Goal: Task Accomplishment & Management: Use online tool/utility

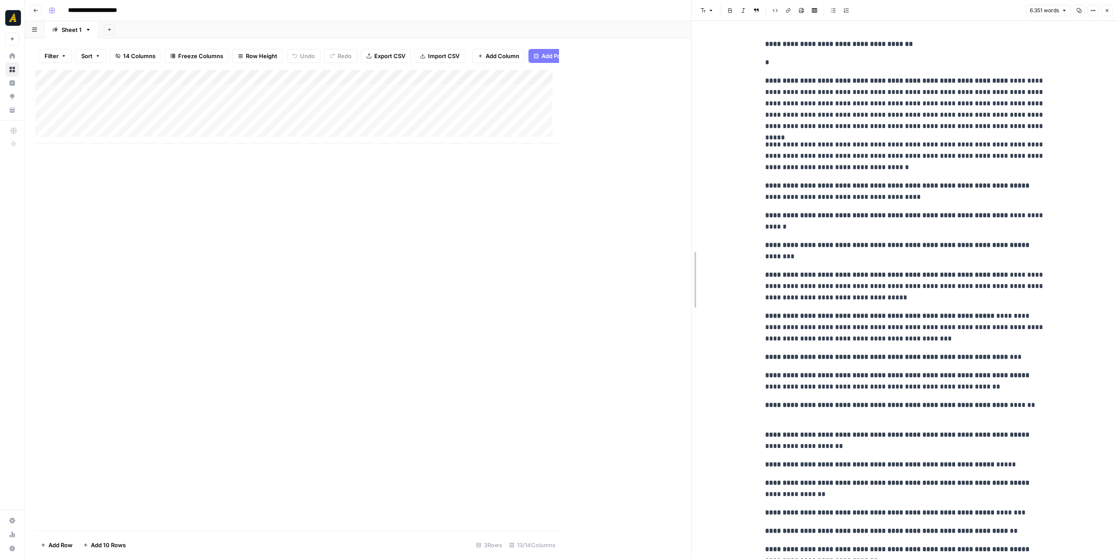
drag, startPoint x: 560, startPoint y: 181, endPoint x: 692, endPoint y: 180, distance: 132.4
click at [314, 95] on div "Add Column" at bounding box center [363, 106] width 656 height 73
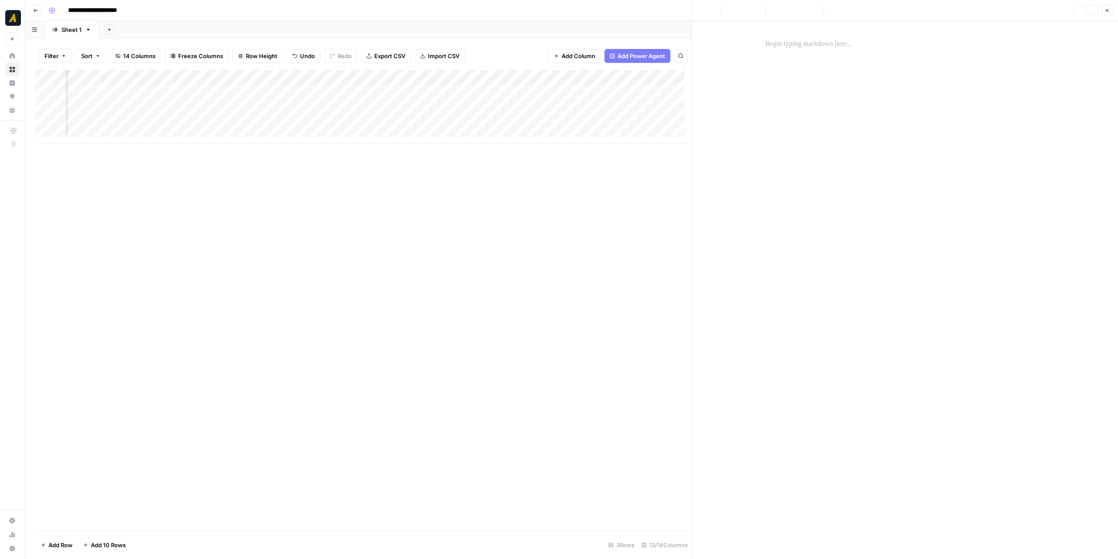
click at [800, 47] on p at bounding box center [905, 43] width 280 height 11
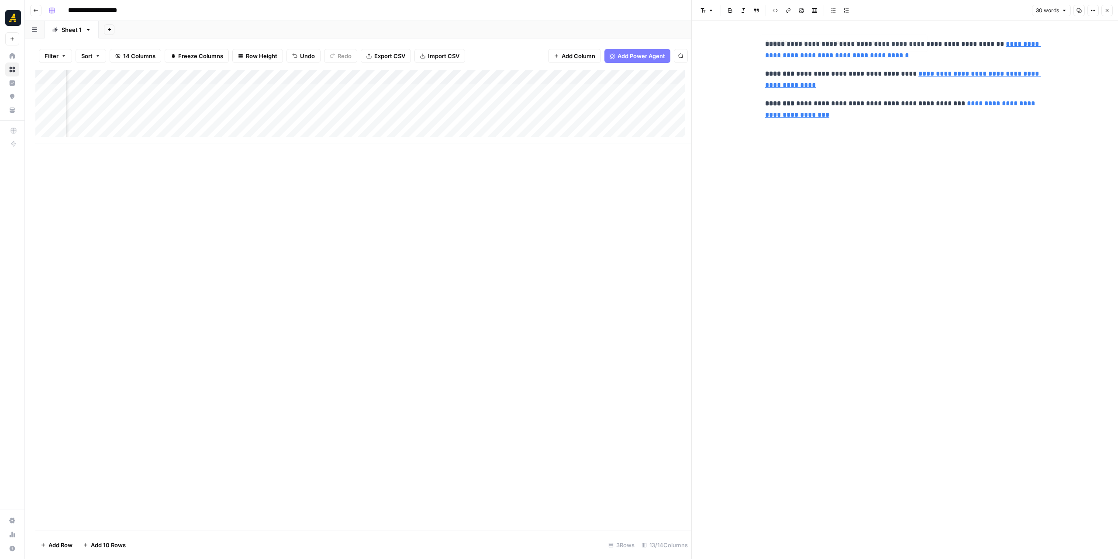
type input "https://www.linkedin.com/in/mary-magnani-7276723/"
click at [425, 90] on div "Add Column" at bounding box center [363, 106] width 656 height 73
click at [342, 87] on div "Add Column" at bounding box center [363, 106] width 656 height 73
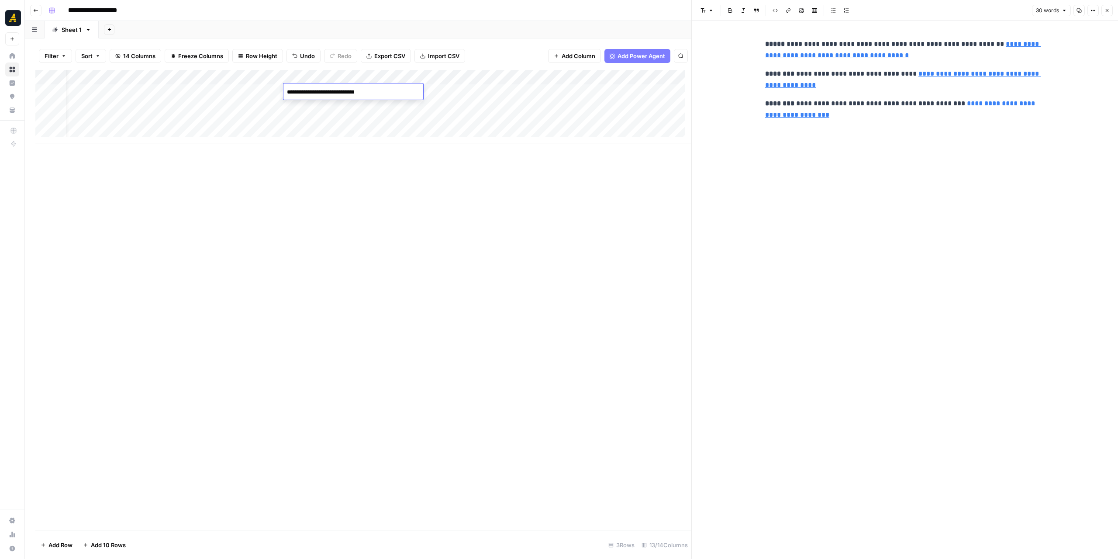
drag, startPoint x: 395, startPoint y: 91, endPoint x: 333, endPoint y: 88, distance: 62.1
click at [333, 88] on textarea "**********" at bounding box center [353, 92] width 140 height 12
drag, startPoint x: 329, startPoint y: 90, endPoint x: 311, endPoint y: 91, distance: 18.4
click at [311, 91] on textarea "**********" at bounding box center [353, 92] width 140 height 12
click at [311, 90] on textarea "**********" at bounding box center [353, 92] width 140 height 12
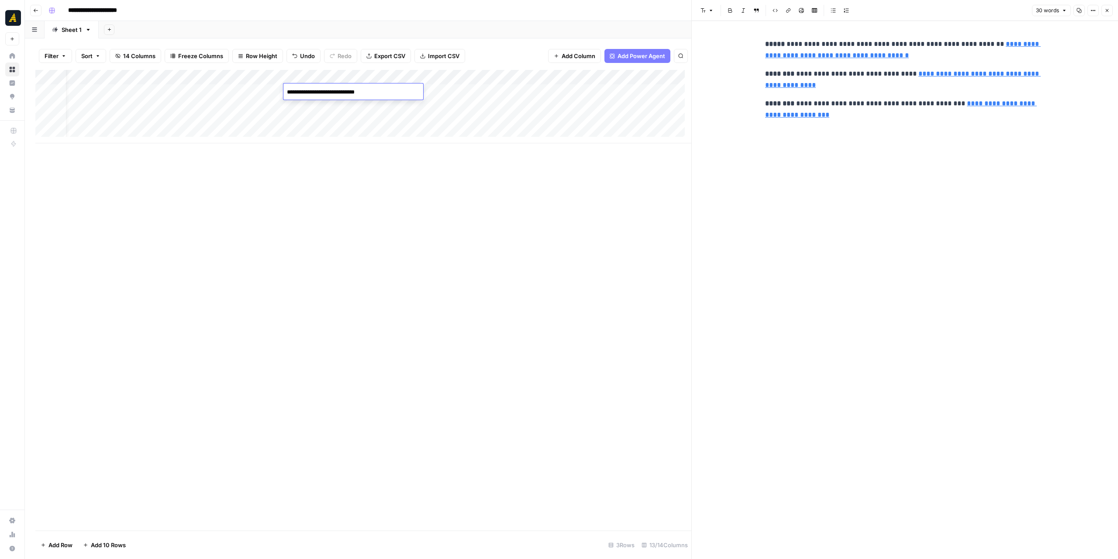
type textarea "**********"
click at [643, 91] on div "Add Column" at bounding box center [363, 106] width 656 height 73
type input "https://www.linkedin.com/in/mary-magnani-7276723/"
click at [1110, 11] on icon "button" at bounding box center [1107, 10] width 5 height 5
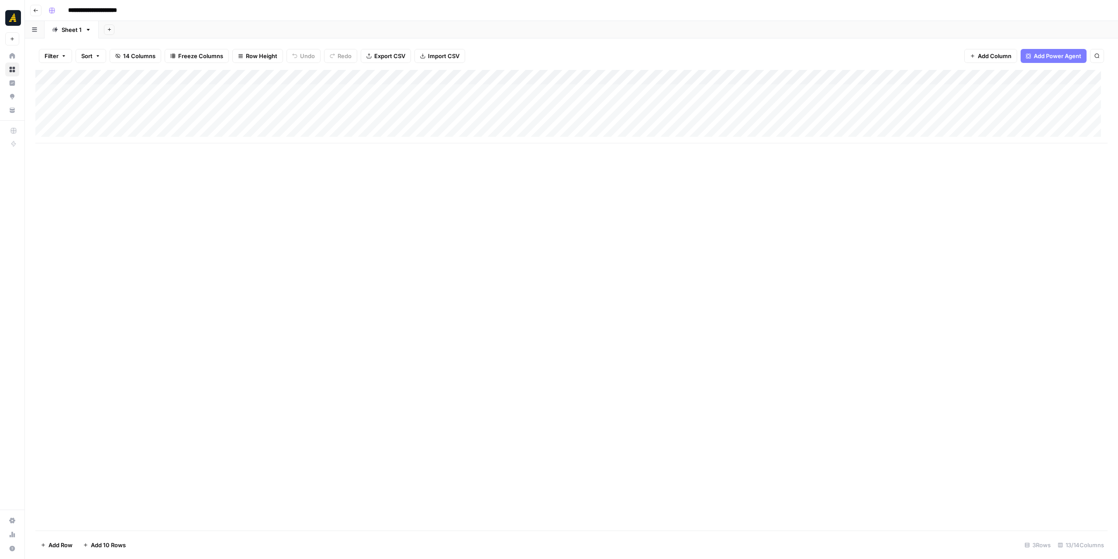
click at [803, 92] on div "Add Column" at bounding box center [571, 106] width 1072 height 73
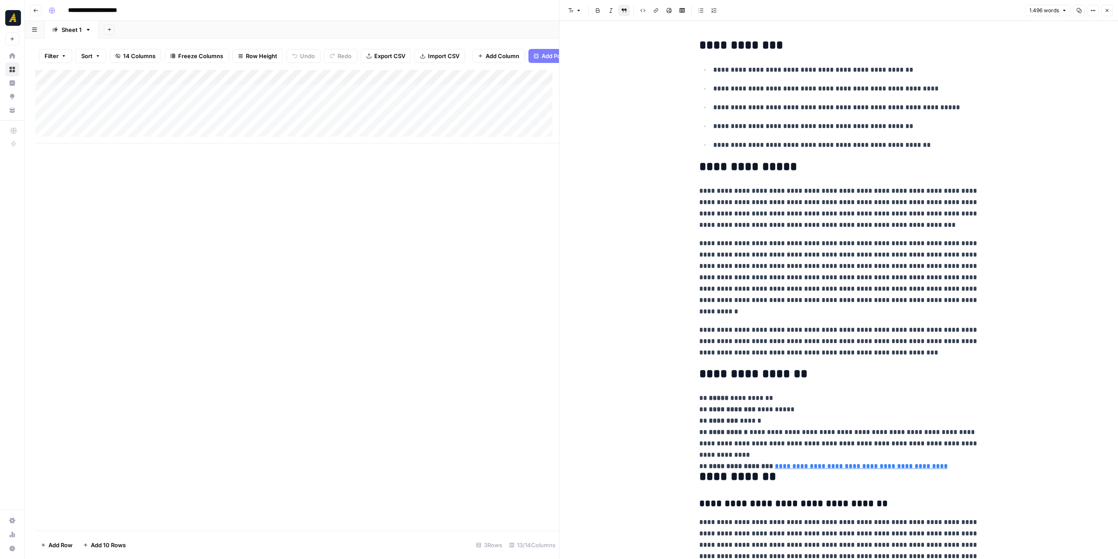
click at [1081, 12] on icon "button" at bounding box center [1079, 10] width 5 height 5
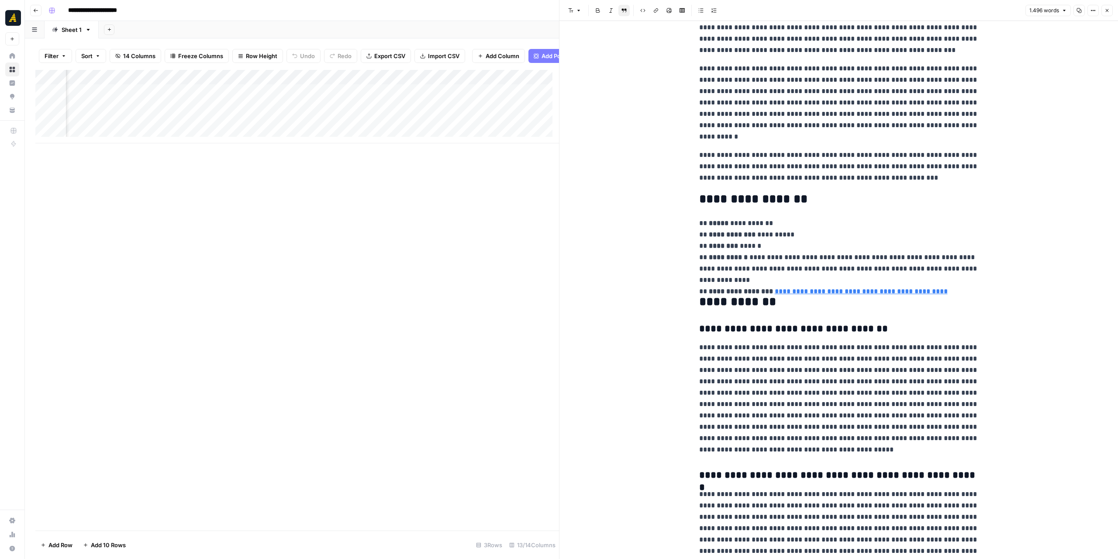
scroll to position [0, 403]
click at [306, 86] on div "Add Column" at bounding box center [297, 106] width 524 height 73
click at [276, 171] on span "Edit Workflow" at bounding box center [268, 169] width 76 height 9
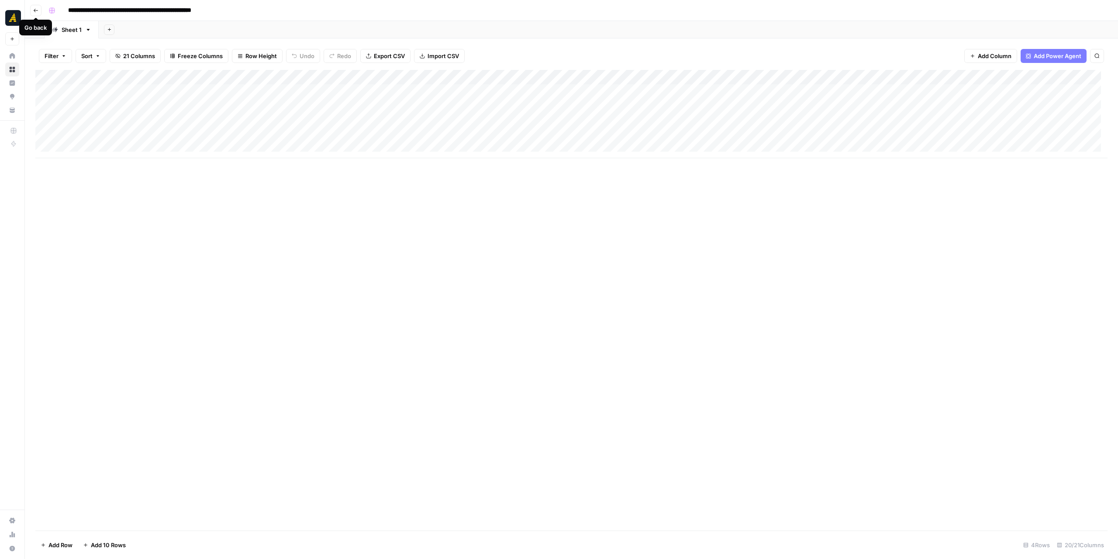
click at [35, 12] on icon "button" at bounding box center [35, 10] width 5 height 5
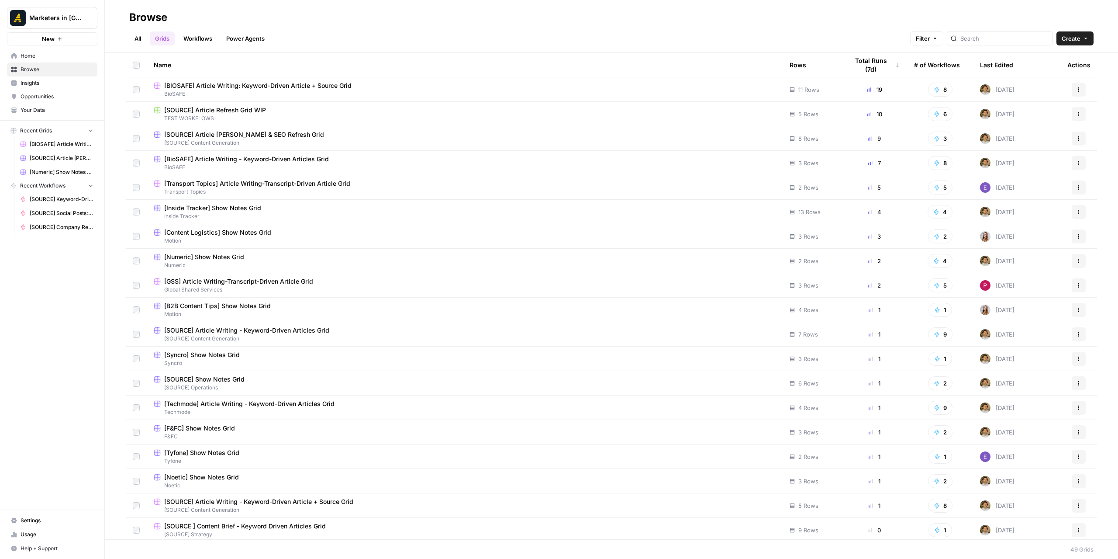
click at [133, 32] on link "All" at bounding box center [137, 38] width 17 height 14
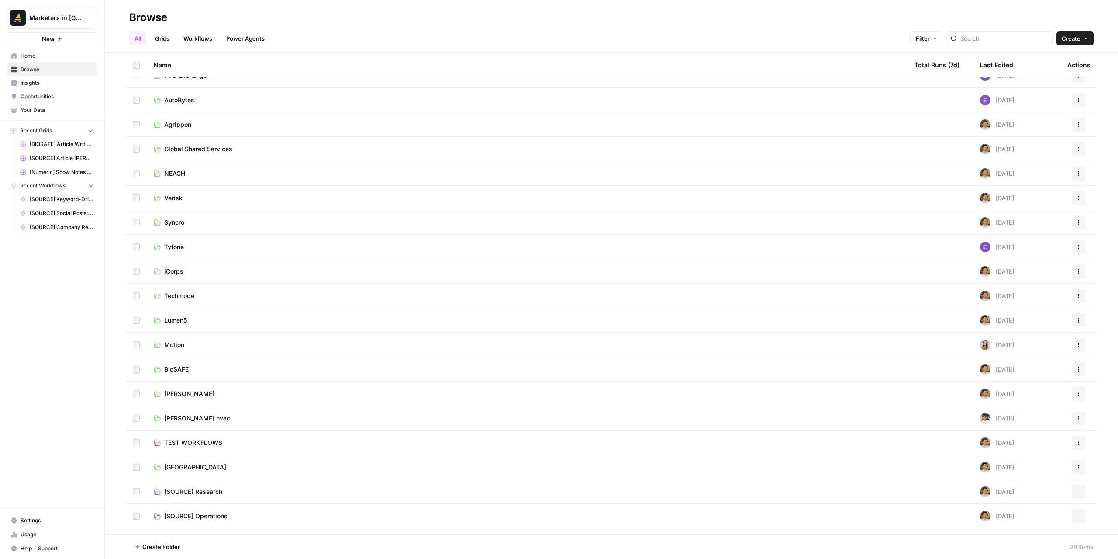
scroll to position [175, 0]
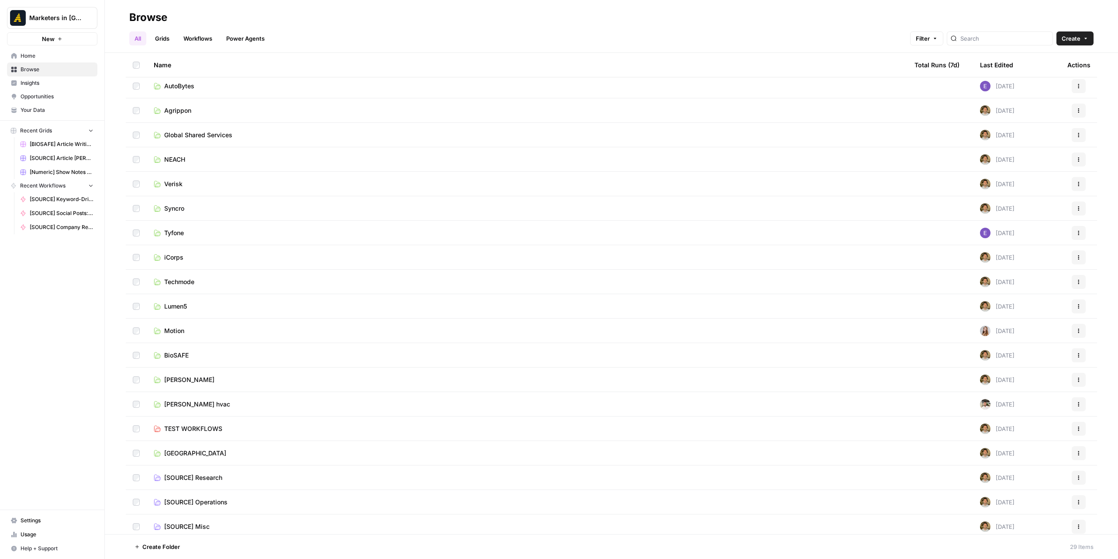
click at [201, 354] on link "BioSAFE" at bounding box center [527, 355] width 747 height 9
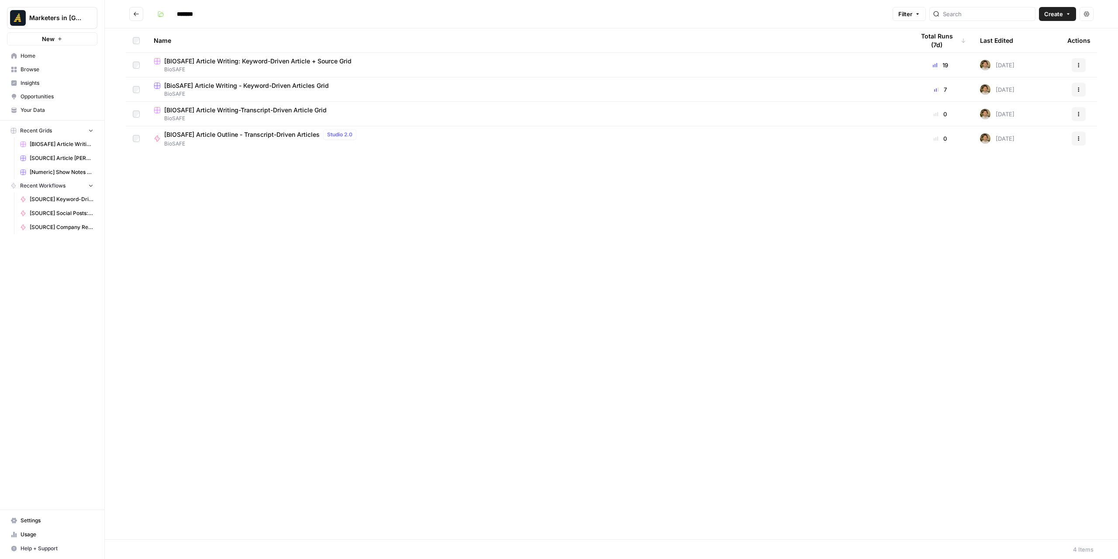
click at [327, 59] on span "[BIOSAFE] Article Writing: Keyword-Driven Article + Source Grid" at bounding box center [257, 61] width 187 height 9
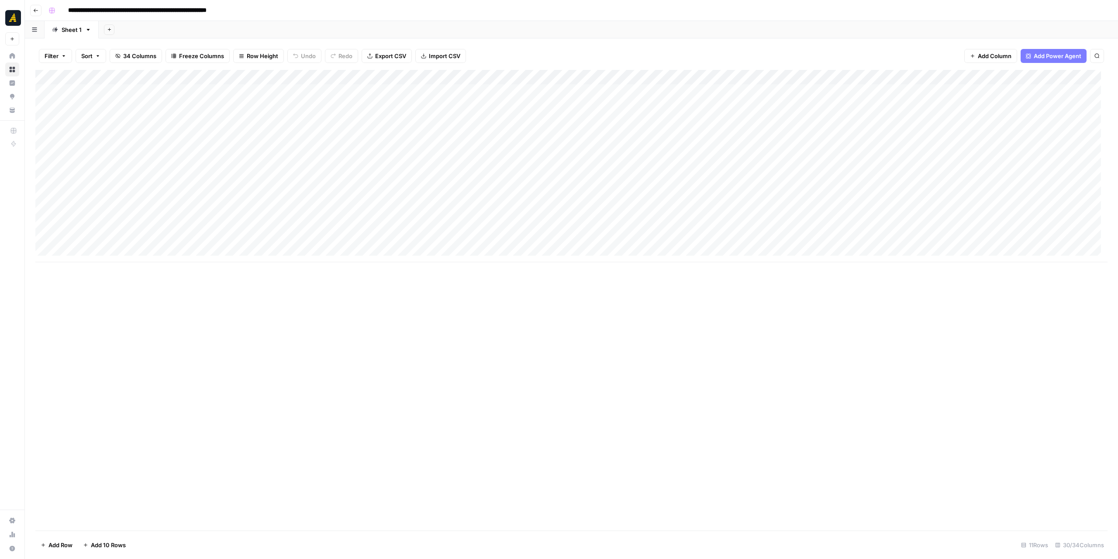
click at [172, 151] on div "Add Column" at bounding box center [571, 166] width 1072 height 192
click at [148, 166] on div "Add Column" at bounding box center [571, 166] width 1072 height 192
click at [631, 165] on div "Add Column" at bounding box center [571, 166] width 1072 height 192
click at [785, 48] on p at bounding box center [839, 43] width 280 height 11
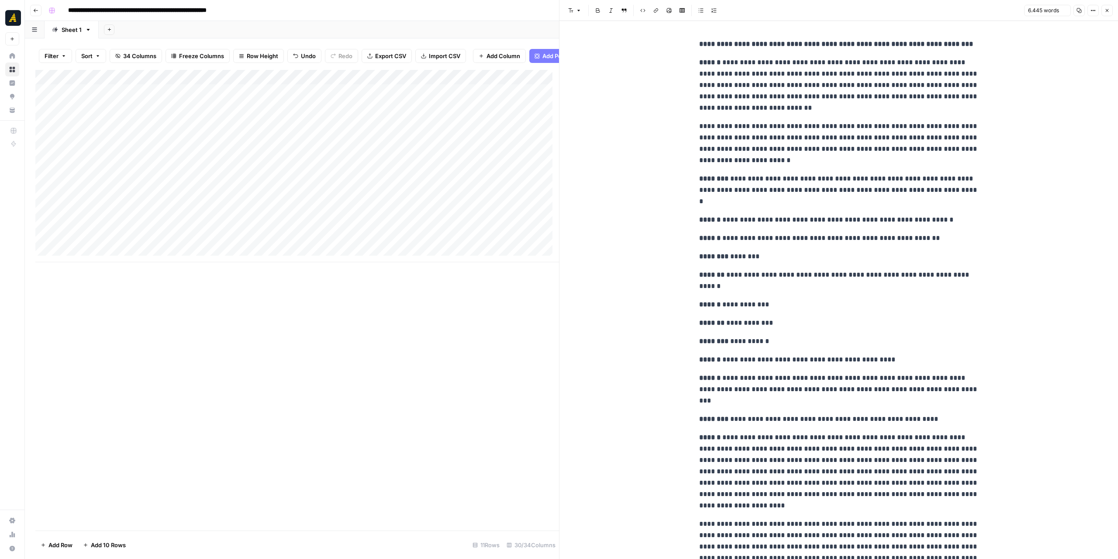
scroll to position [6069, 0]
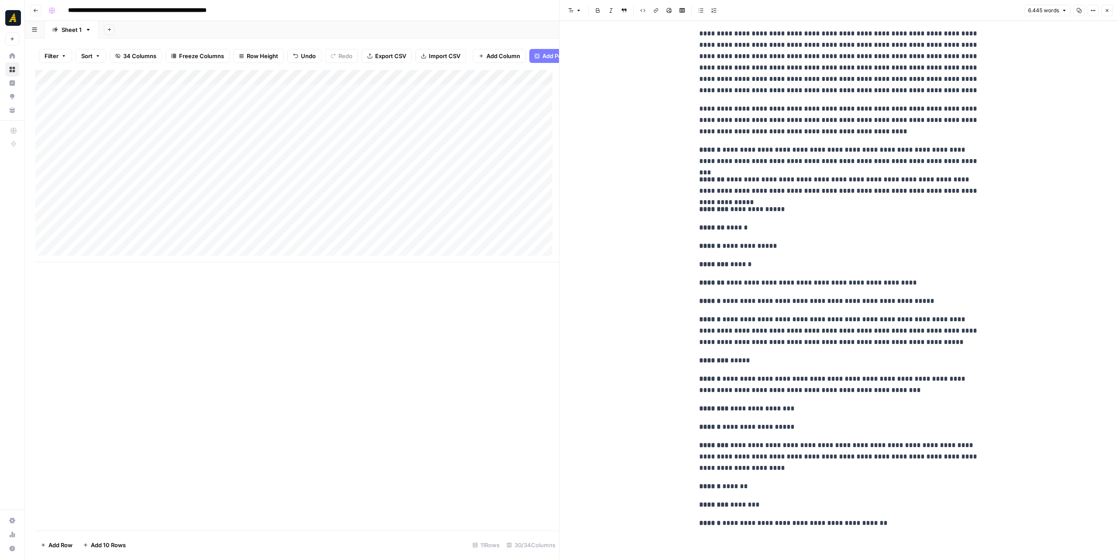
click at [1104, 13] on button "Close" at bounding box center [1107, 10] width 11 height 11
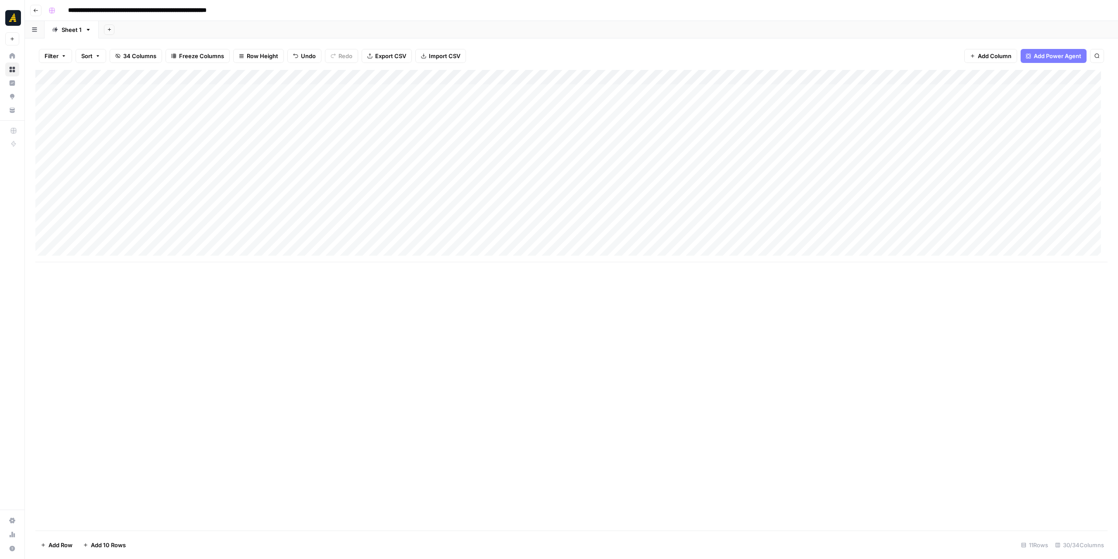
click at [833, 165] on div "Add Column" at bounding box center [571, 166] width 1072 height 192
click at [744, 167] on div "Add Column" at bounding box center [571, 166] width 1072 height 192
click at [406, 163] on div "Add Column" at bounding box center [571, 166] width 1072 height 192
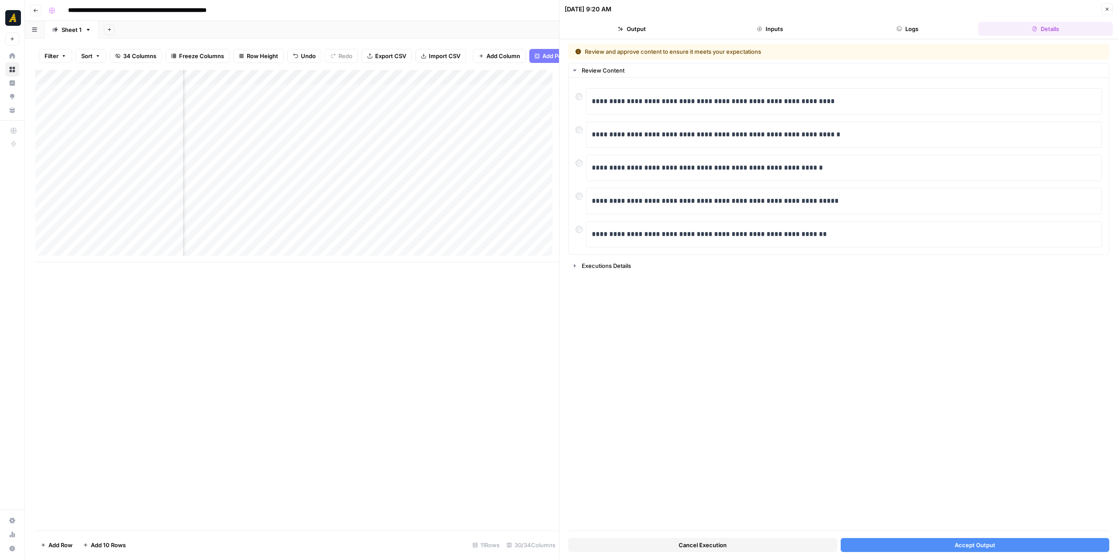
click at [958, 547] on span "Accept Output" at bounding box center [975, 544] width 41 height 9
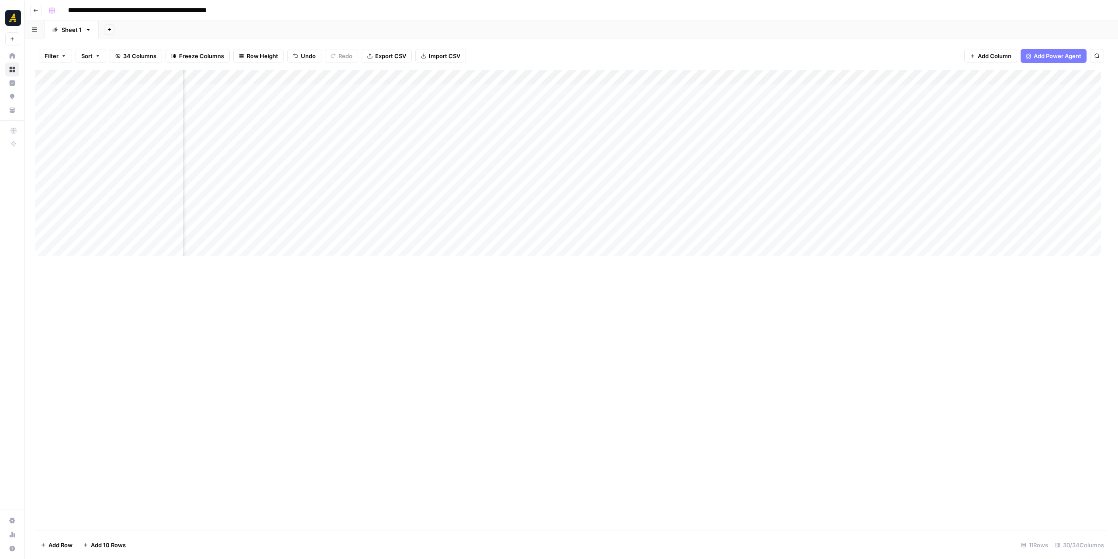
scroll to position [0, 557]
click at [815, 162] on div "Add Column" at bounding box center [571, 166] width 1072 height 192
click at [478, 169] on div "Add Column" at bounding box center [571, 166] width 1072 height 192
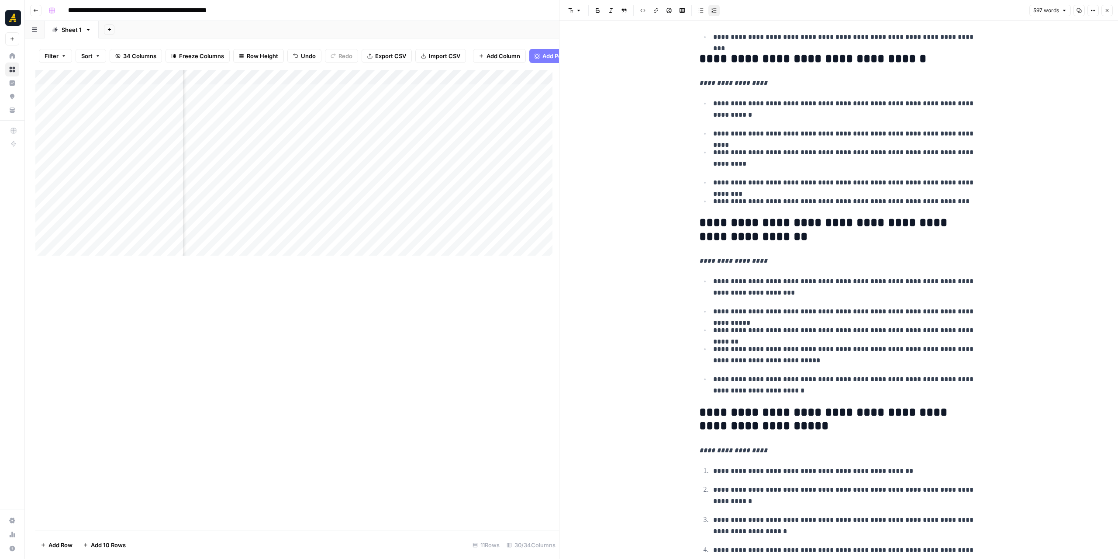
scroll to position [1040, 0]
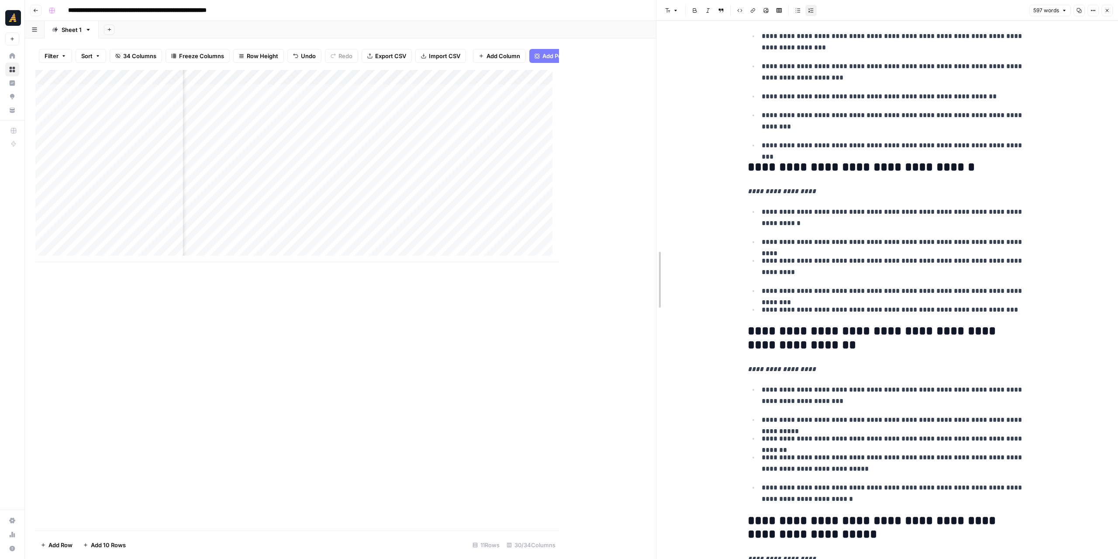
drag, startPoint x: 559, startPoint y: 306, endPoint x: 656, endPoint y: 318, distance: 97.8
drag, startPoint x: 361, startPoint y: 167, endPoint x: 407, endPoint y: 180, distance: 47.6
click at [407, 180] on div "Add Column" at bounding box center [345, 166] width 621 height 192
drag, startPoint x: 1022, startPoint y: 239, endPoint x: 925, endPoint y: 238, distance: 97.0
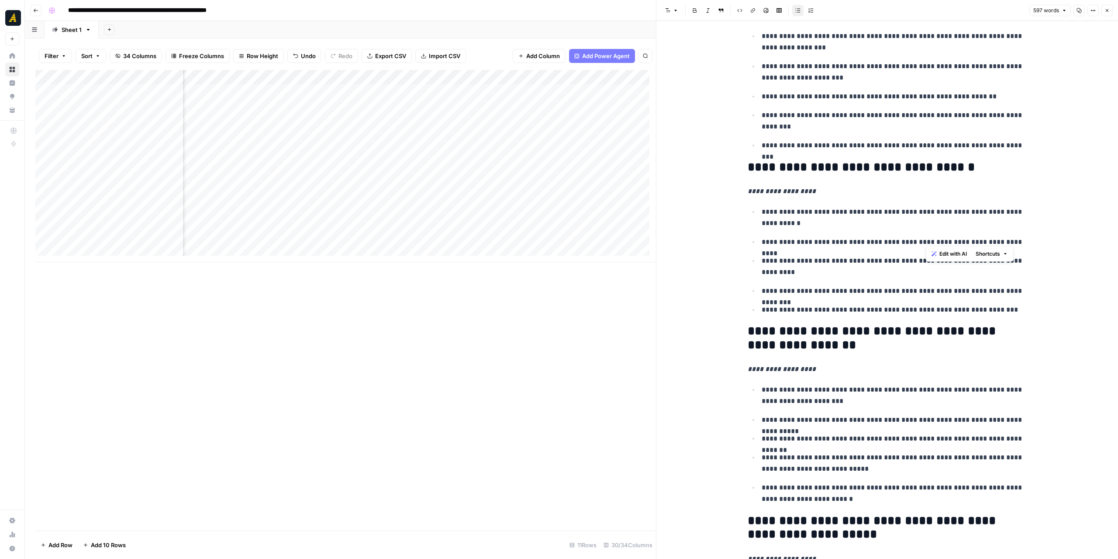
click at [925, 238] on p "**********" at bounding box center [895, 241] width 266 height 11
click at [422, 198] on div "Add Column" at bounding box center [345, 166] width 621 height 192
click at [370, 166] on div "Add Column" at bounding box center [345, 166] width 621 height 192
click at [503, 76] on div "Add Column" at bounding box center [345, 166] width 621 height 192
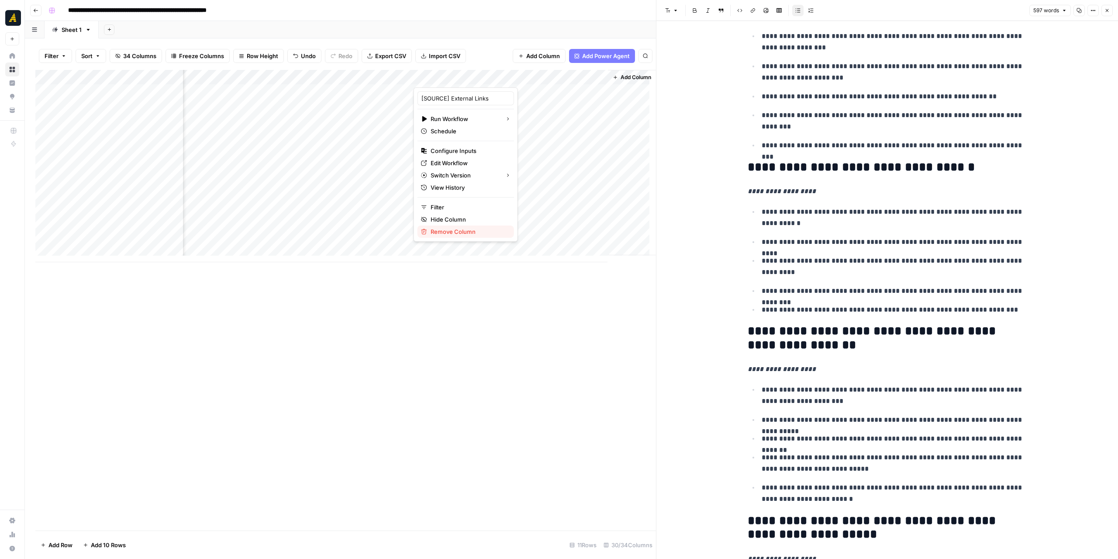
click at [470, 233] on span "Remove Column" at bounding box center [469, 231] width 76 height 9
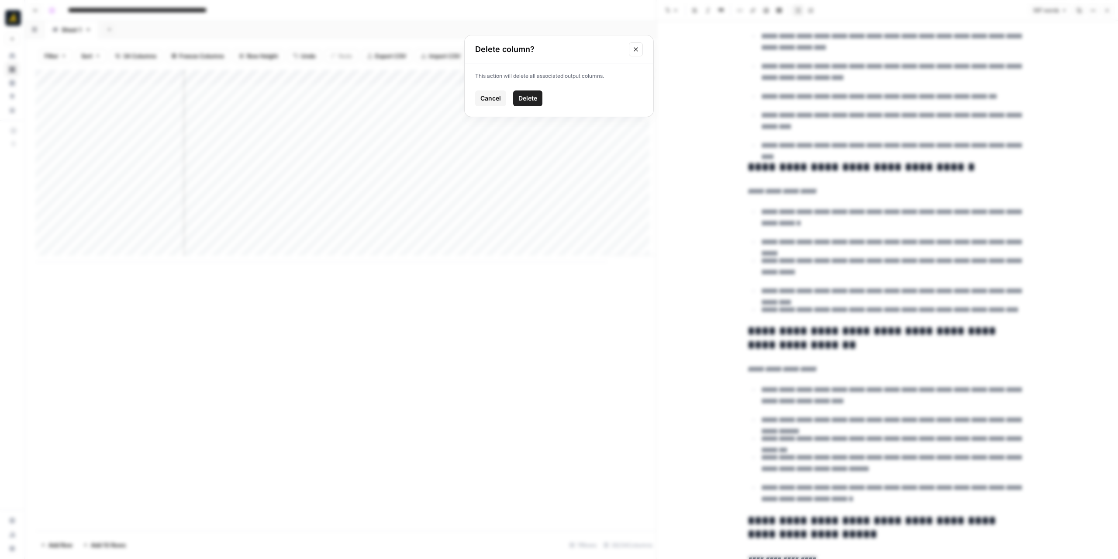
click at [534, 94] on span "Delete" at bounding box center [528, 98] width 19 height 9
click at [629, 78] on span "Add Column" at bounding box center [636, 77] width 31 height 8
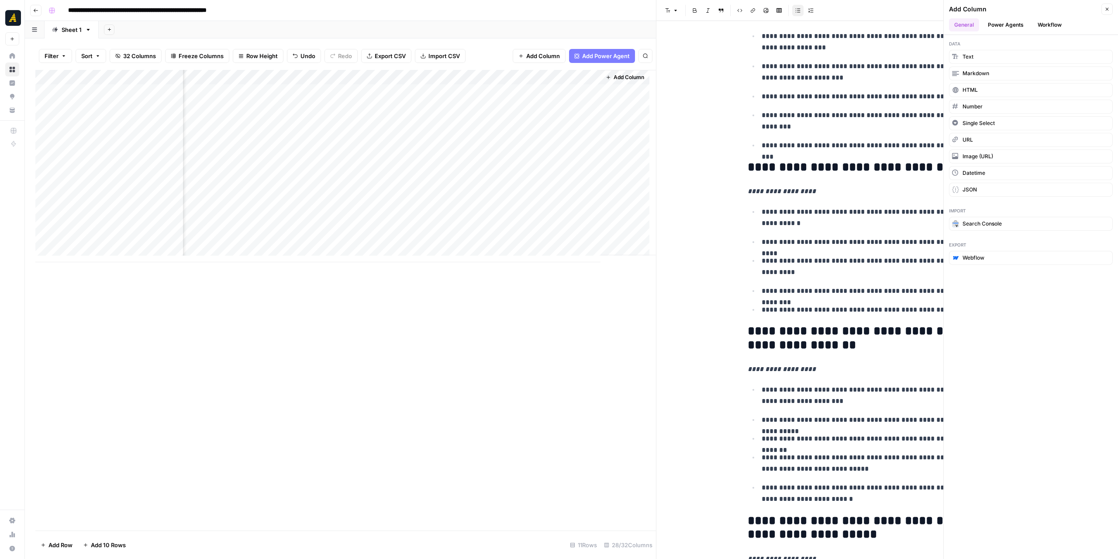
click at [1037, 26] on button "Workflow" at bounding box center [1050, 24] width 35 height 13
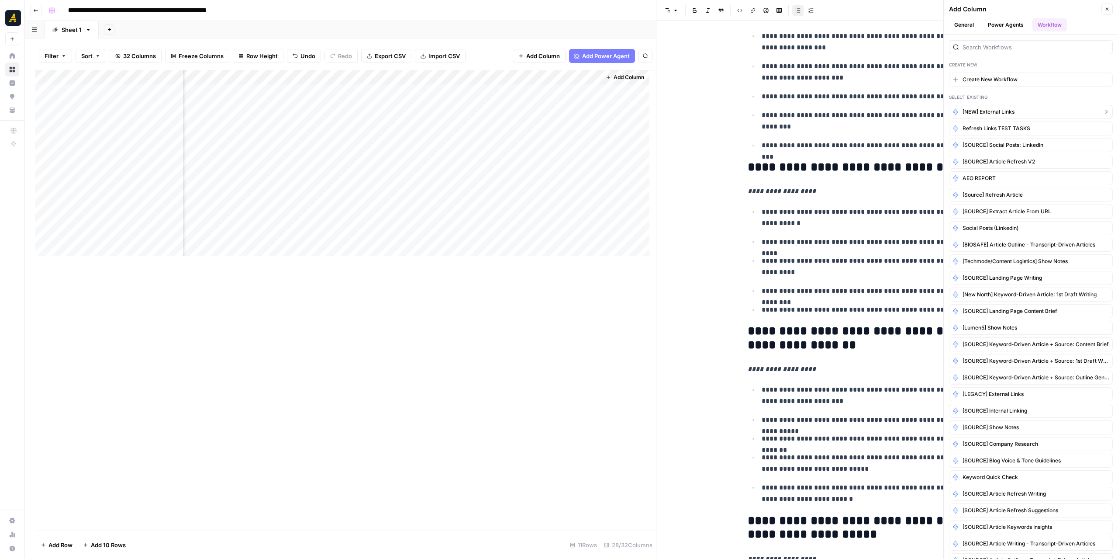
click at [1065, 113] on button "[NEW] External Links" at bounding box center [1031, 112] width 164 height 14
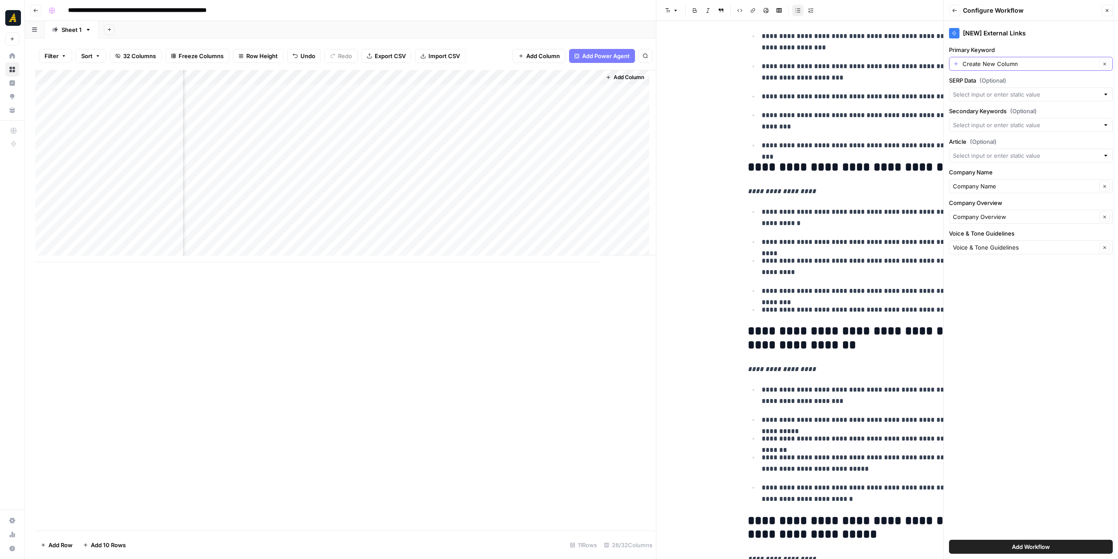
click at [1108, 66] on button "Clear" at bounding box center [1104, 64] width 10 height 10
click at [1100, 66] on div at bounding box center [1031, 64] width 164 height 14
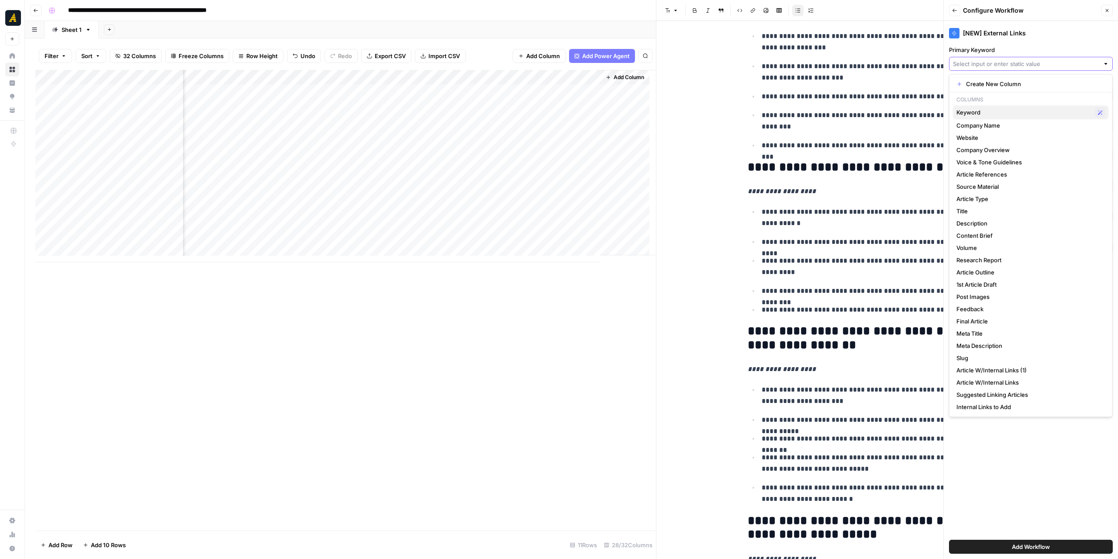
click at [1031, 109] on span "Keyword" at bounding box center [1024, 112] width 135 height 9
type input "Keyword"
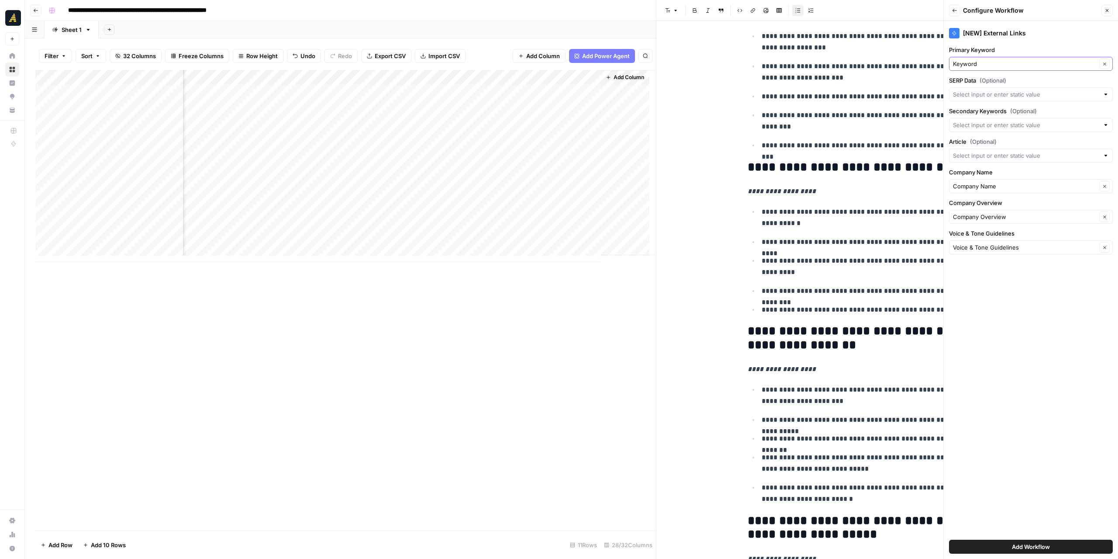
click at [1106, 93] on div at bounding box center [1106, 94] width 6 height 9
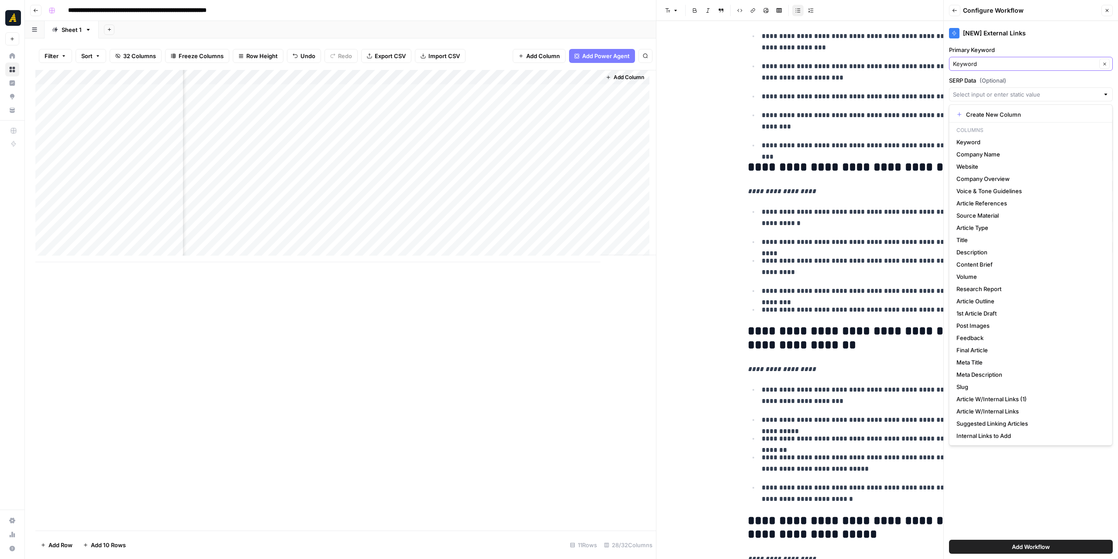
click at [1106, 93] on div at bounding box center [1106, 94] width 6 height 9
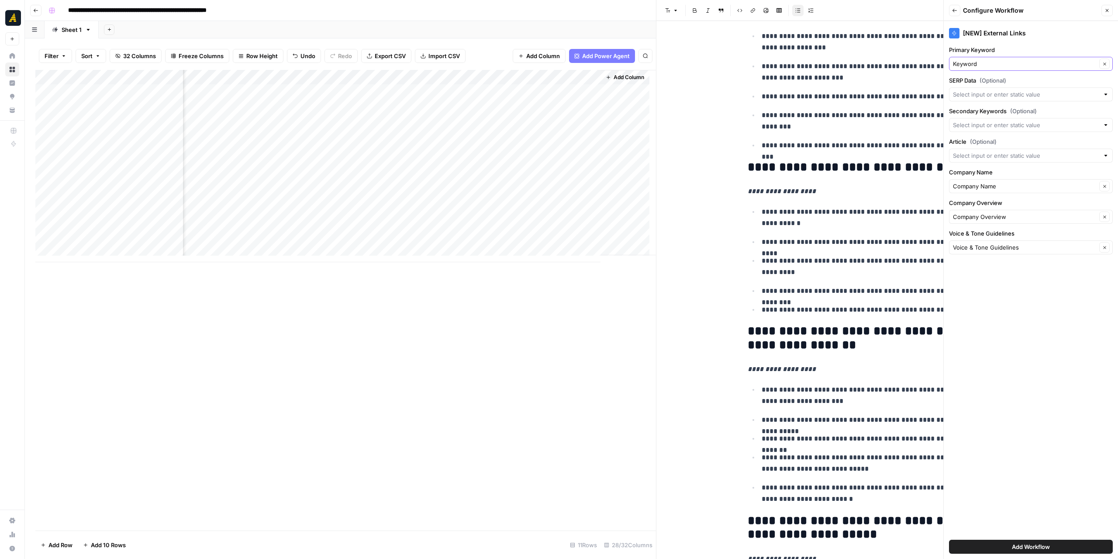
click at [1080, 82] on label "SERP Data (Optional)" at bounding box center [1031, 80] width 164 height 9
click at [1080, 90] on input "SERP Data (Optional)" at bounding box center [1026, 94] width 146 height 9
click at [1080, 82] on label "SERP Data (Optional)" at bounding box center [1031, 80] width 164 height 9
click at [1080, 90] on input "SERP Data (Optional)" at bounding box center [1026, 94] width 146 height 9
click at [1017, 514] on div "[NEW] External Links Primary Keyword Keyword Clear SERP Data (Optional) Seconda…" at bounding box center [1031, 290] width 174 height 538
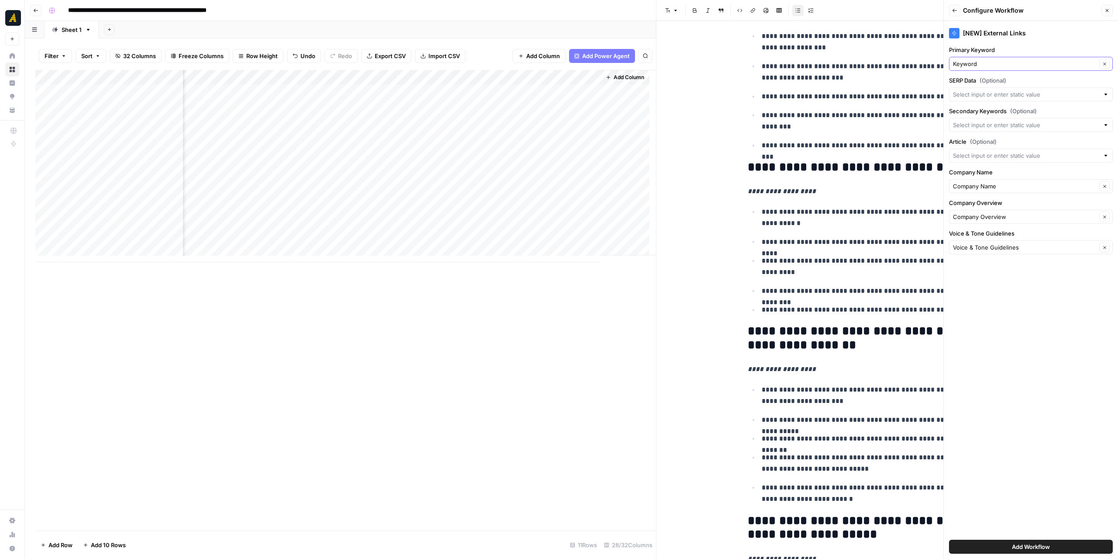
click at [1106, 155] on div at bounding box center [1106, 155] width 6 height 9
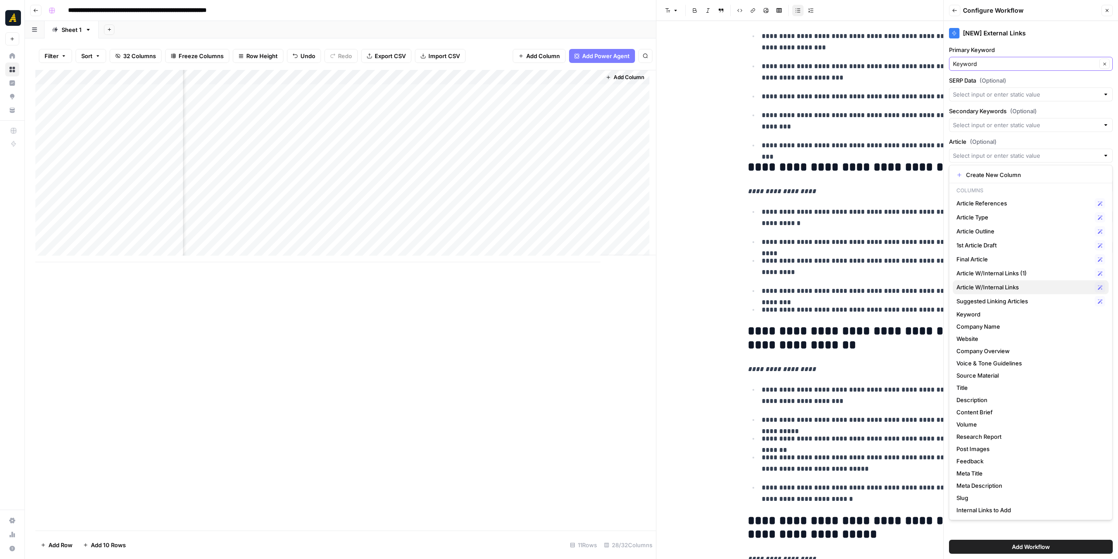
click at [1031, 287] on span "Article W/Internal Links" at bounding box center [1024, 287] width 135 height 9
type input "Article W/Internal Links"
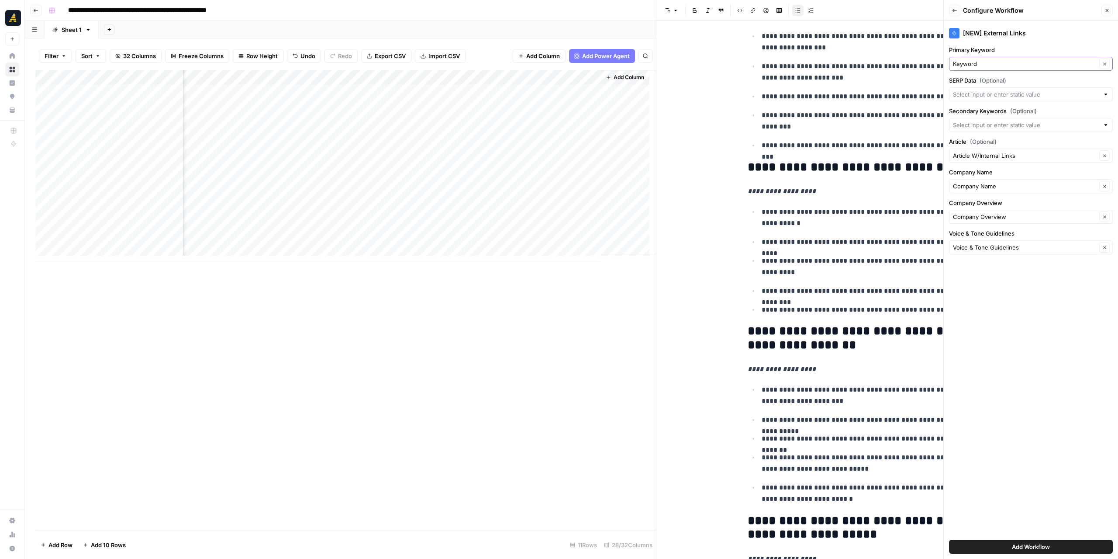
click at [1021, 543] on span "Add Workflow" at bounding box center [1031, 546] width 38 height 9
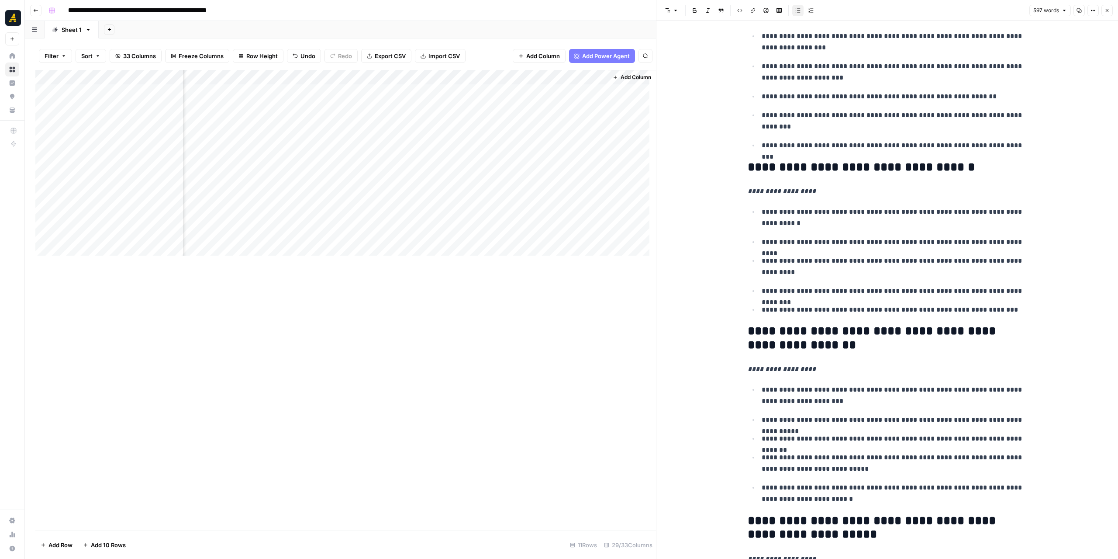
scroll to position [0, 2223]
click at [567, 78] on div "Add Column" at bounding box center [345, 166] width 621 height 192
click at [558, 161] on span "Edit Workflow" at bounding box center [557, 163] width 76 height 9
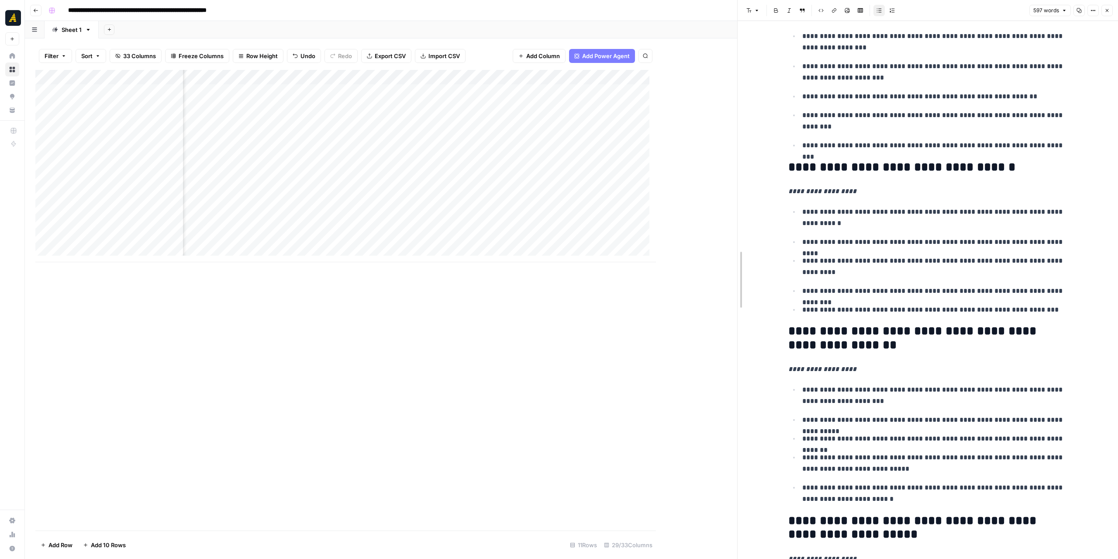
drag, startPoint x: 653, startPoint y: 318, endPoint x: 735, endPoint y: 321, distance: 81.3
click at [735, 321] on div at bounding box center [737, 279] width 9 height 559
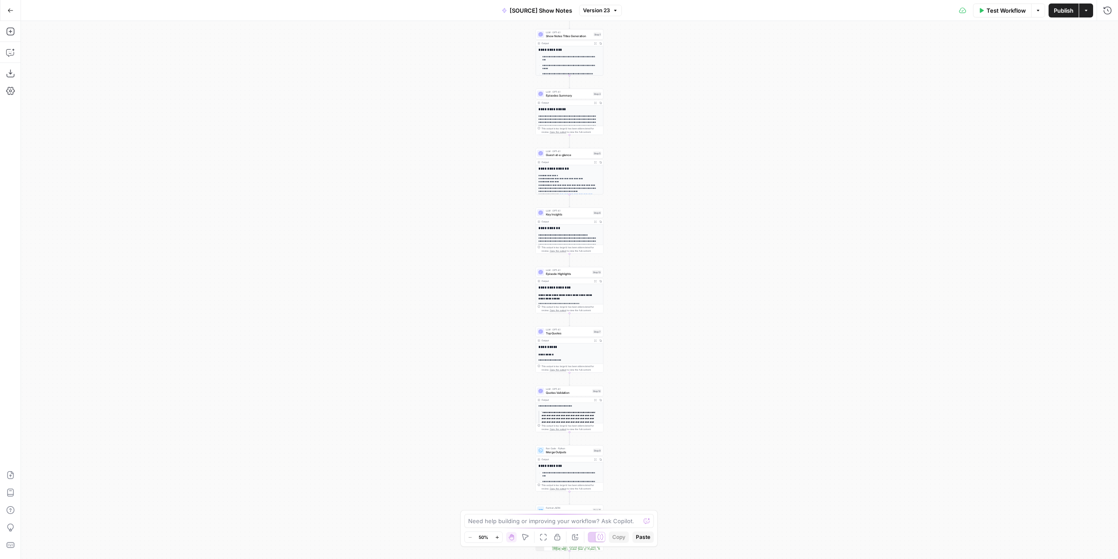
click at [624, 165] on div "**********" at bounding box center [569, 290] width 1097 height 538
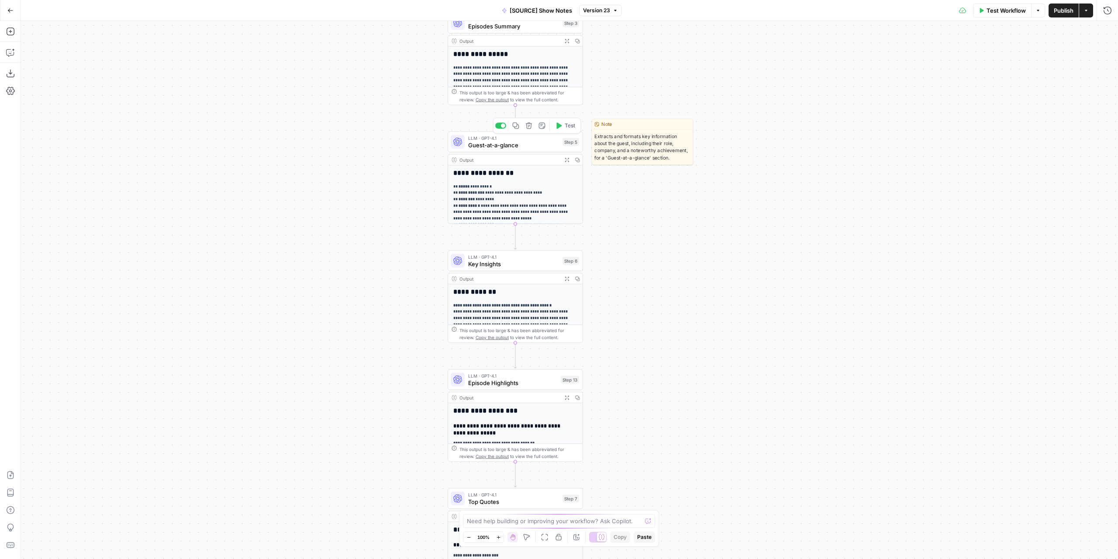
click at [521, 145] on span "Guest-at-a-glance" at bounding box center [513, 145] width 91 height 9
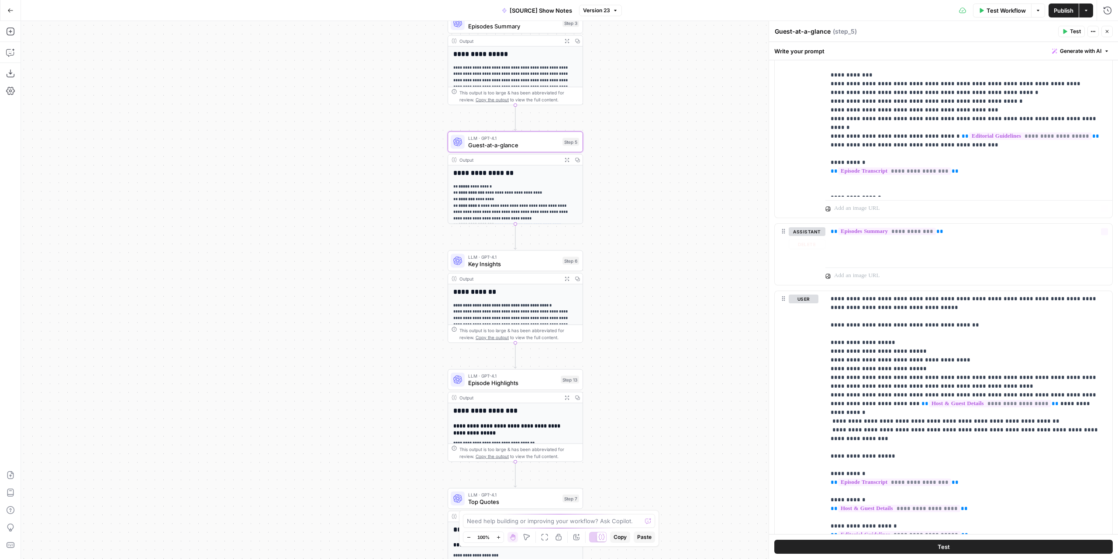
scroll to position [743, 0]
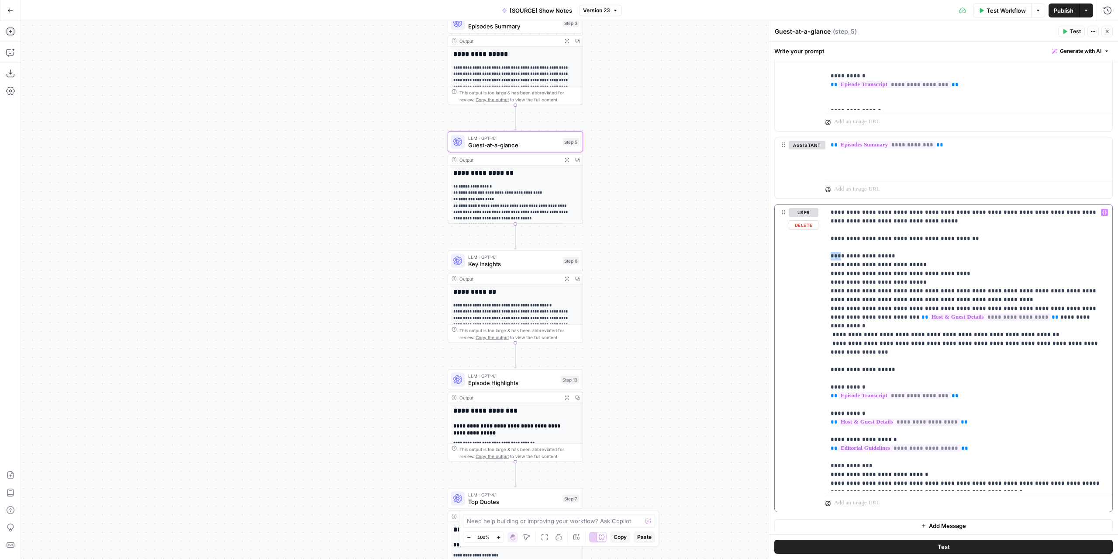
drag, startPoint x: 840, startPoint y: 256, endPoint x: 832, endPoint y: 256, distance: 8.7
click at [832, 256] on p "**********" at bounding box center [966, 348] width 270 height 280
click at [957, 208] on p "**********" at bounding box center [966, 348] width 270 height 280
click at [1064, 213] on p "**********" at bounding box center [966, 348] width 270 height 280
click at [874, 342] on p "**********" at bounding box center [966, 348] width 270 height 280
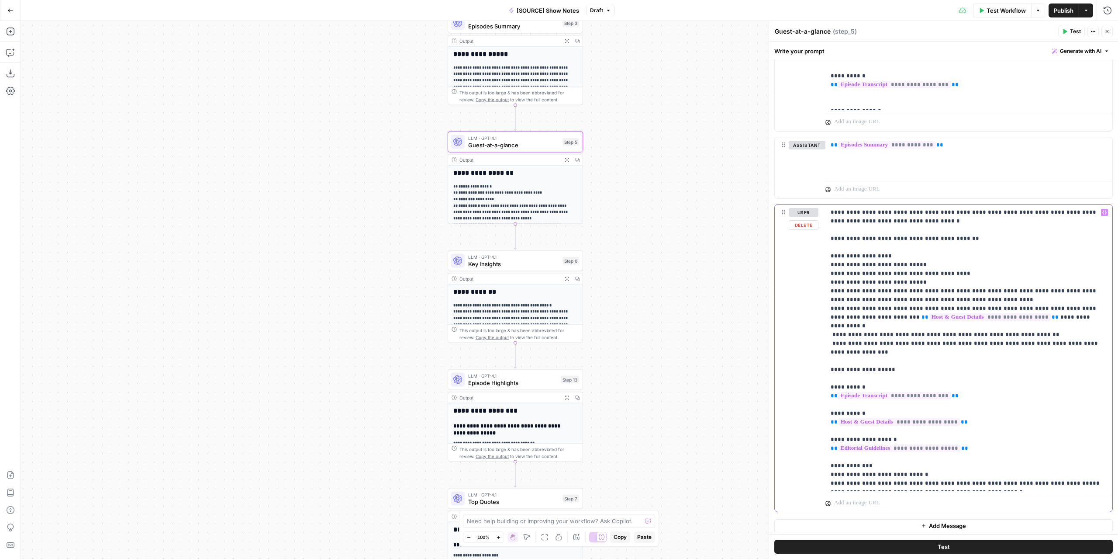
click at [1021, 482] on p "**********" at bounding box center [966, 348] width 270 height 280
drag, startPoint x: 882, startPoint y: 255, endPoint x: 830, endPoint y: 254, distance: 52.9
click at [830, 254] on div "**********" at bounding box center [969, 351] width 287 height 295
copy p "**********"
click at [1005, 485] on p "**********" at bounding box center [966, 352] width 270 height 288
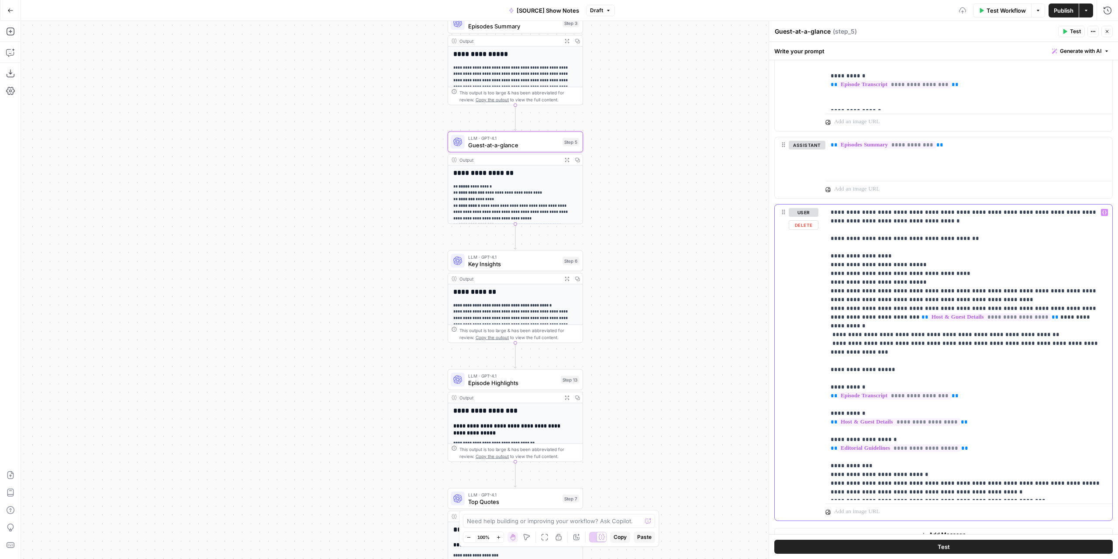
click at [1009, 489] on p "**********" at bounding box center [966, 352] width 270 height 288
click at [1009, 487] on p "**********" at bounding box center [966, 352] width 270 height 288
click at [1063, 10] on span "Publish" at bounding box center [1064, 10] width 20 height 9
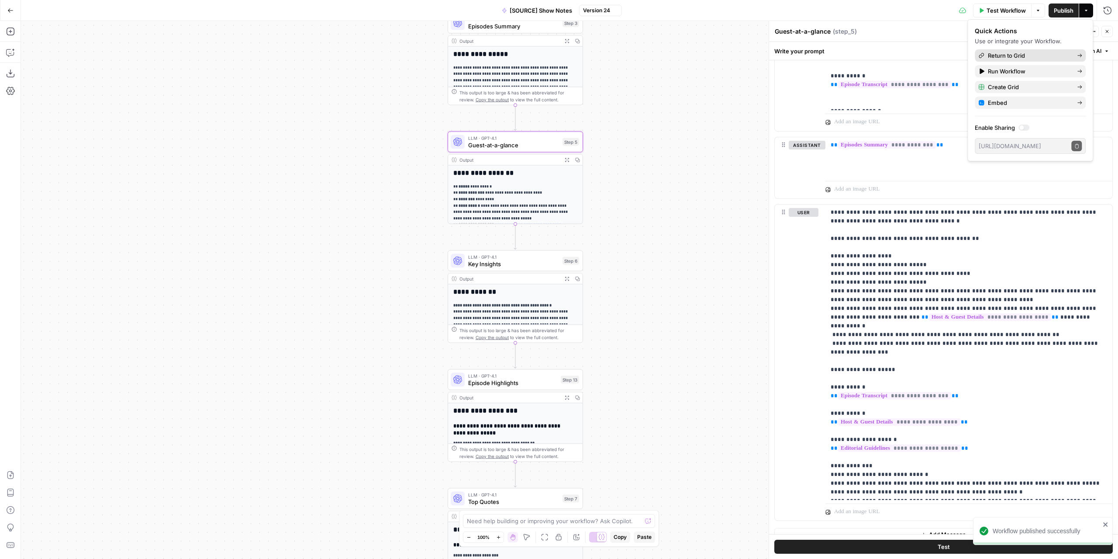
click at [1036, 54] on span "Return to Grid" at bounding box center [1029, 55] width 82 height 9
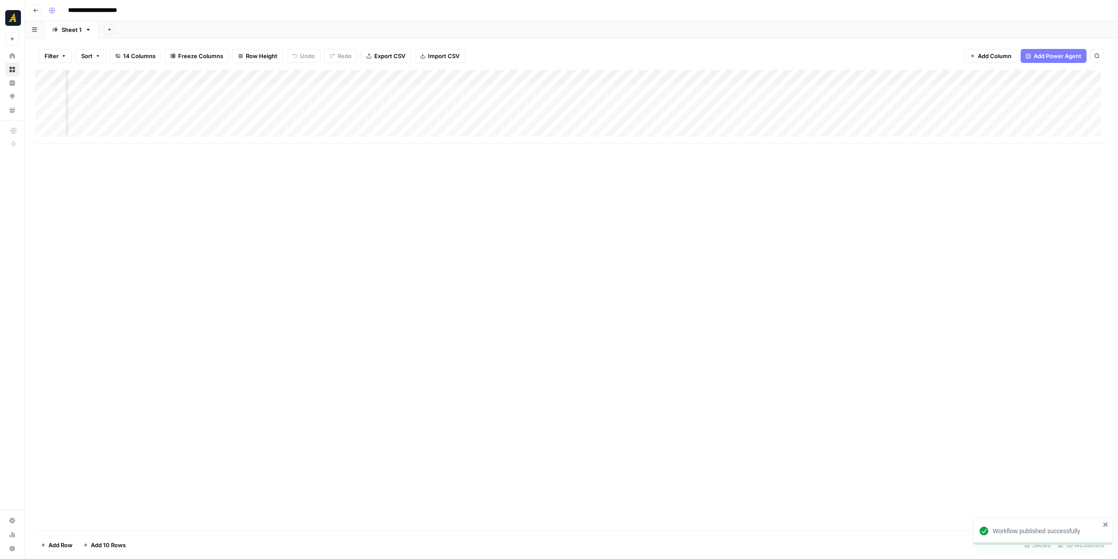
scroll to position [0, 209]
click at [553, 93] on div "Add Column" at bounding box center [571, 106] width 1072 height 73
click at [543, 91] on div "Add Column" at bounding box center [571, 106] width 1072 height 73
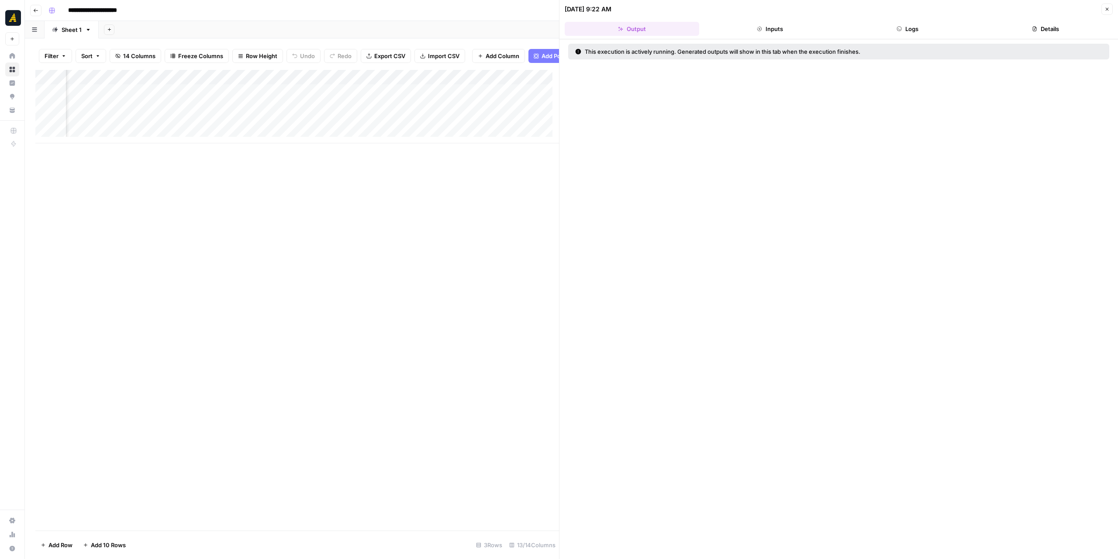
click at [933, 30] on button "Logs" at bounding box center [908, 29] width 135 height 14
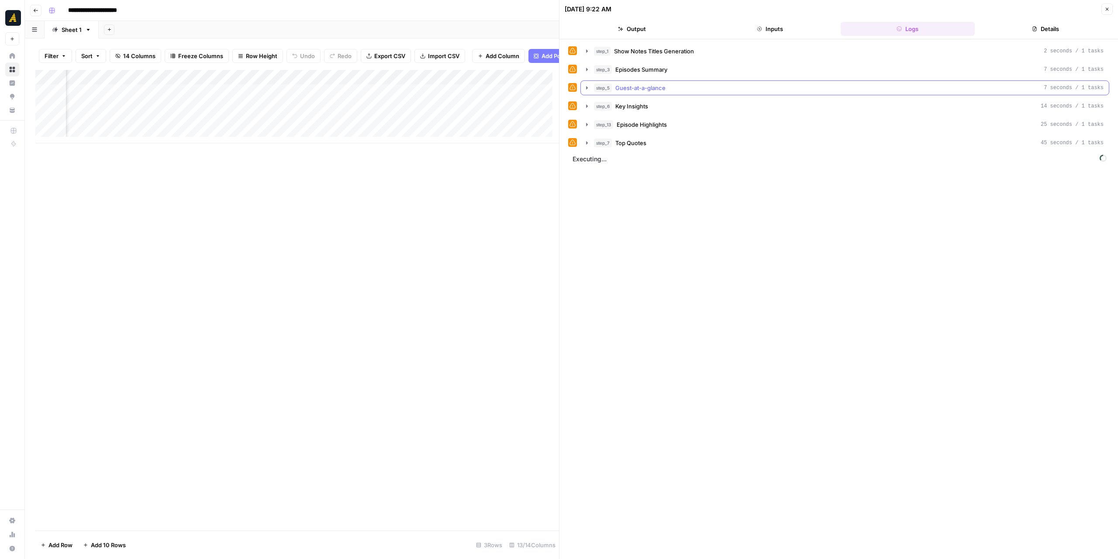
click at [587, 87] on icon "button" at bounding box center [587, 87] width 2 height 3
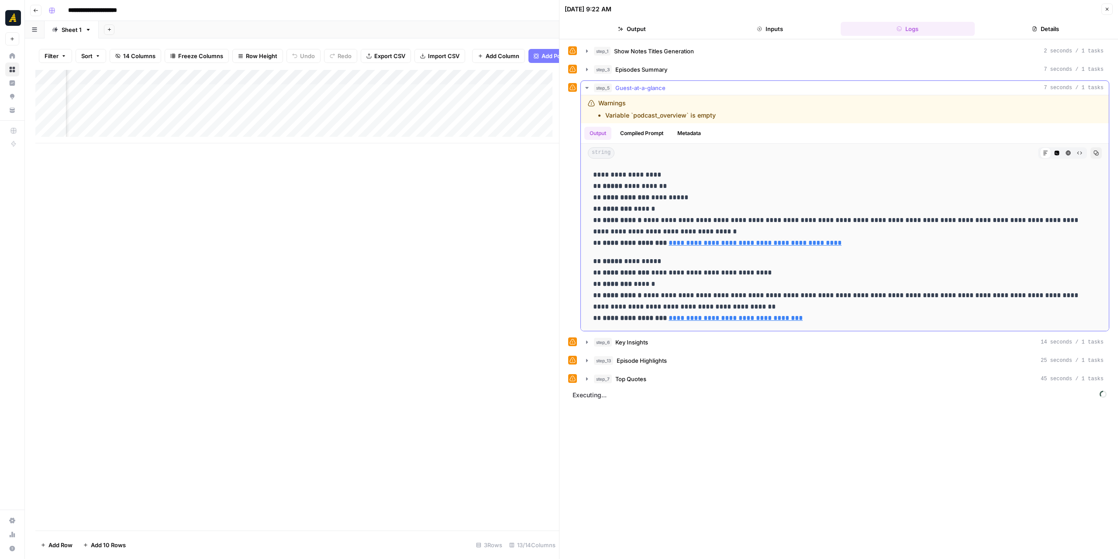
click at [587, 87] on icon "button" at bounding box center [586, 88] width 3 height 2
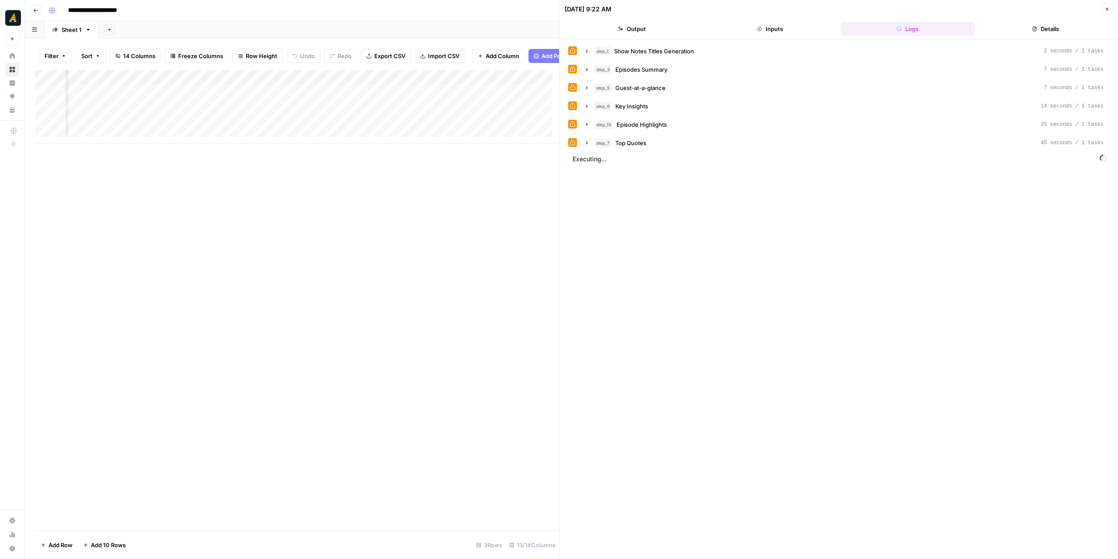
click at [1105, 8] on button "Close" at bounding box center [1107, 8] width 11 height 11
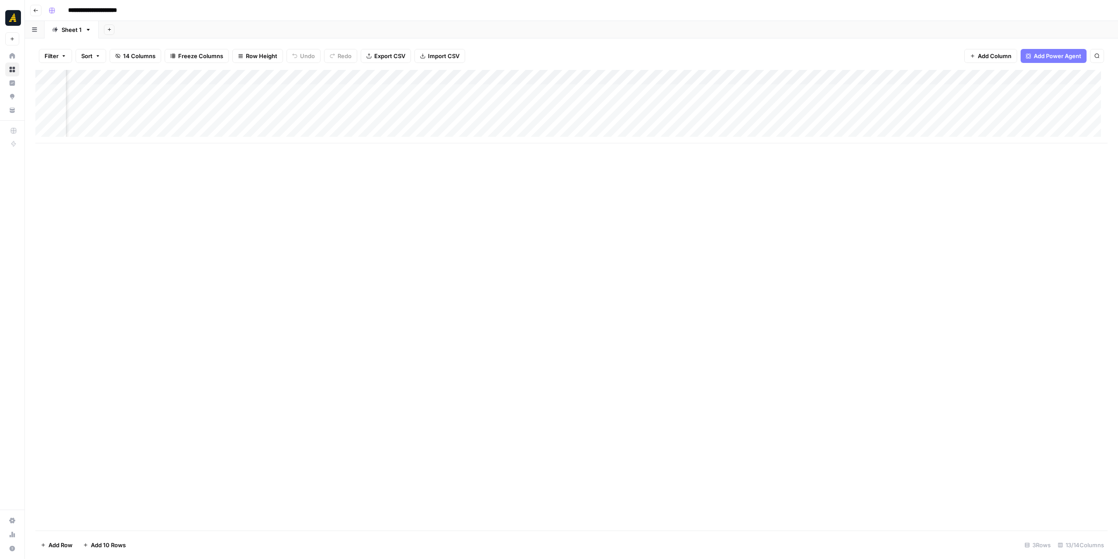
click at [636, 93] on div "Add Column" at bounding box center [571, 106] width 1072 height 73
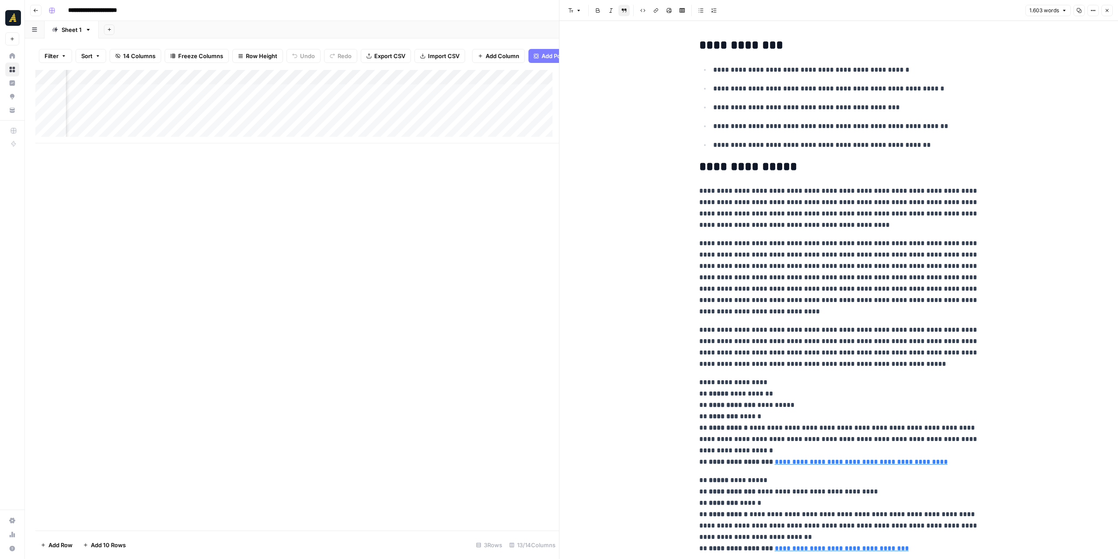
click at [1102, 8] on button "Close" at bounding box center [1107, 10] width 11 height 11
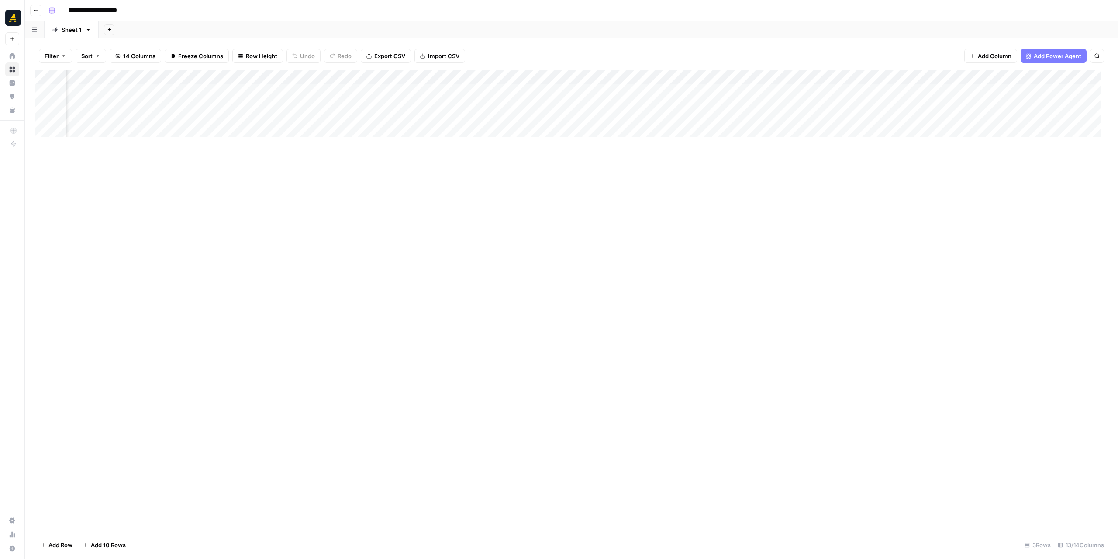
click at [520, 75] on div "Add Column" at bounding box center [571, 106] width 1072 height 73
click at [466, 162] on span "Edit Workflow" at bounding box center [462, 163] width 76 height 9
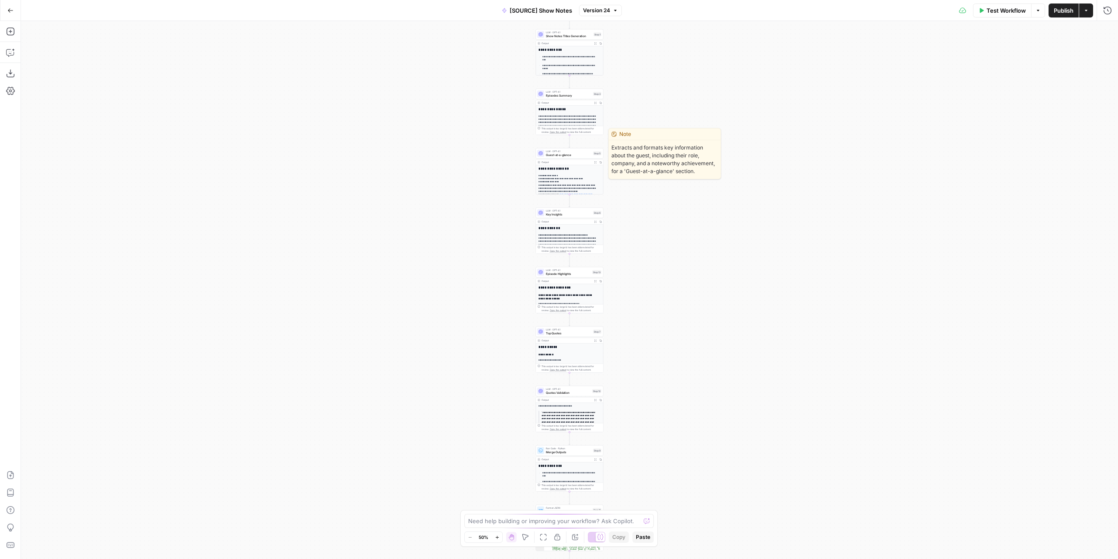
click at [558, 151] on span "LLM · GPT-4.1" at bounding box center [568, 150] width 45 height 3
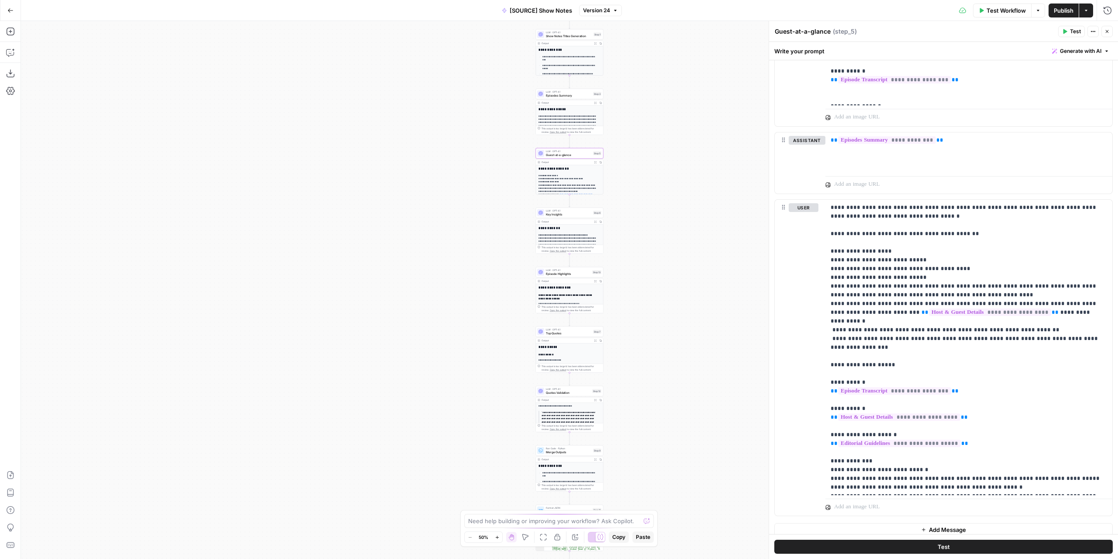
scroll to position [752, 0]
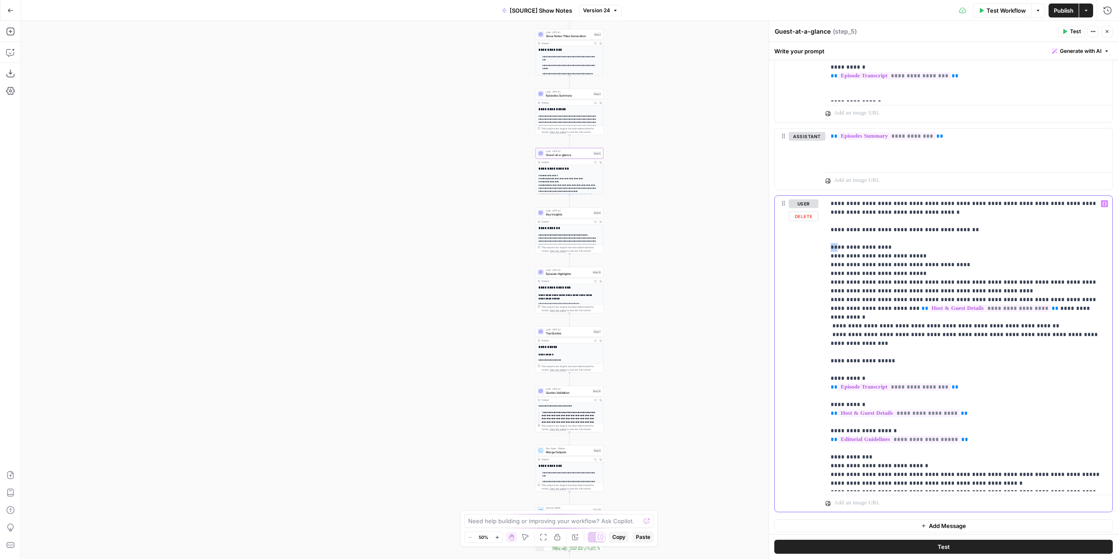
drag, startPoint x: 837, startPoint y: 243, endPoint x: 832, endPoint y: 242, distance: 5.4
click at [832, 242] on p "**********" at bounding box center [966, 343] width 270 height 288
click at [1061, 14] on button "Publish" at bounding box center [1064, 10] width 30 height 14
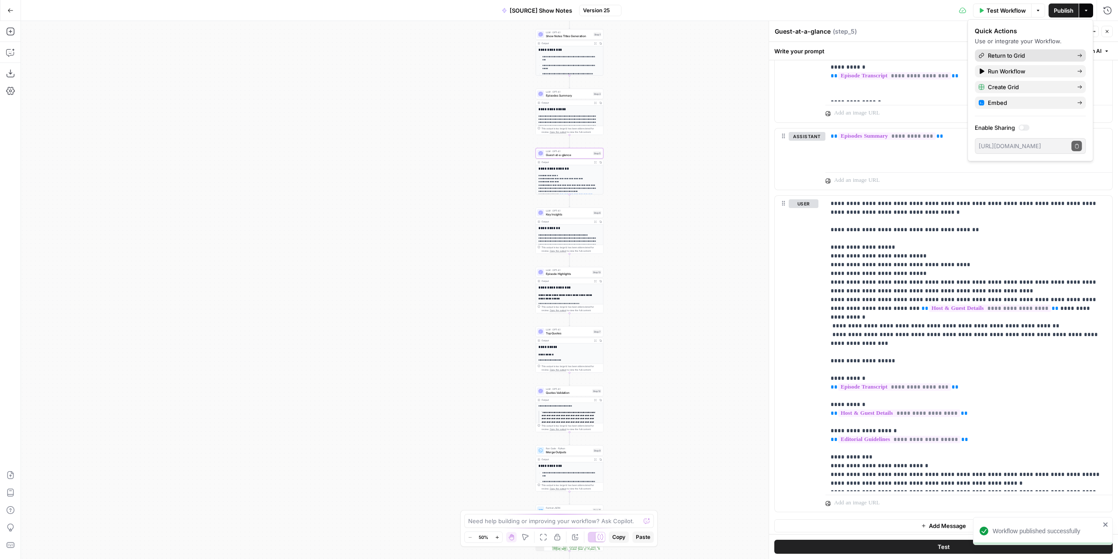
click at [1054, 55] on span "Return to Grid" at bounding box center [1029, 55] width 82 height 9
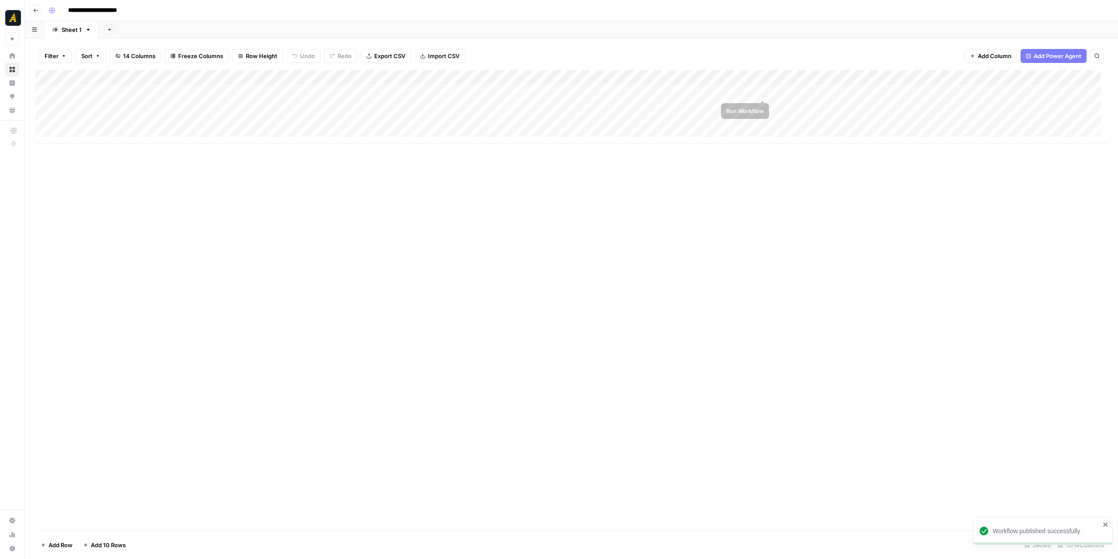
click at [761, 90] on div "Add Column" at bounding box center [571, 106] width 1072 height 73
click at [788, 91] on div "Add Column" at bounding box center [571, 106] width 1072 height 73
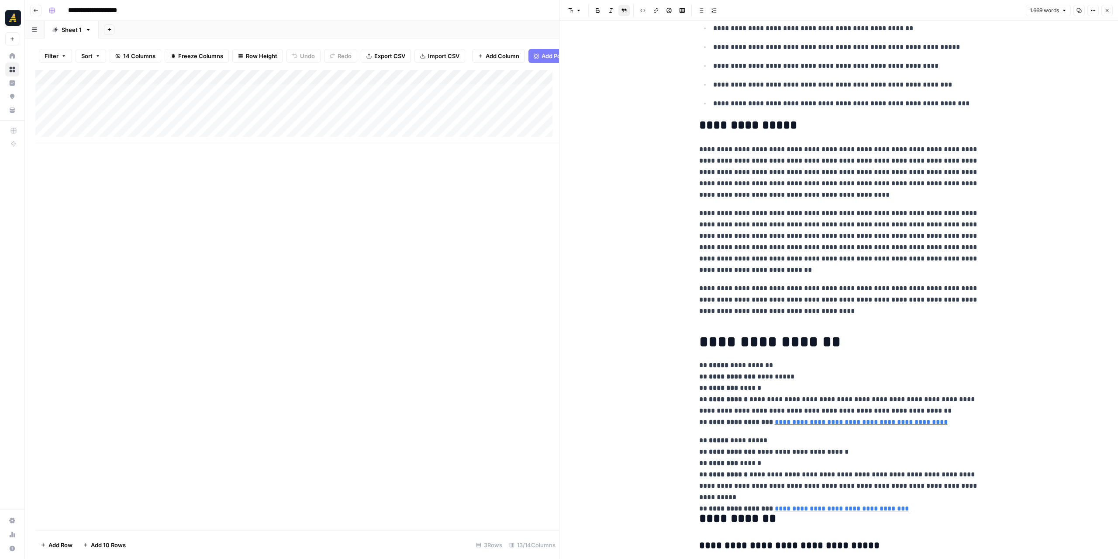
scroll to position [175, 0]
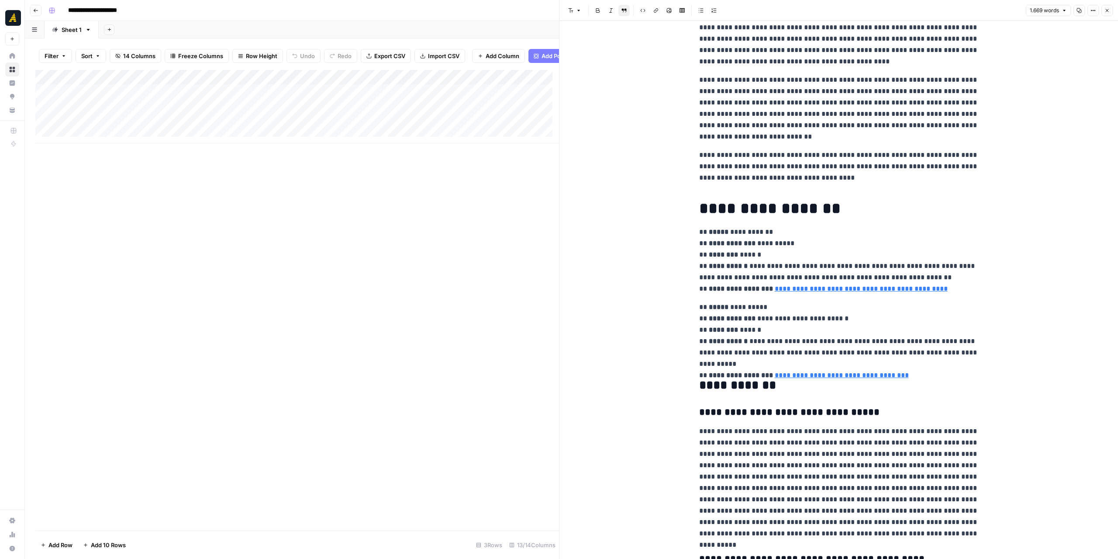
click at [1080, 9] on icon "button" at bounding box center [1079, 10] width 5 height 5
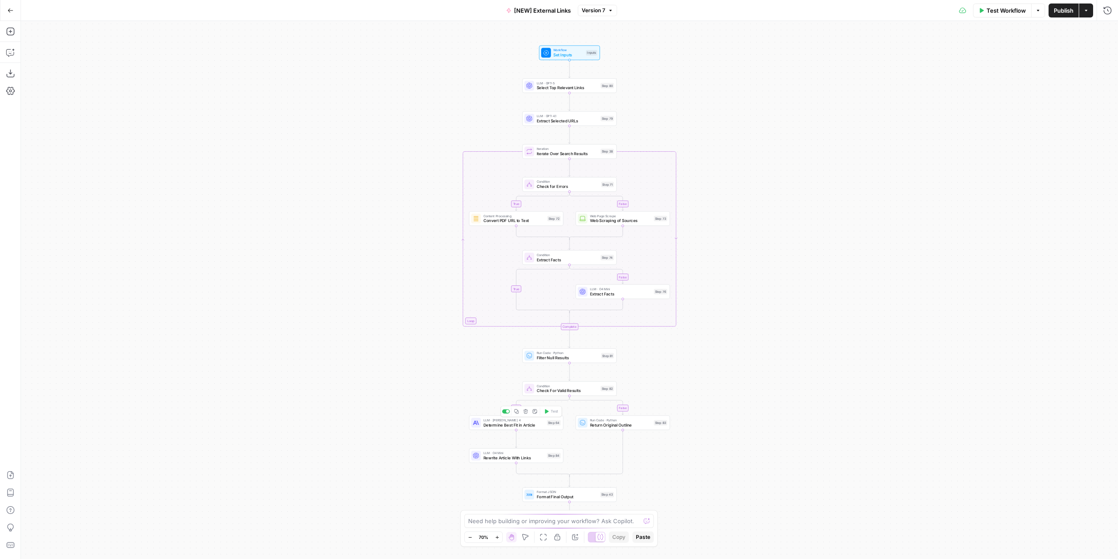
click at [493, 454] on span "LLM · O4 Mini" at bounding box center [514, 452] width 61 height 5
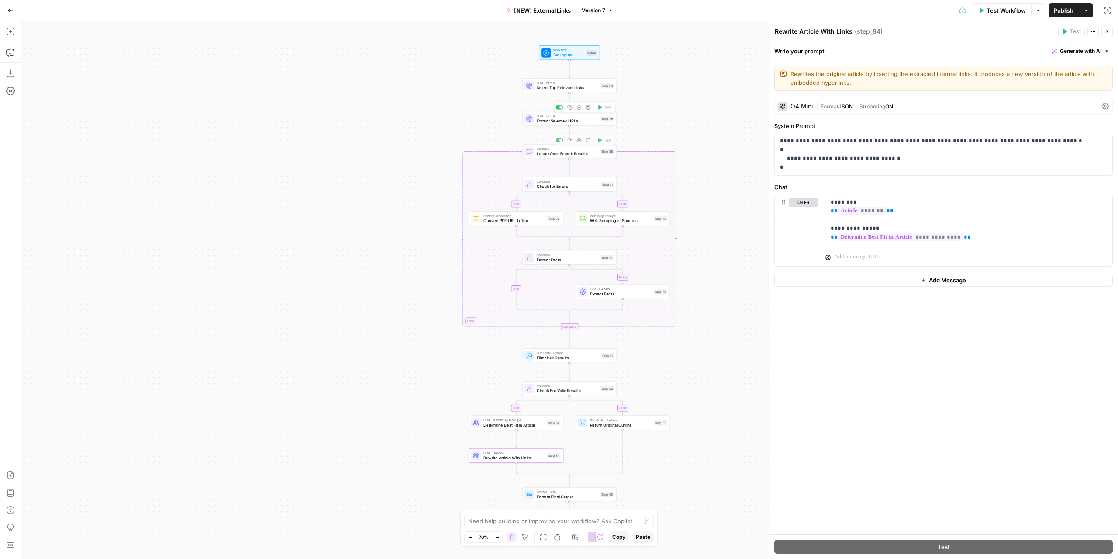
click at [577, 124] on div "LLM · GPT-4.1 Extract Selected URLs Step 79 Copy step Delete step Edit Note Test" at bounding box center [569, 118] width 94 height 14
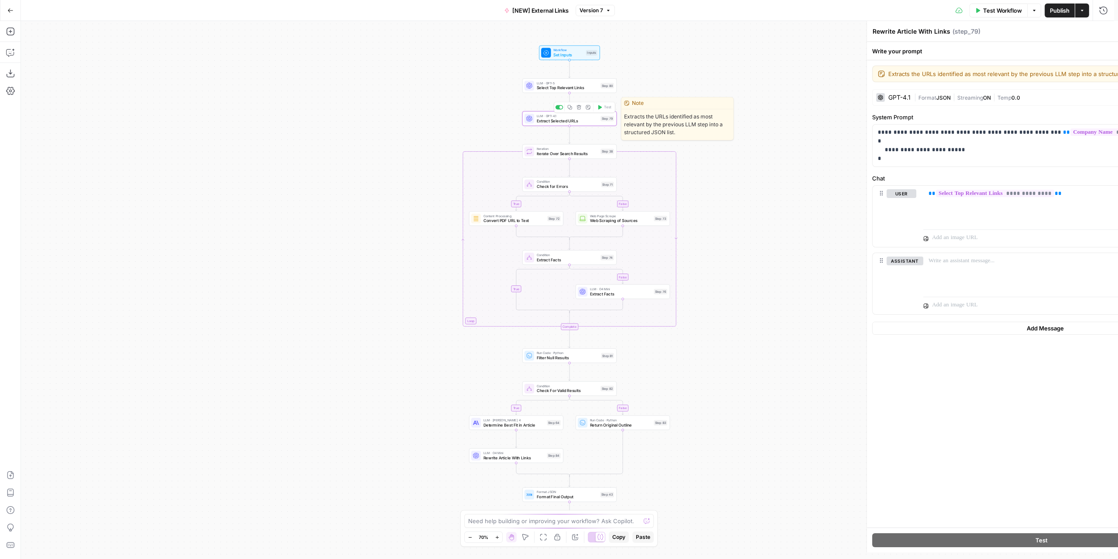
type textarea "Extract Selected URLs"
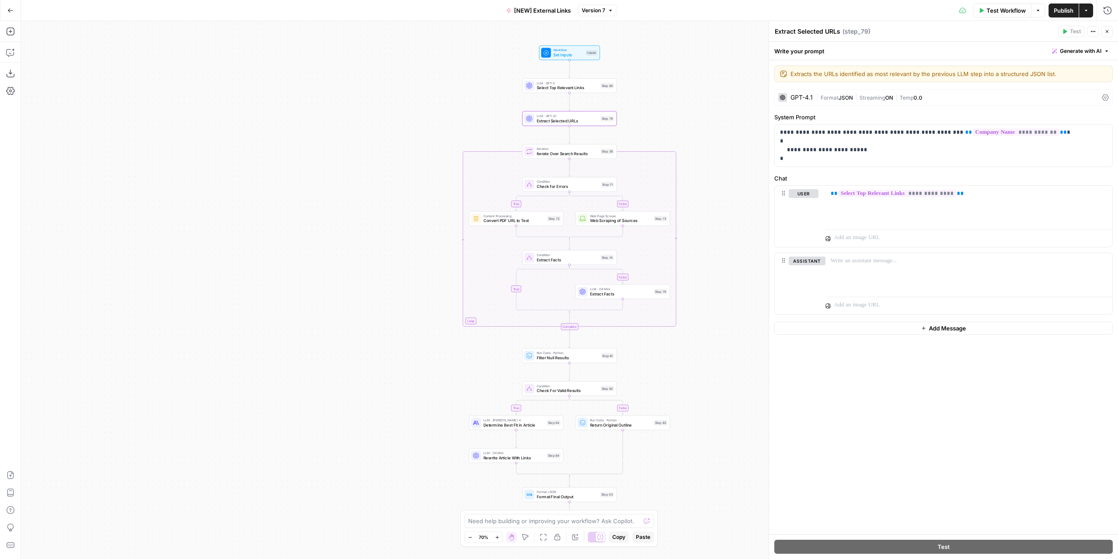
click at [987, 7] on span "Test Workflow" at bounding box center [1006, 10] width 39 height 9
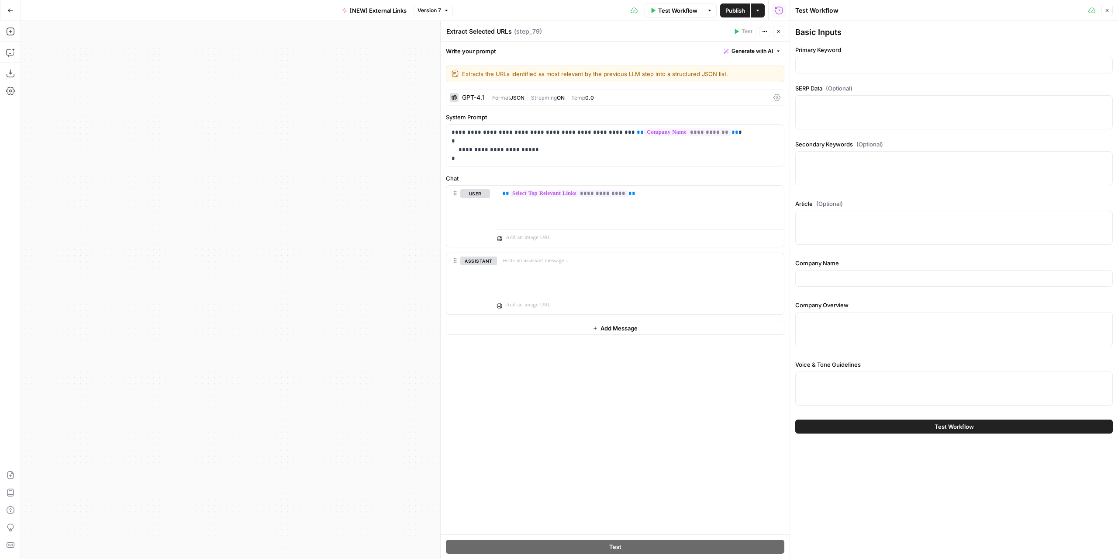
click at [781, 32] on icon "button" at bounding box center [778, 31] width 5 height 5
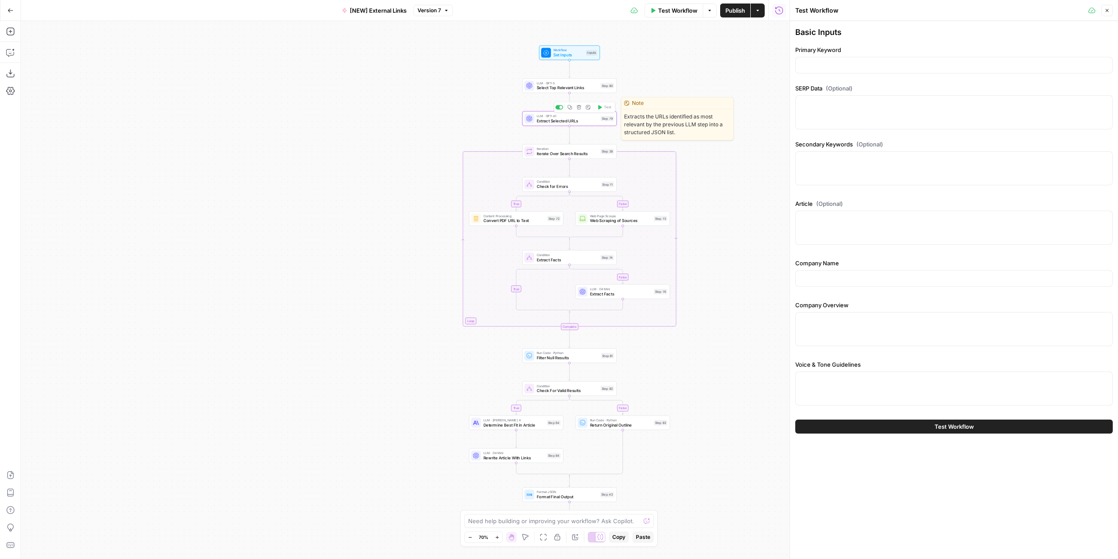
click at [594, 119] on span "Extract Selected URLs" at bounding box center [568, 121] width 62 height 6
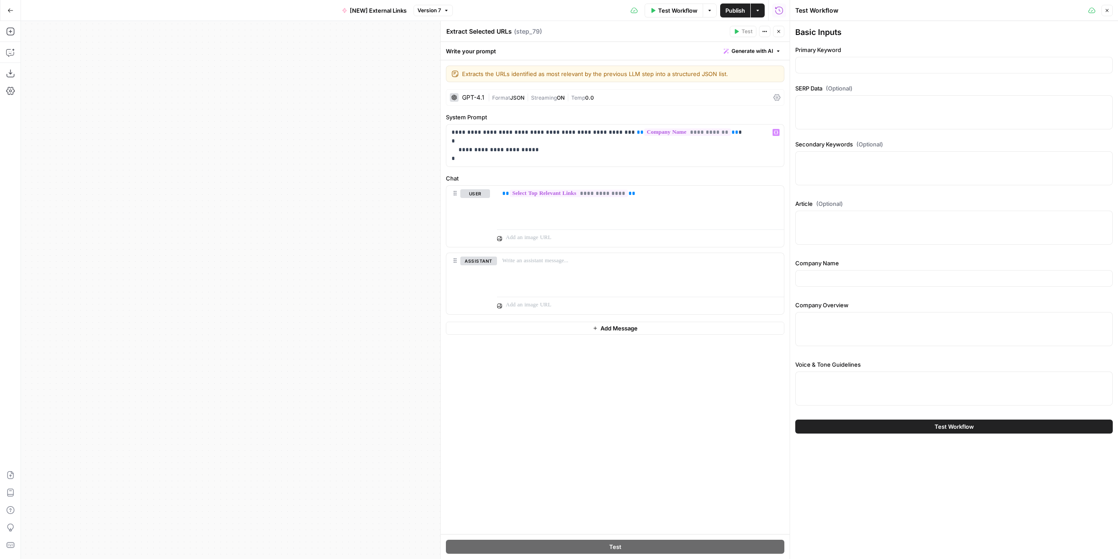
click at [480, 99] on div "GPT-4.1" at bounding box center [473, 97] width 22 height 6
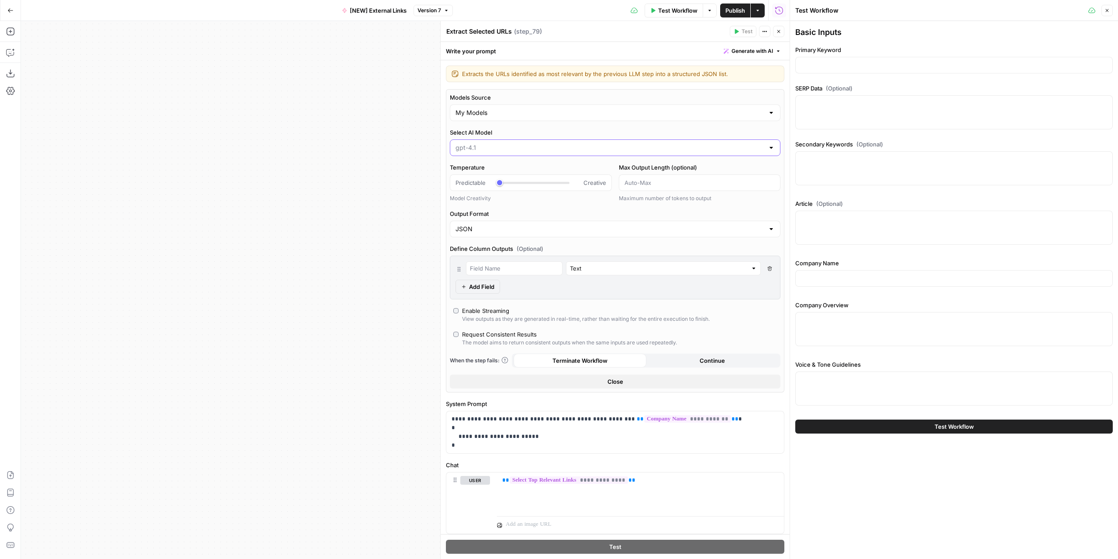
click at [535, 149] on input "Select AI Model" at bounding box center [610, 147] width 309 height 9
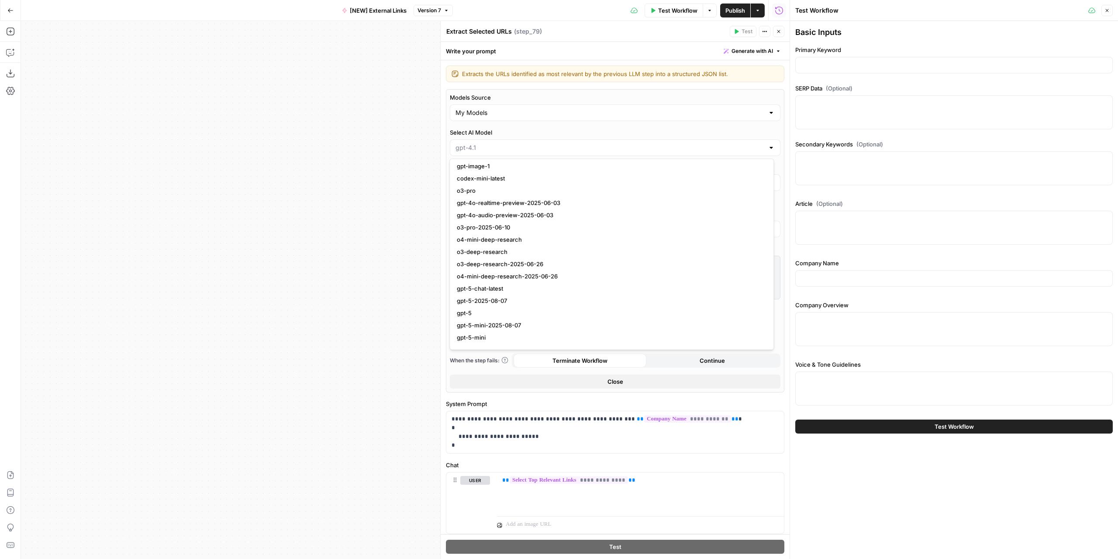
scroll to position [807, 0]
click at [521, 289] on span "gpt-5-2025-08-07" at bounding box center [610, 291] width 306 height 9
type input "gpt-5-2025-08-07"
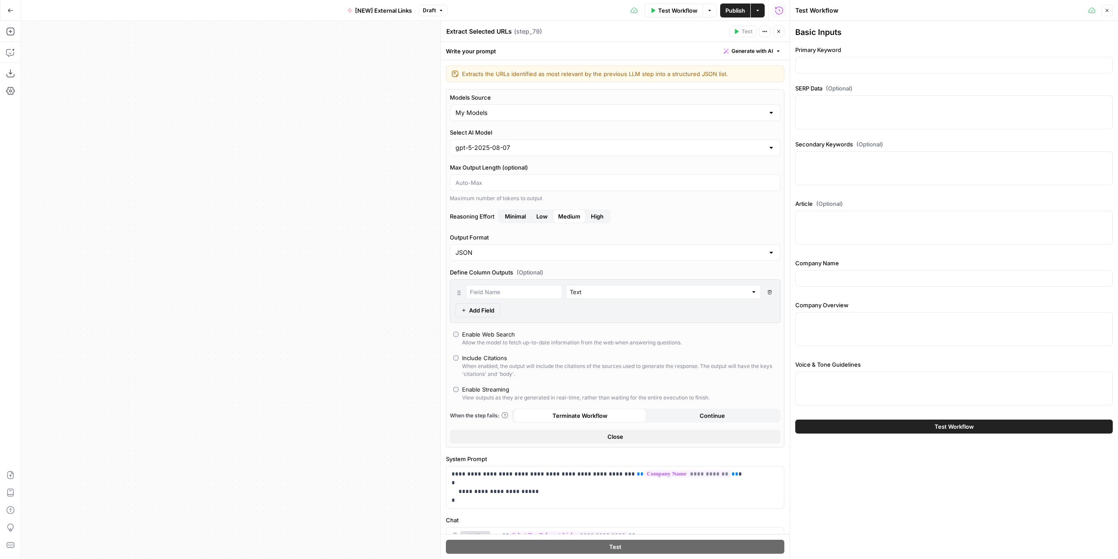
click at [732, 17] on button "Publish" at bounding box center [735, 10] width 30 height 14
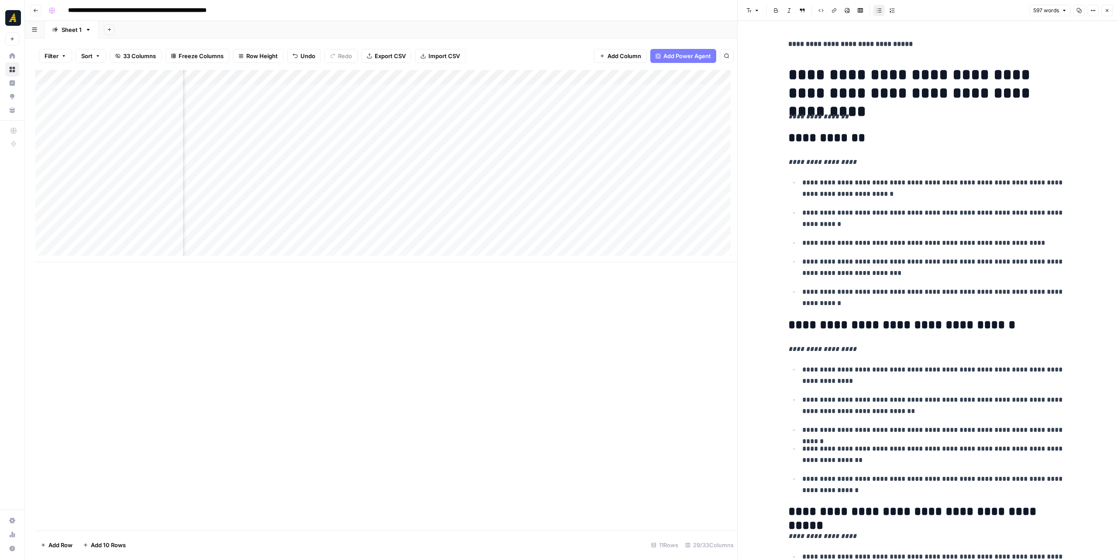
scroll to position [1040, 0]
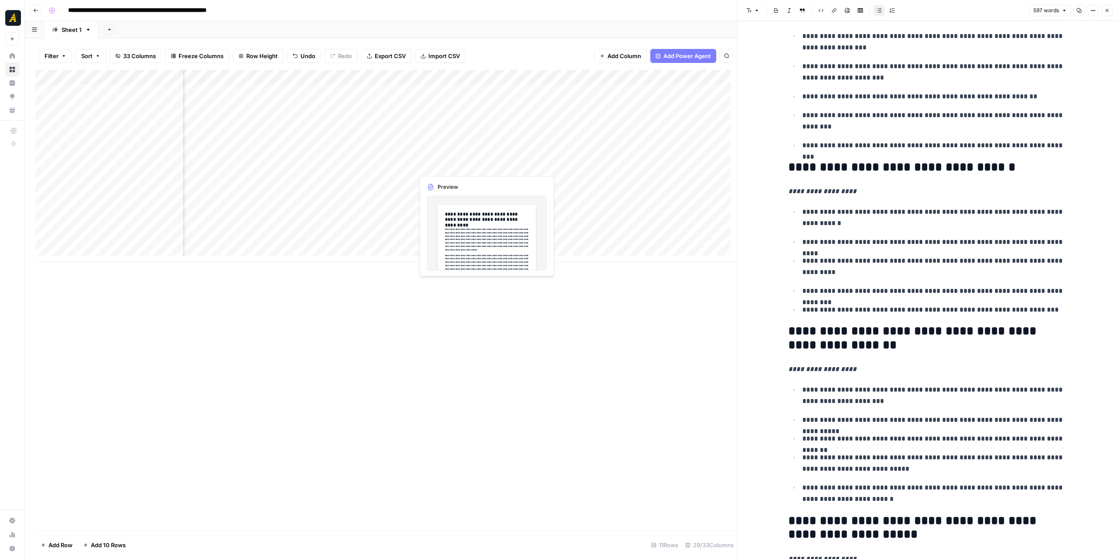
click at [448, 163] on div "Add Column" at bounding box center [386, 166] width 702 height 192
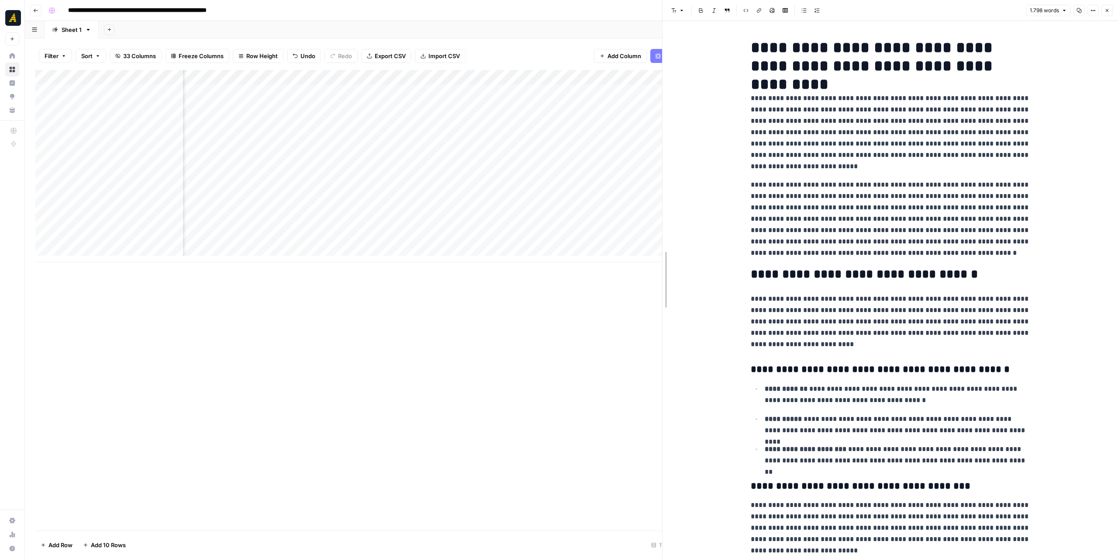
drag, startPoint x: 734, startPoint y: 314, endPoint x: 659, endPoint y: 308, distance: 75.3
click at [659, 308] on div at bounding box center [662, 279] width 9 height 559
click at [1009, 230] on p "**********" at bounding box center [891, 219] width 280 height 80
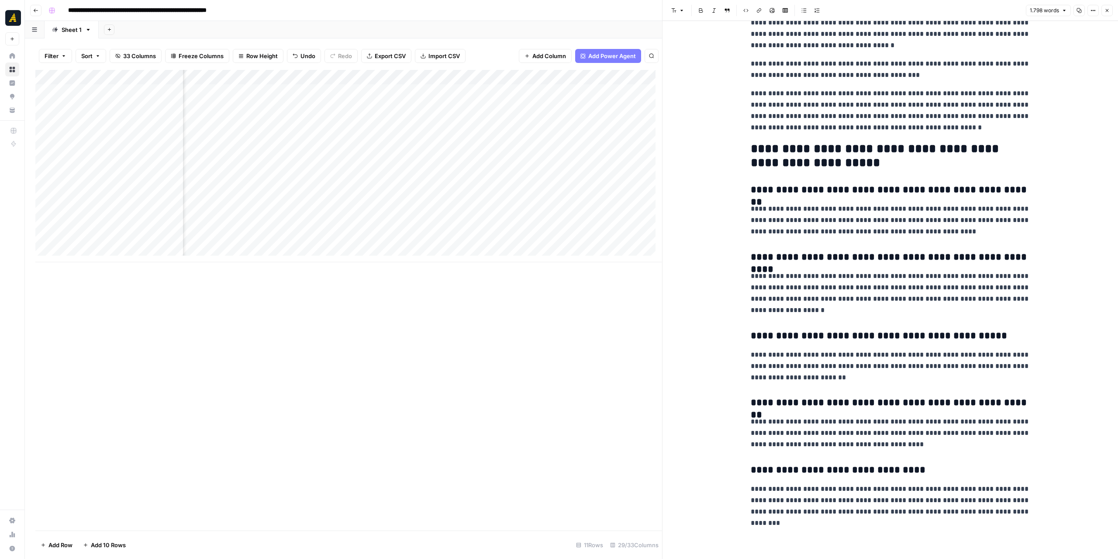
scroll to position [0, 1425]
click at [1081, 13] on button "Copy" at bounding box center [1079, 10] width 11 height 11
click at [588, 166] on div "Add Column" at bounding box center [348, 166] width 627 height 192
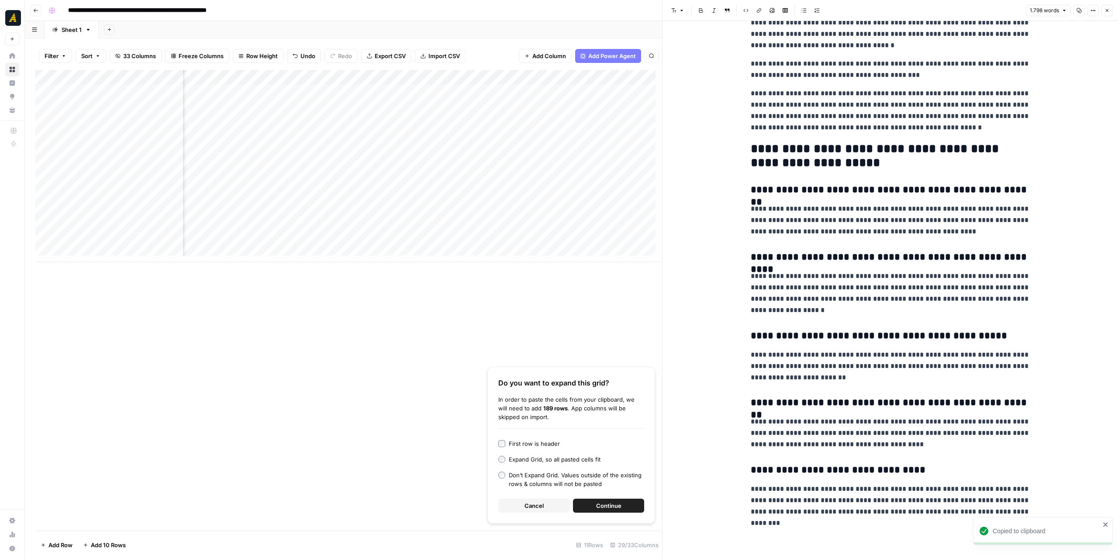
click at [615, 166] on div "Add Column" at bounding box center [348, 166] width 627 height 192
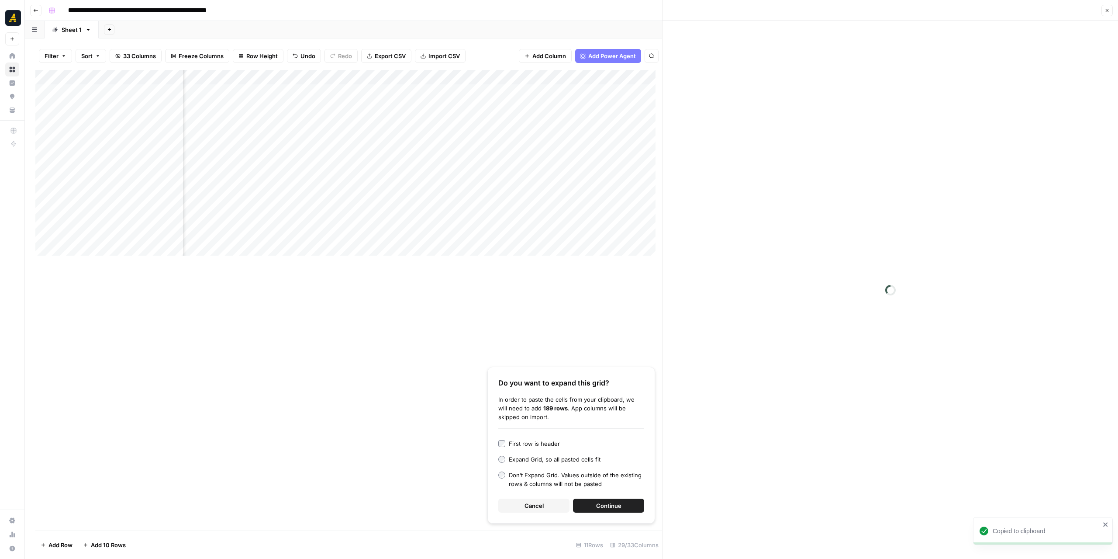
click at [615, 166] on div at bounding box center [625, 166] width 111 height 16
click at [541, 515] on div "Do you want to expand this grid? In order to paste the cells from your clipboar…" at bounding box center [571, 444] width 168 height 157
click at [541, 513] on div "Do you want to expand this grid? In order to paste the cells from your clipboar…" at bounding box center [571, 444] width 168 height 157
click at [545, 506] on button "Cancel" at bounding box center [533, 505] width 71 height 14
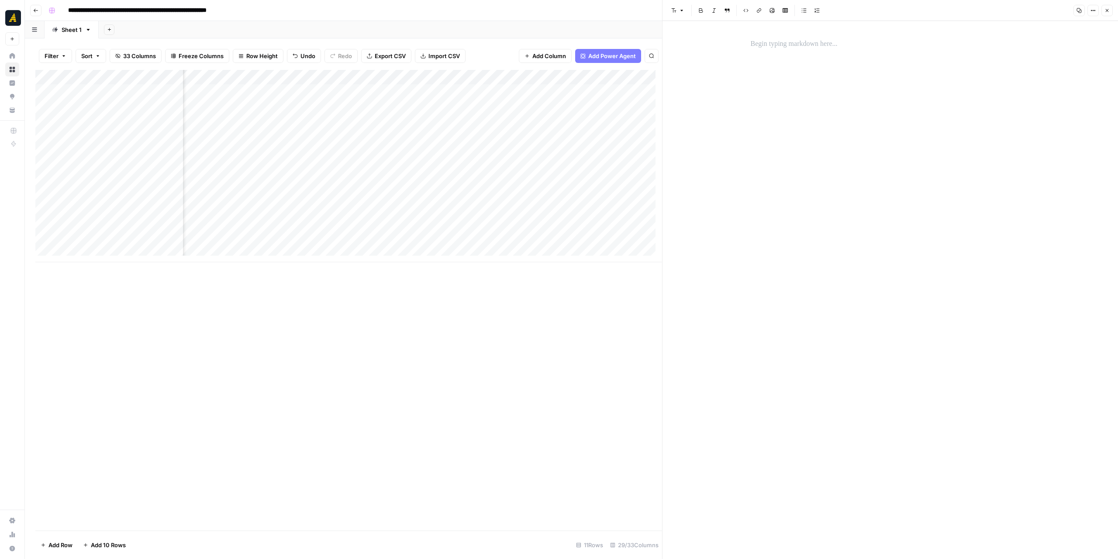
click at [772, 52] on div at bounding box center [891, 290] width 290 height 538
click at [770, 44] on p at bounding box center [891, 43] width 280 height 11
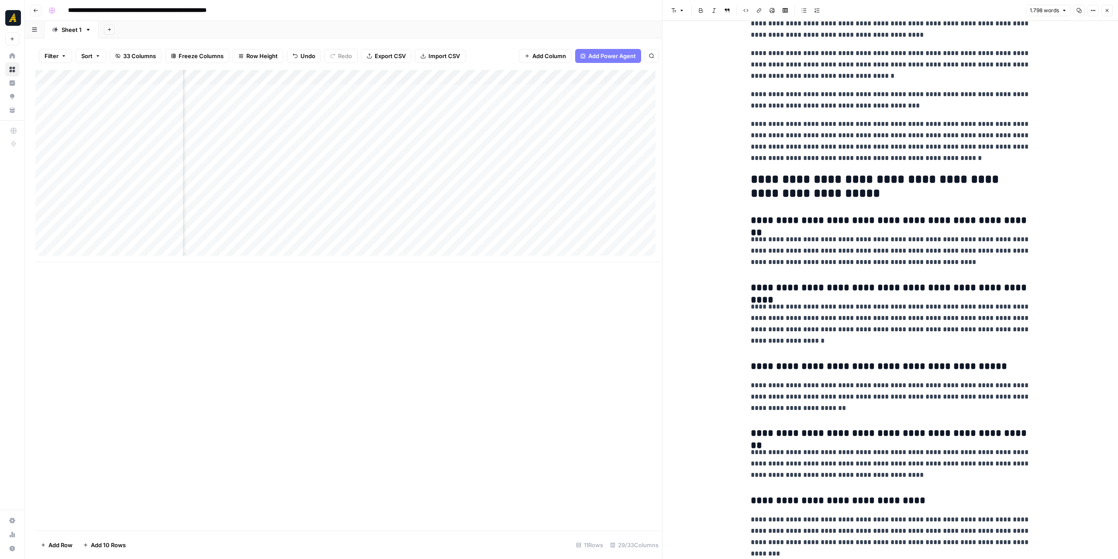
scroll to position [7, 1425]
drag, startPoint x: 473, startPoint y: 263, endPoint x: 540, endPoint y: 259, distance: 67.4
click at [540, 259] on div "Add Column" at bounding box center [348, 300] width 627 height 460
click at [455, 159] on div "Add Column" at bounding box center [348, 166] width 627 height 192
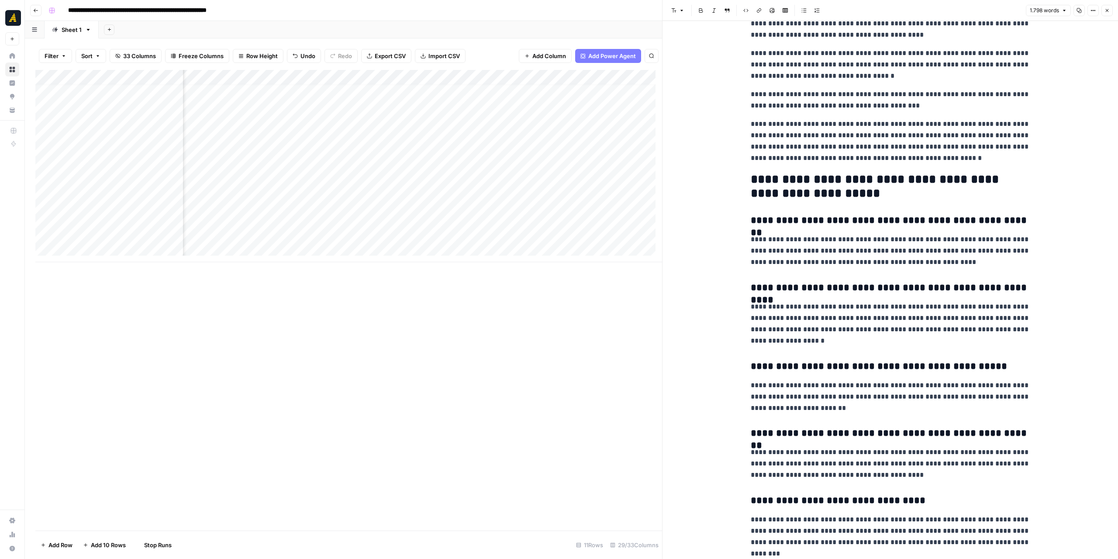
scroll to position [7, 2020]
click at [508, 156] on div "Add Column" at bounding box center [348, 166] width 627 height 192
click at [130, 162] on div "Add Column" at bounding box center [348, 166] width 627 height 192
click at [130, 162] on textarea "**********" at bounding box center [136, 160] width 140 height 12
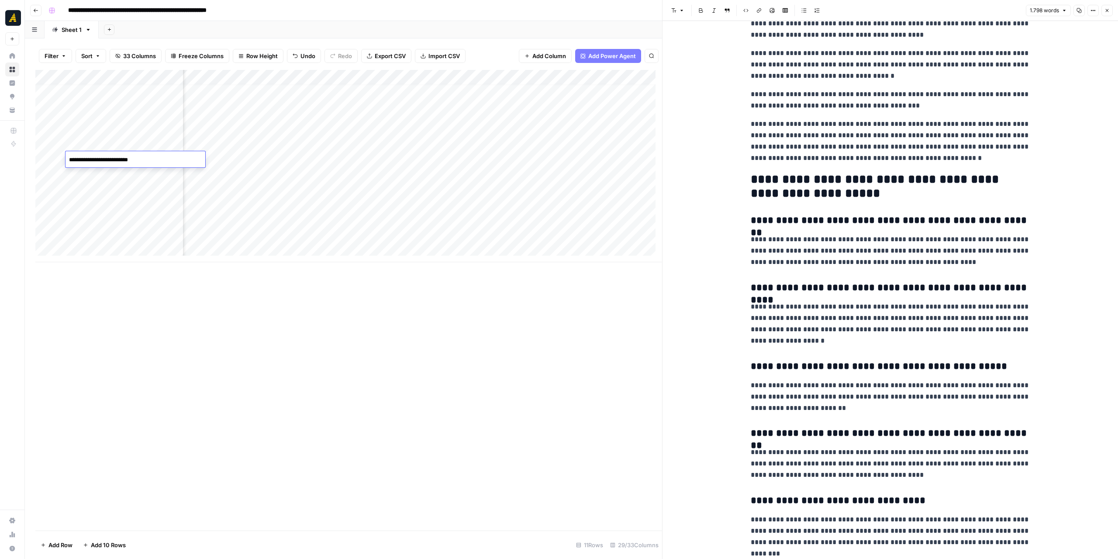
click at [278, 161] on div "Add Column" at bounding box center [348, 166] width 627 height 192
click at [278, 161] on textarea "**********" at bounding box center [293, 160] width 140 height 12
click at [355, 178] on div "Add Column" at bounding box center [348, 166] width 627 height 192
click at [359, 159] on div "Add Column" at bounding box center [348, 166] width 627 height 192
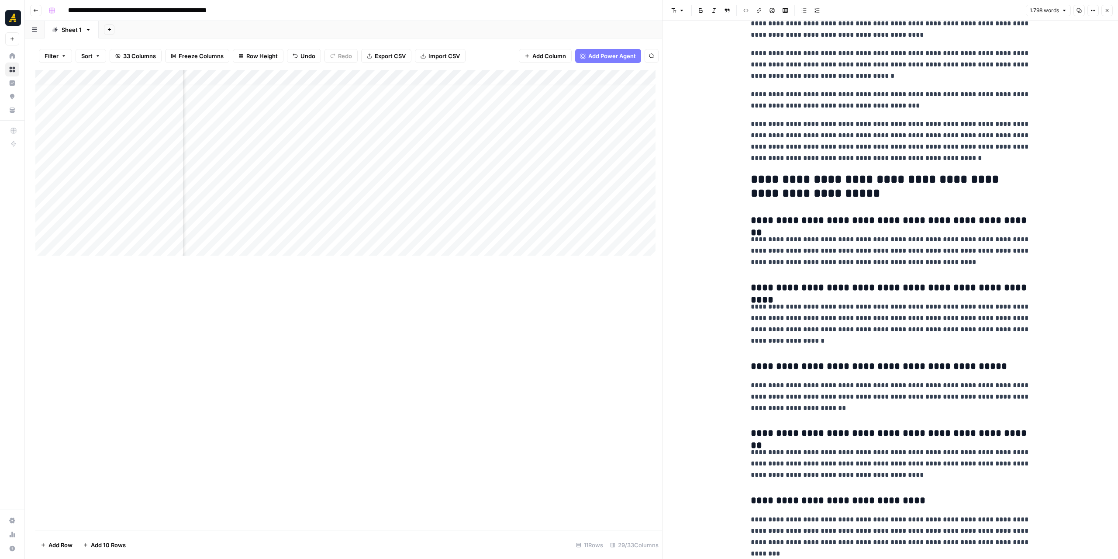
click at [424, 158] on div "Add Column" at bounding box center [348, 166] width 627 height 192
click at [424, 158] on textarea "**********" at bounding box center [450, 160] width 140 height 12
click at [393, 158] on div "Add Column" at bounding box center [348, 166] width 627 height 192
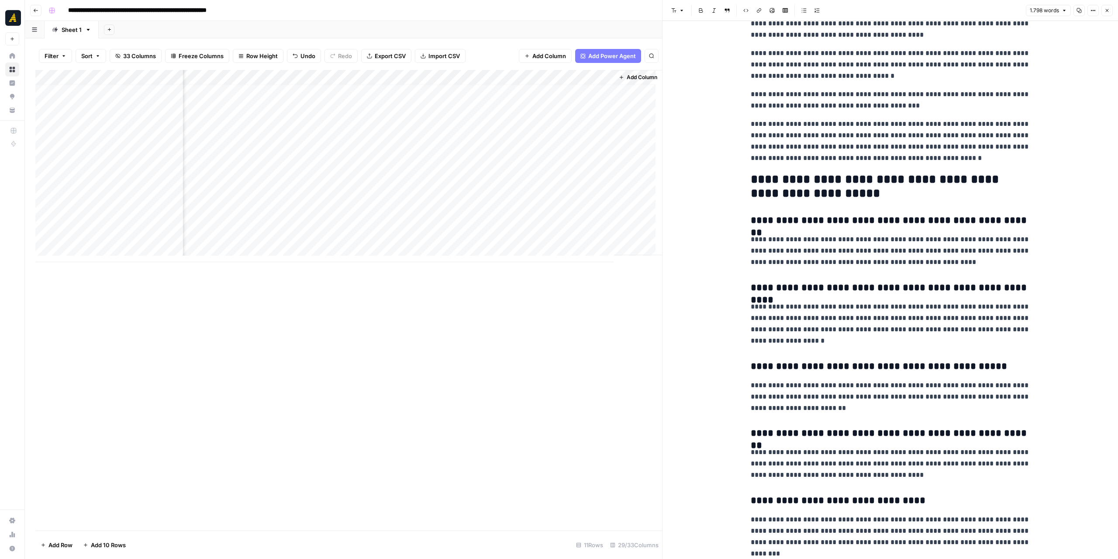
click at [393, 158] on div "Add Column" at bounding box center [348, 166] width 627 height 192
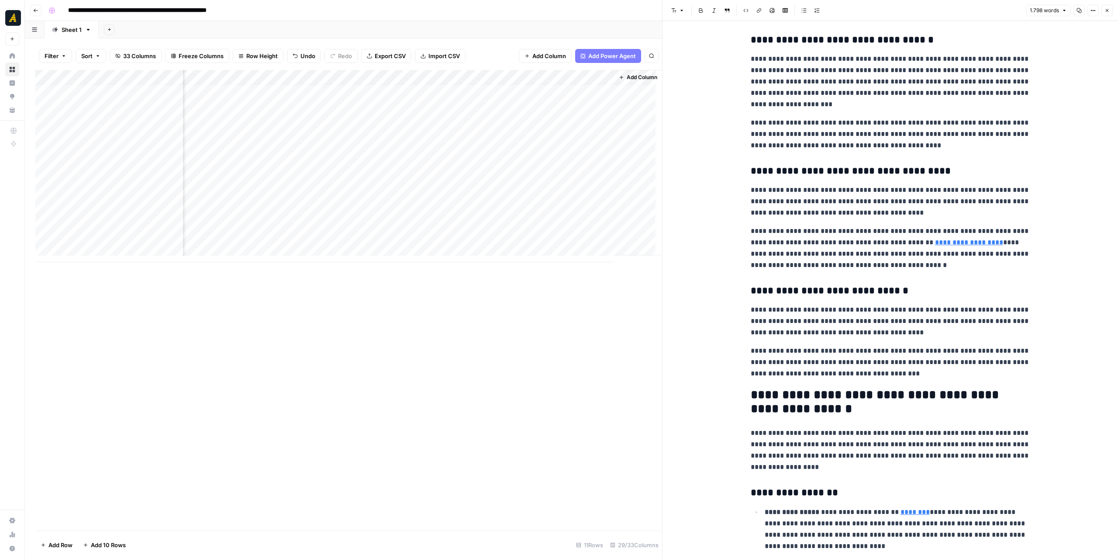
scroll to position [1092, 0]
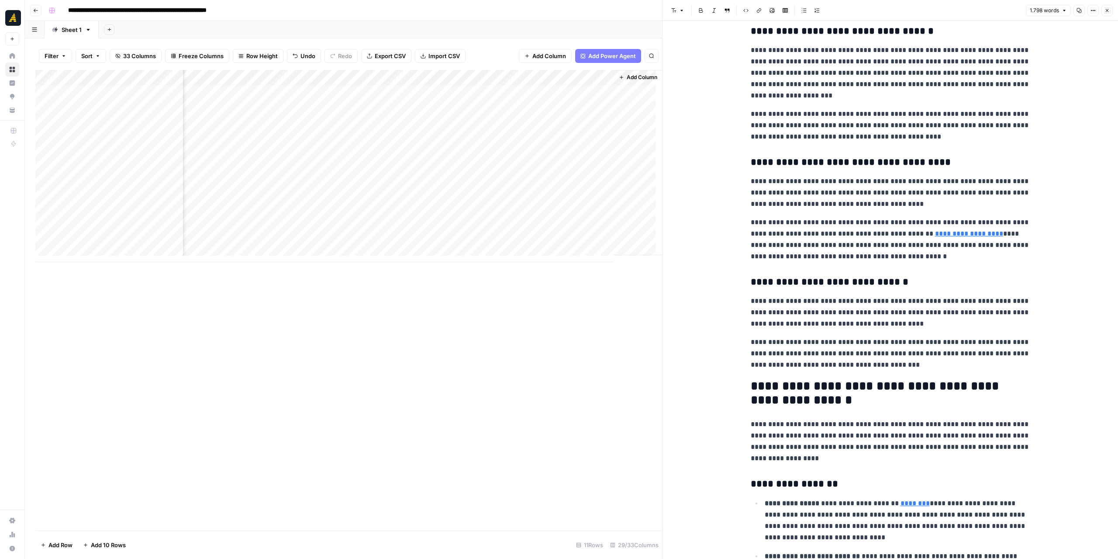
click at [563, 156] on div "Add Column" at bounding box center [348, 166] width 627 height 192
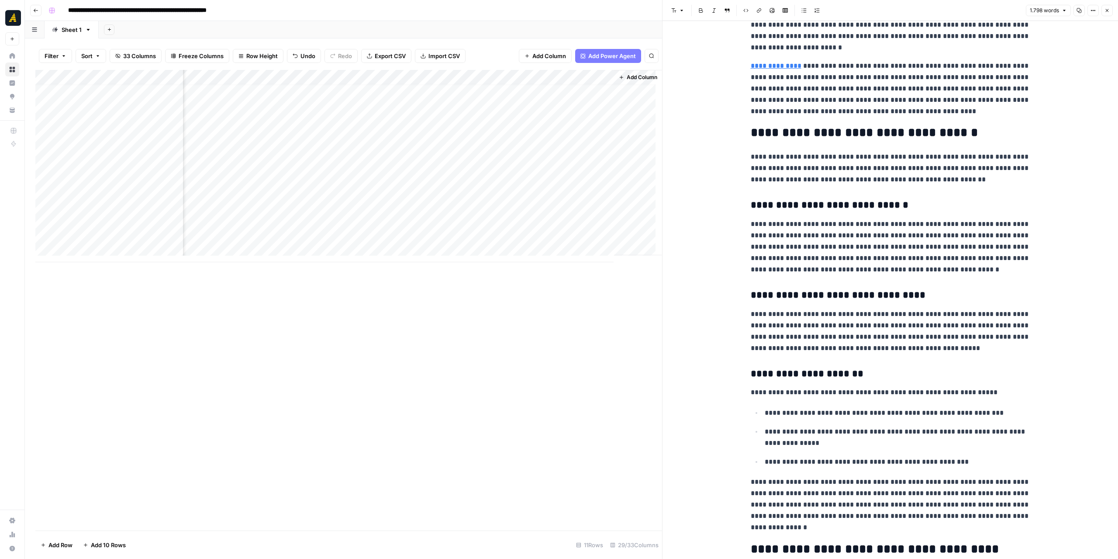
scroll to position [2140, 0]
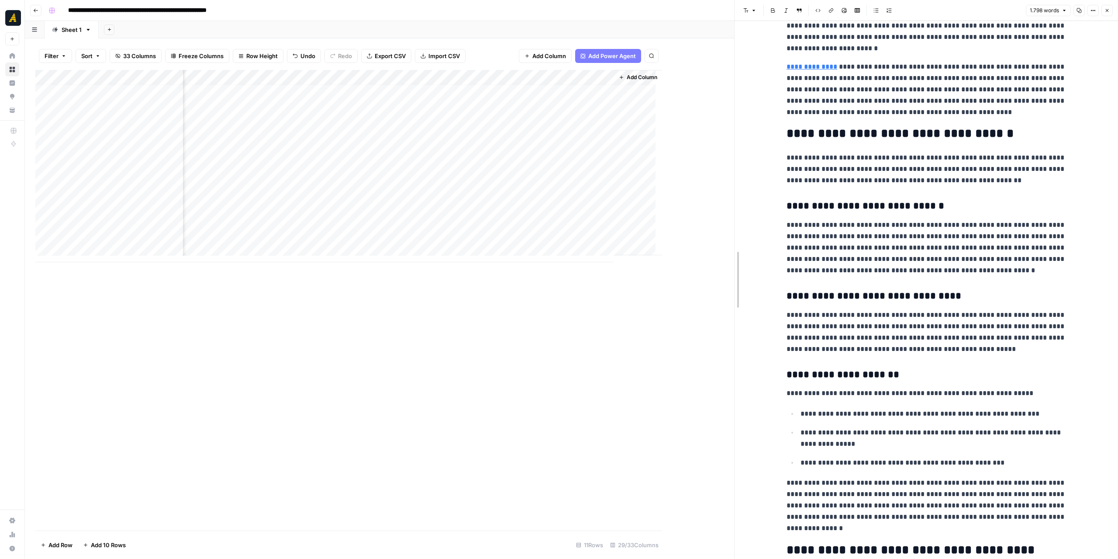
drag, startPoint x: 660, startPoint y: 302, endPoint x: 732, endPoint y: 296, distance: 72.3
click at [732, 296] on div at bounding box center [734, 279] width 9 height 559
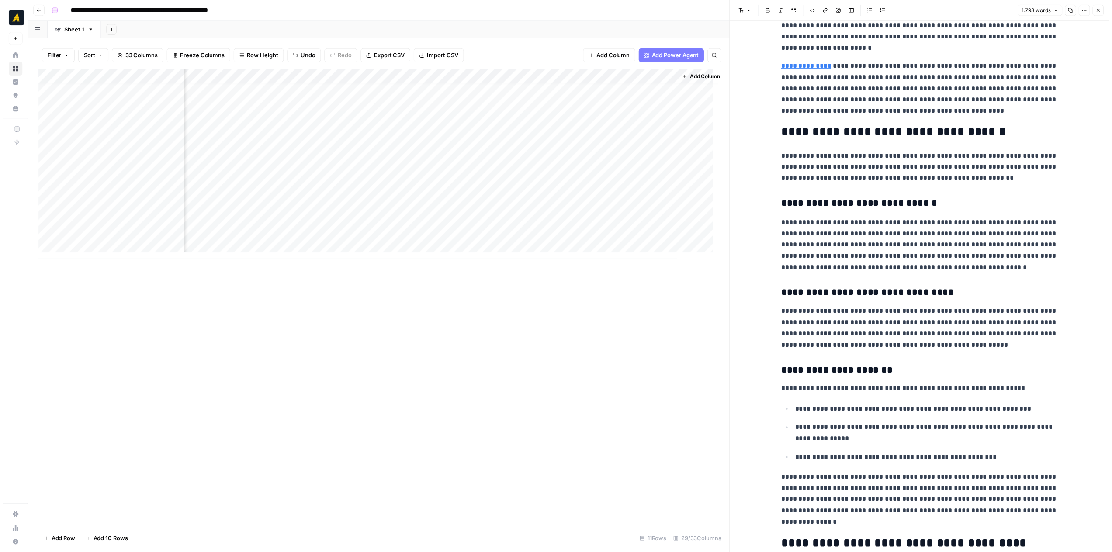
scroll to position [7, 2145]
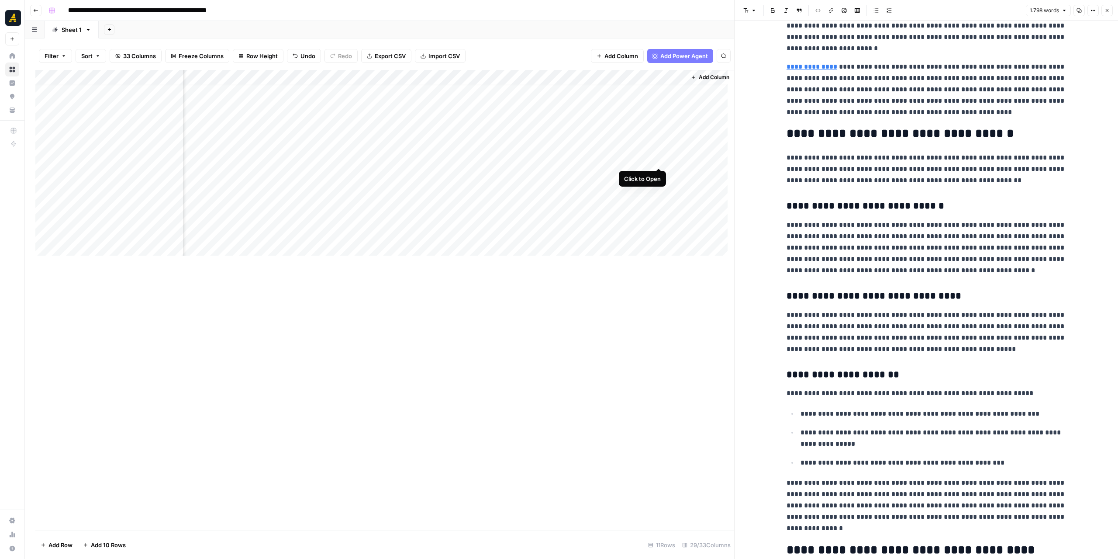
click at [660, 159] on div "Add Column" at bounding box center [384, 166] width 699 height 192
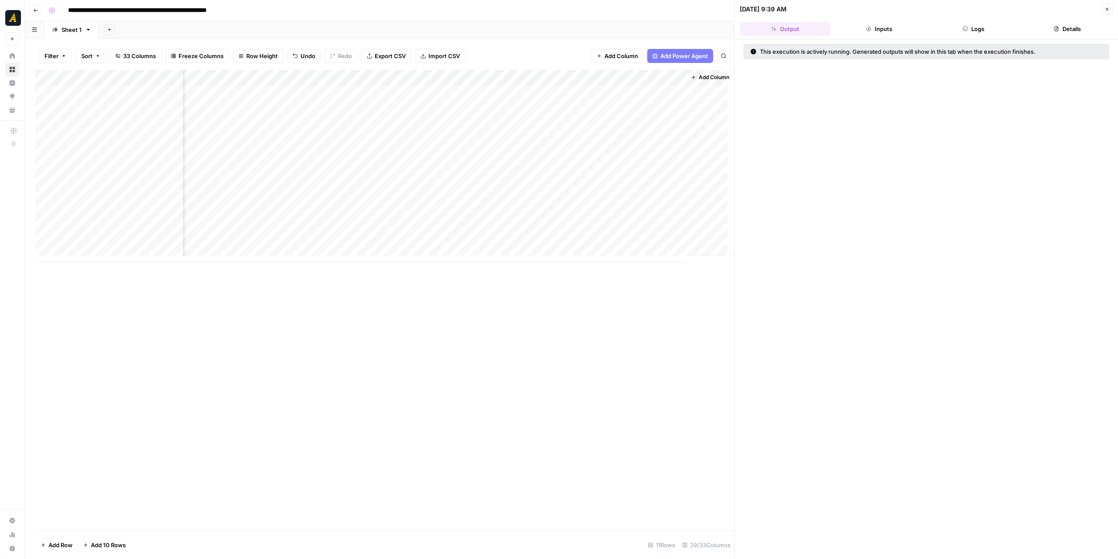
click at [978, 26] on button "Logs" at bounding box center [973, 29] width 91 height 14
click at [541, 159] on div "Add Column" at bounding box center [384, 166] width 699 height 192
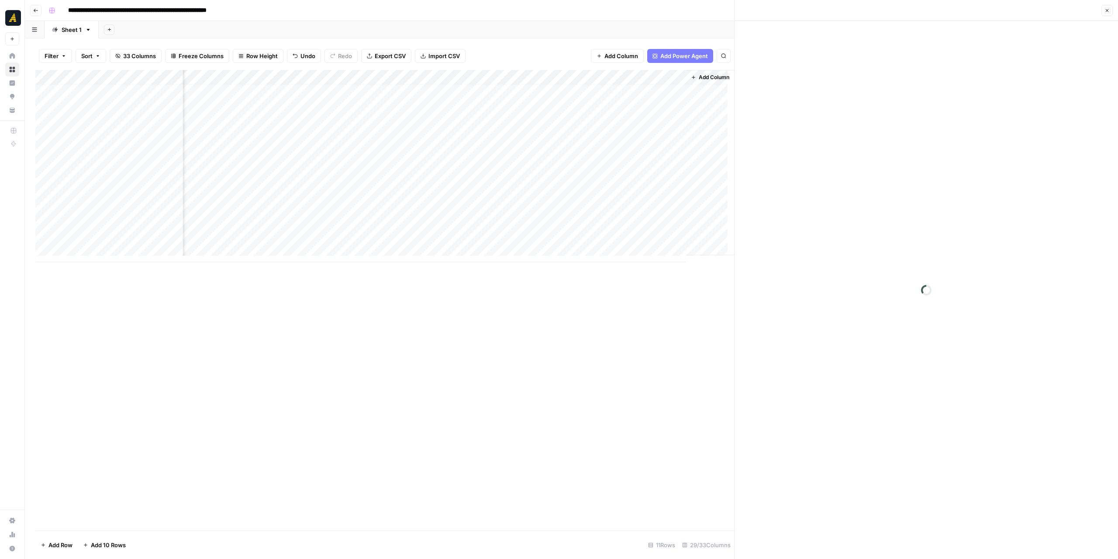
click at [541, 159] on div at bounding box center [541, 159] width 80 height 16
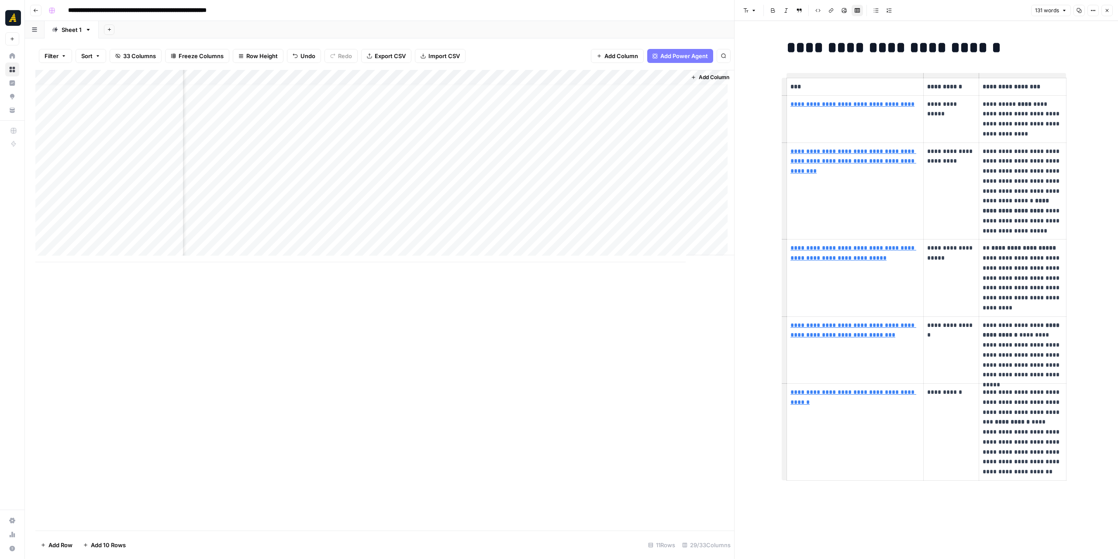
click at [1081, 10] on icon "button" at bounding box center [1079, 10] width 5 height 5
click at [868, 103] on link "**********" at bounding box center [853, 104] width 124 height 6
click at [920, 90] on link "Open in a new tab" at bounding box center [916, 91] width 11 height 11
drag, startPoint x: 1031, startPoint y: 102, endPoint x: 983, endPoint y: 103, distance: 48.1
click at [983, 103] on p "**********" at bounding box center [1023, 119] width 80 height 40
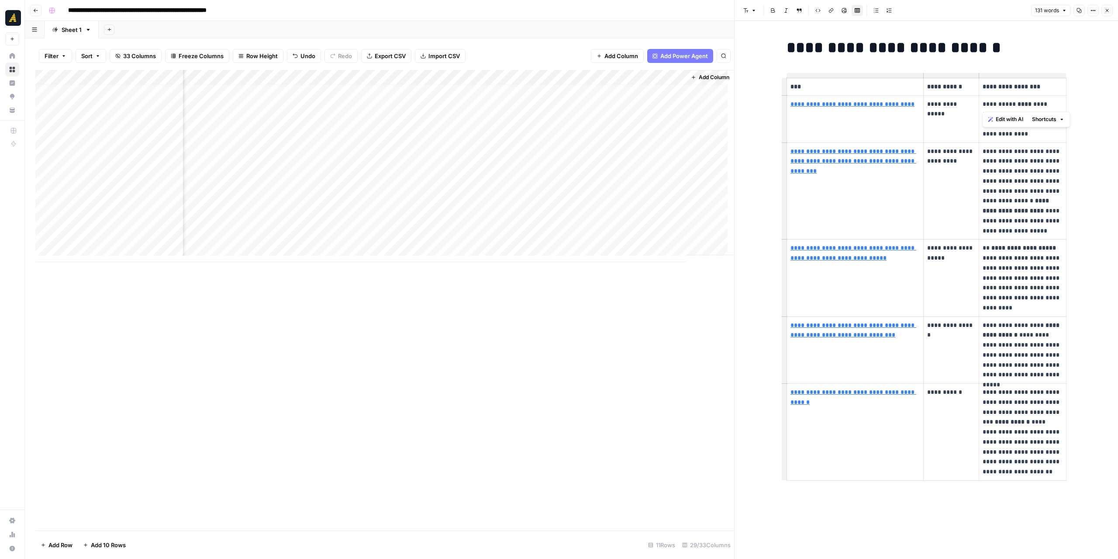
copy p "**********"
click at [1032, 105] on p "**********" at bounding box center [1023, 119] width 80 height 40
drag, startPoint x: 984, startPoint y: 102, endPoint x: 1054, endPoint y: 115, distance: 71.1
click at [1054, 115] on p "**********" at bounding box center [1023, 119] width 80 height 40
copy p "**********"
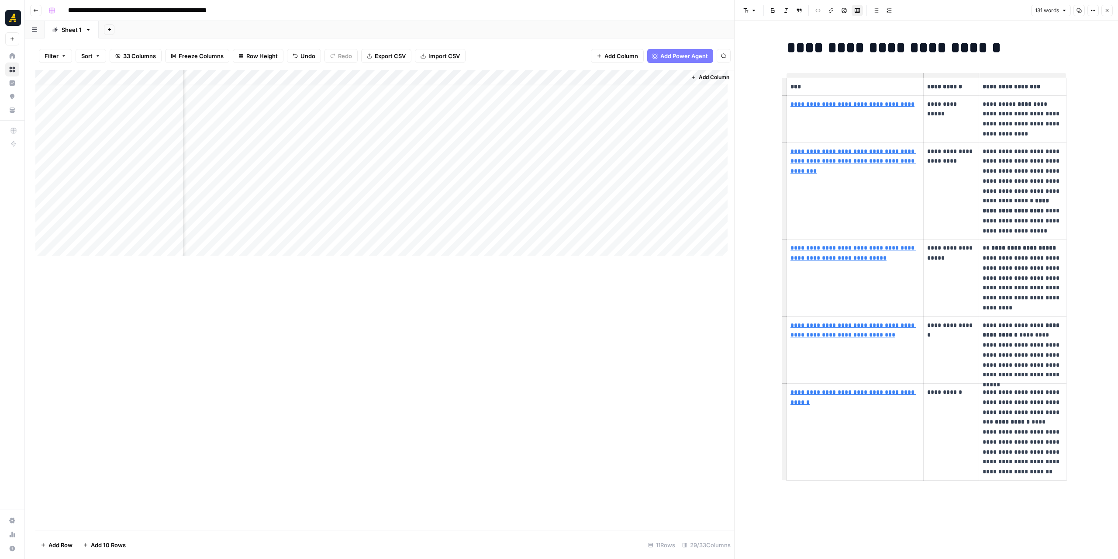
click at [1104, 8] on button "Close" at bounding box center [1107, 10] width 11 height 11
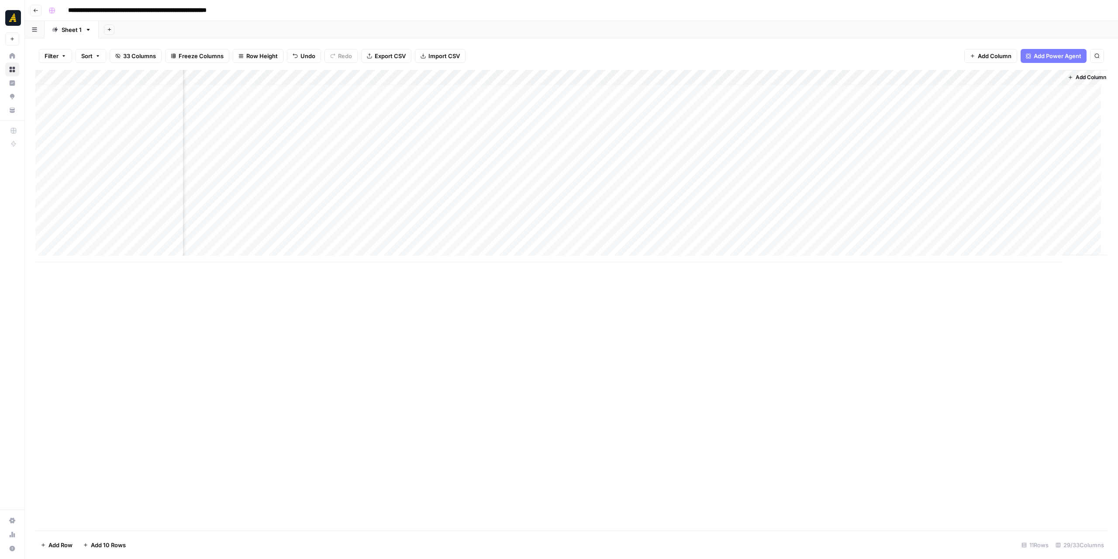
scroll to position [7, 1771]
click at [913, 163] on div "Add Column" at bounding box center [571, 166] width 1072 height 192
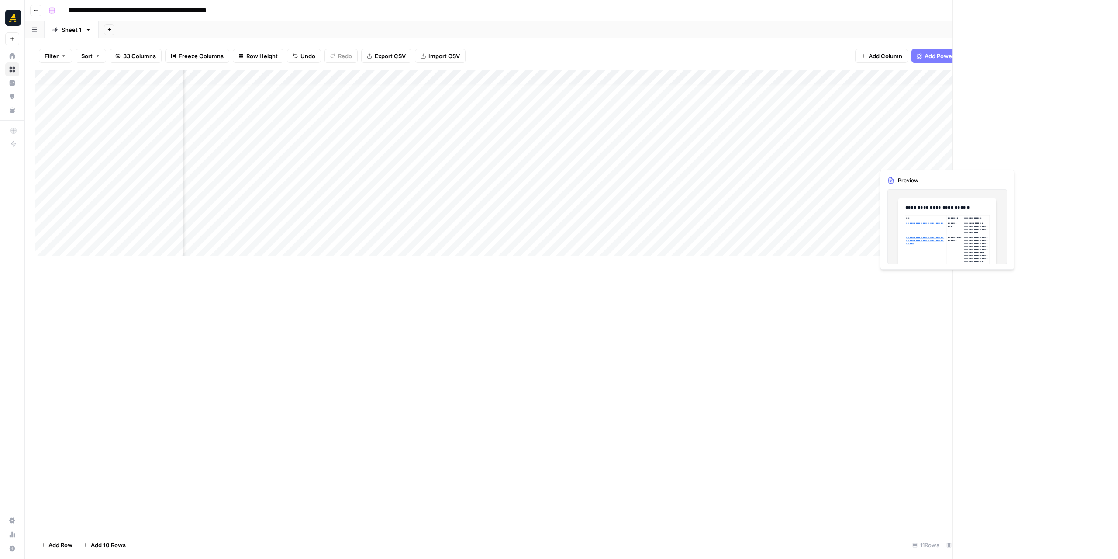
click at [913, 163] on div at bounding box center [915, 159] width 80 height 16
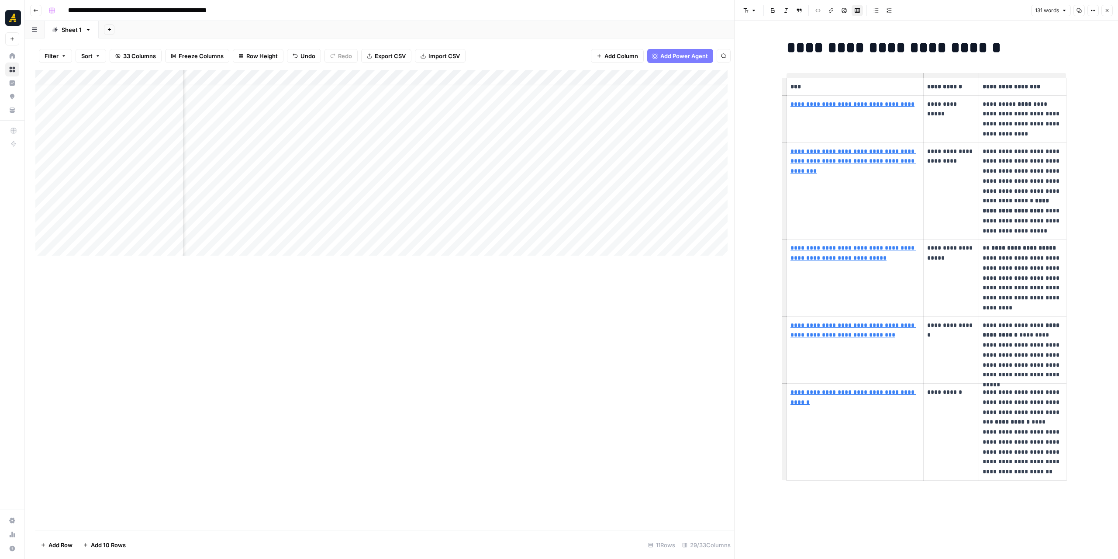
click at [1079, 11] on icon "button" at bounding box center [1079, 10] width 5 height 5
click at [1106, 10] on icon "button" at bounding box center [1107, 10] width 5 height 5
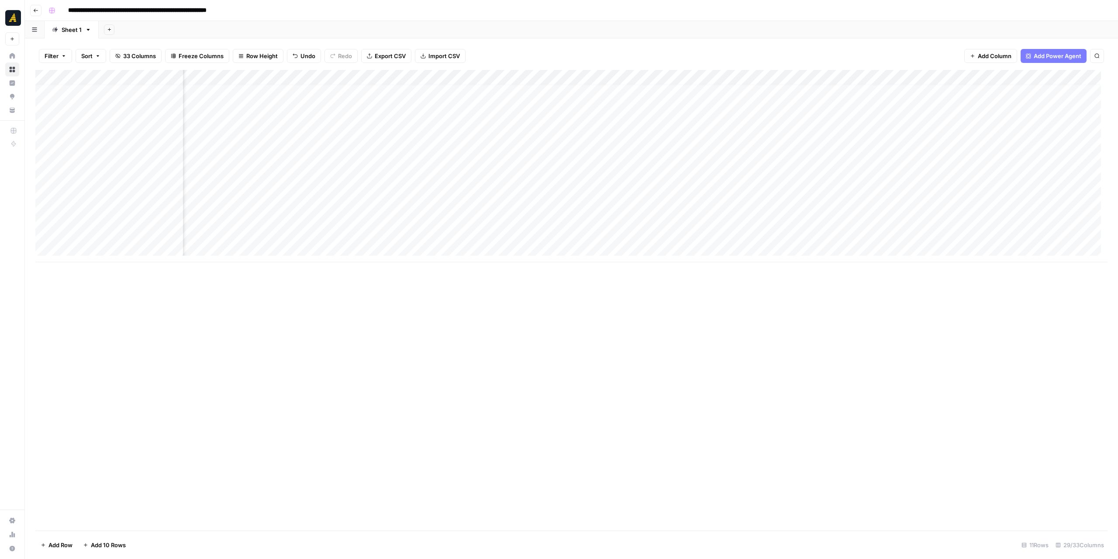
scroll to position [7, 1220]
click at [509, 162] on div "Add Column" at bounding box center [571, 166] width 1072 height 192
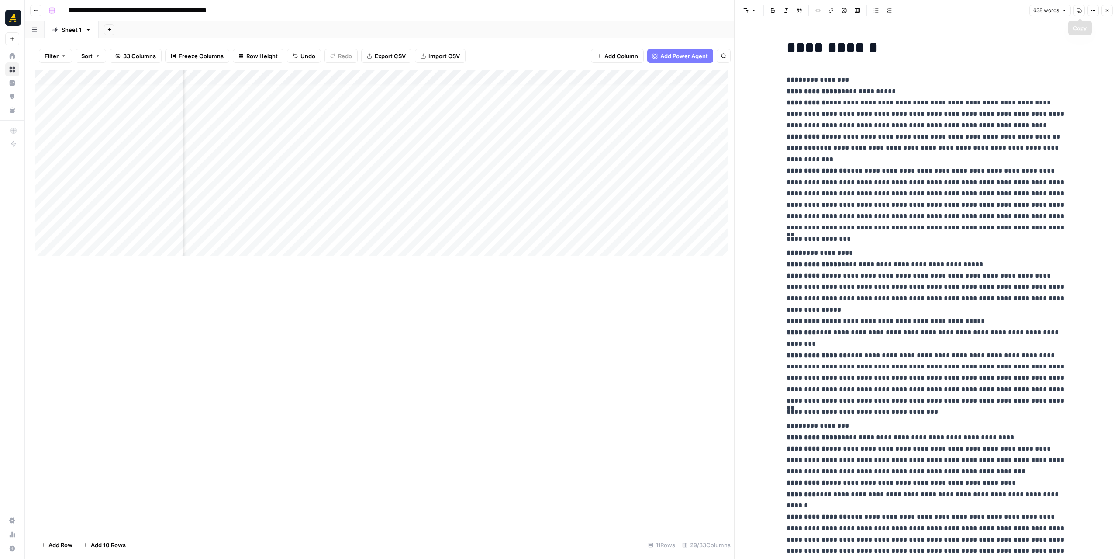
click at [1079, 11] on icon "button" at bounding box center [1079, 10] width 5 height 5
click at [1109, 12] on icon "button" at bounding box center [1107, 10] width 3 height 3
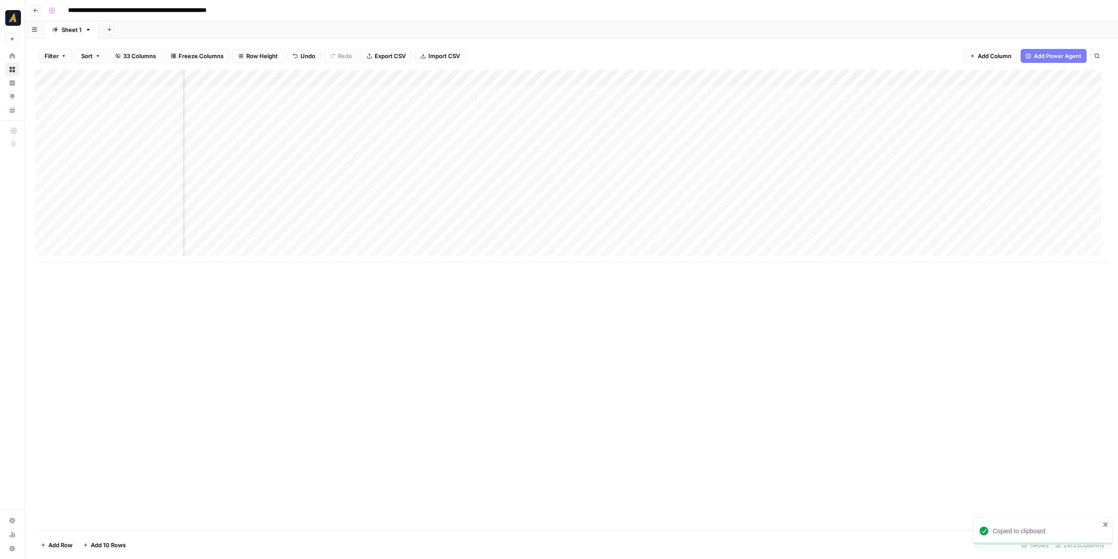
scroll to position [7, 1771]
click at [1033, 159] on div "Add Column" at bounding box center [571, 166] width 1072 height 192
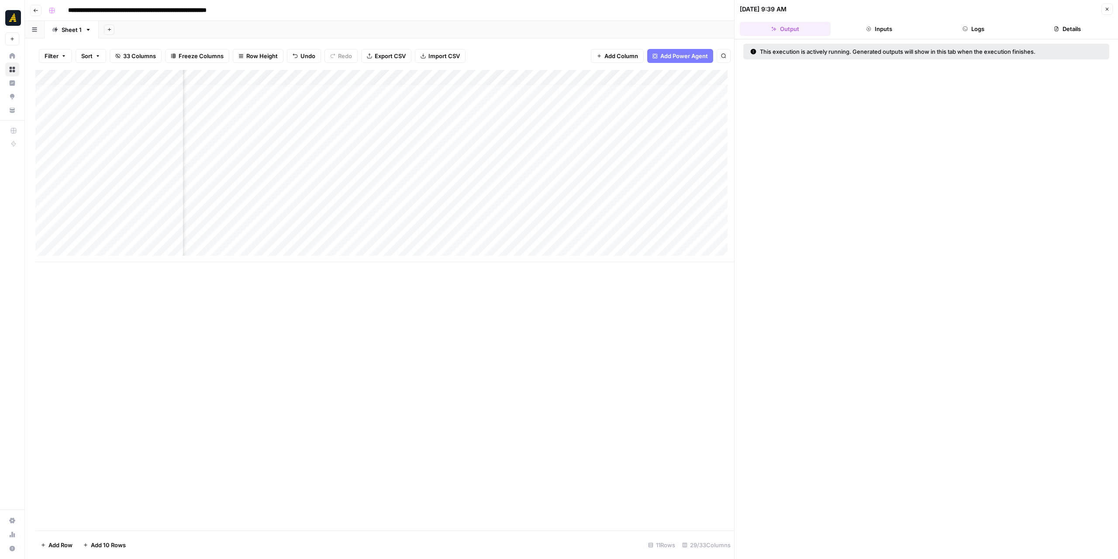
click at [966, 37] on header "09/03/25 at 9:39 AM Close Output Inputs Logs Details" at bounding box center [927, 19] width 384 height 39
click at [967, 34] on button "Logs" at bounding box center [973, 29] width 91 height 14
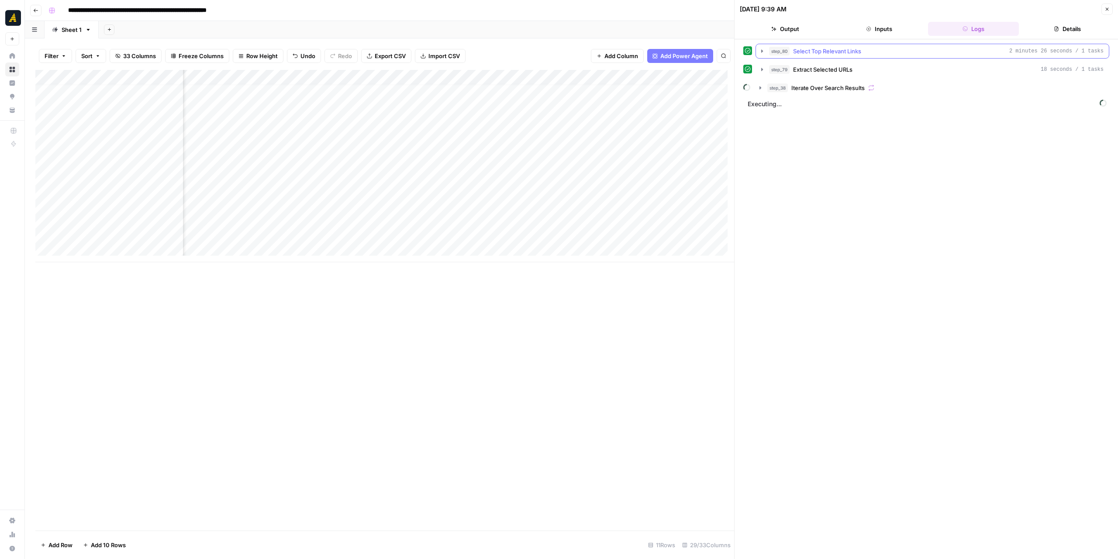
click at [761, 50] on icon "button" at bounding box center [762, 50] width 2 height 3
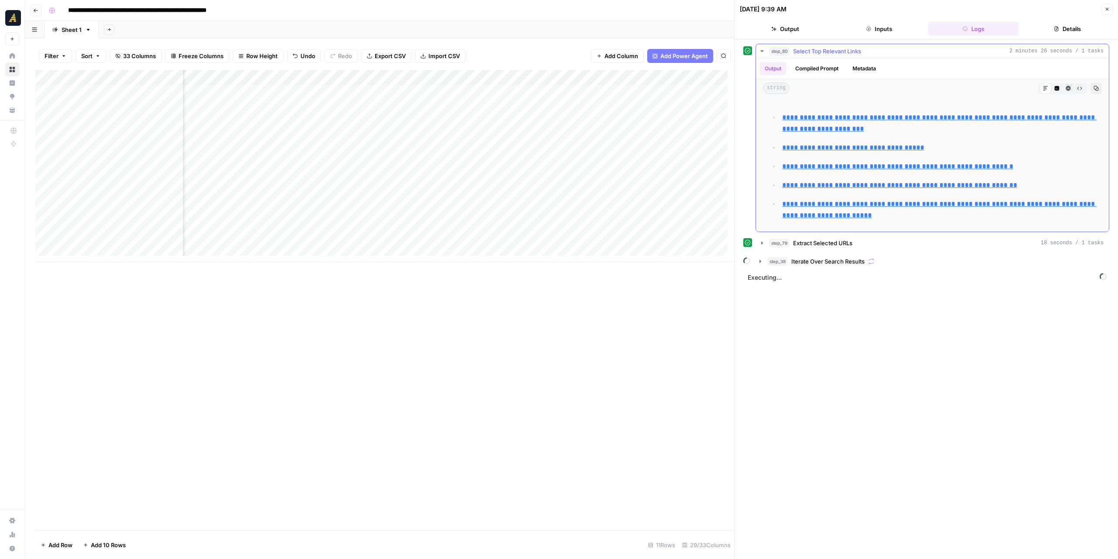
click at [761, 50] on icon "button" at bounding box center [761, 51] width 3 height 2
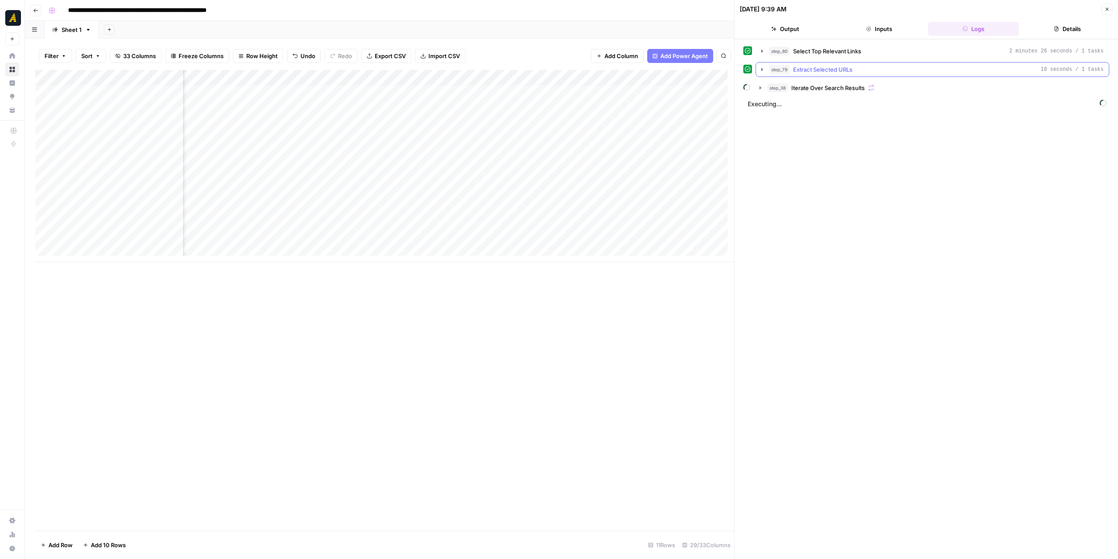
click at [761, 70] on icon "button" at bounding box center [762, 69] width 2 height 3
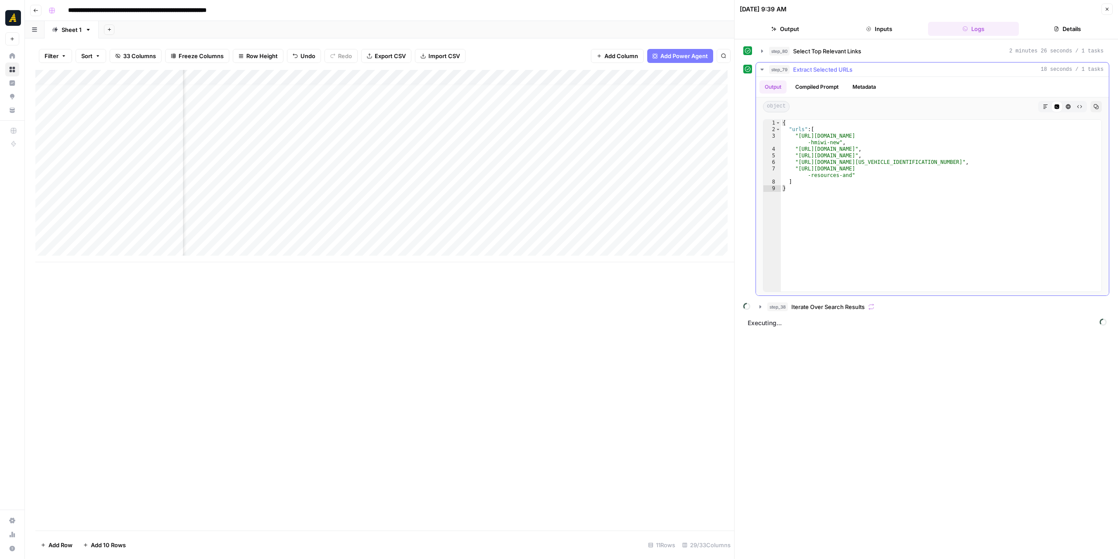
click at [761, 70] on icon "button" at bounding box center [762, 69] width 7 height 7
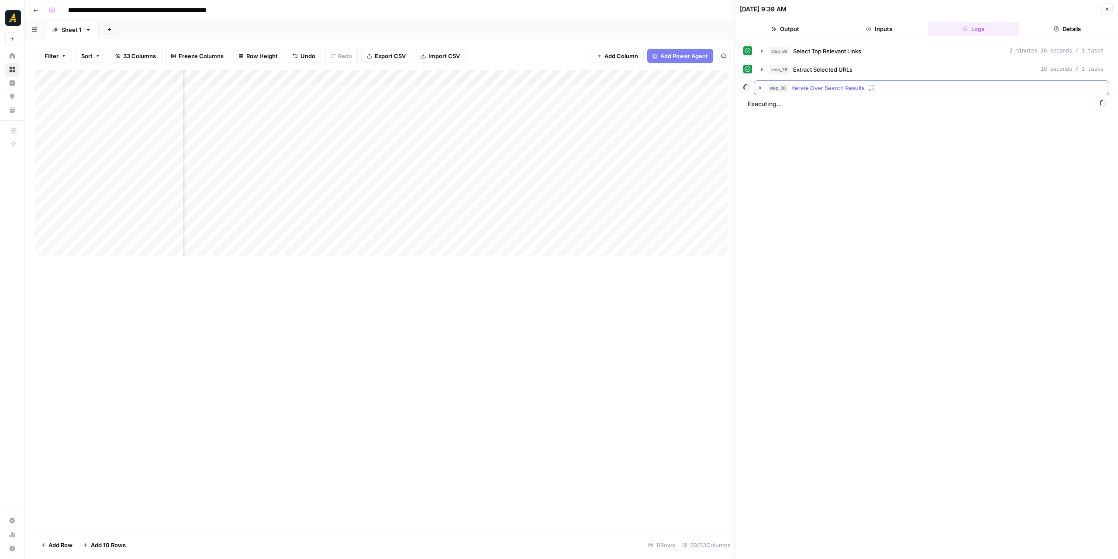
click at [763, 87] on icon "button" at bounding box center [760, 87] width 7 height 7
click at [763, 70] on icon "button" at bounding box center [762, 69] width 7 height 7
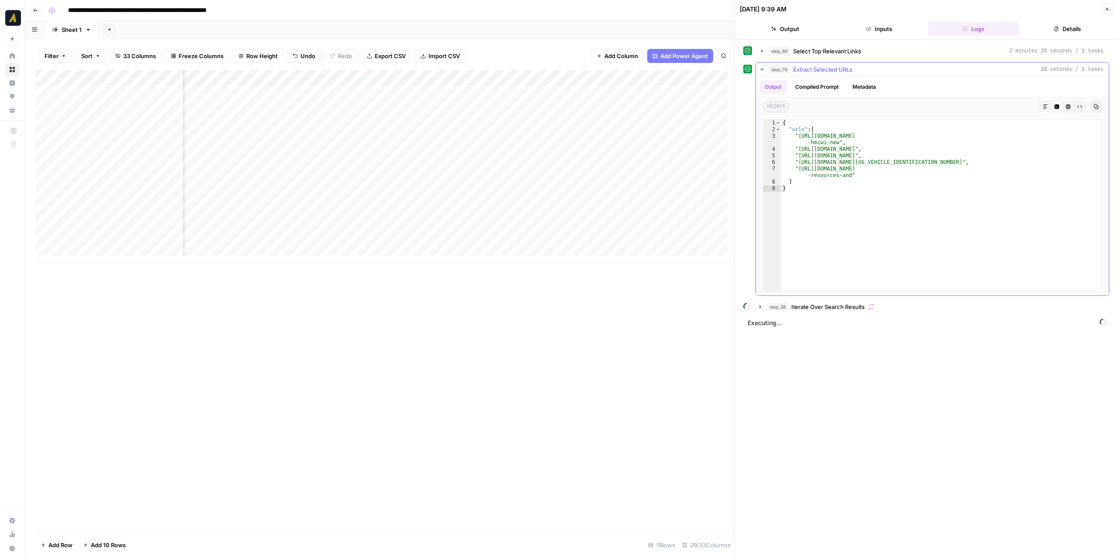
click at [763, 70] on icon "button" at bounding box center [762, 69] width 7 height 7
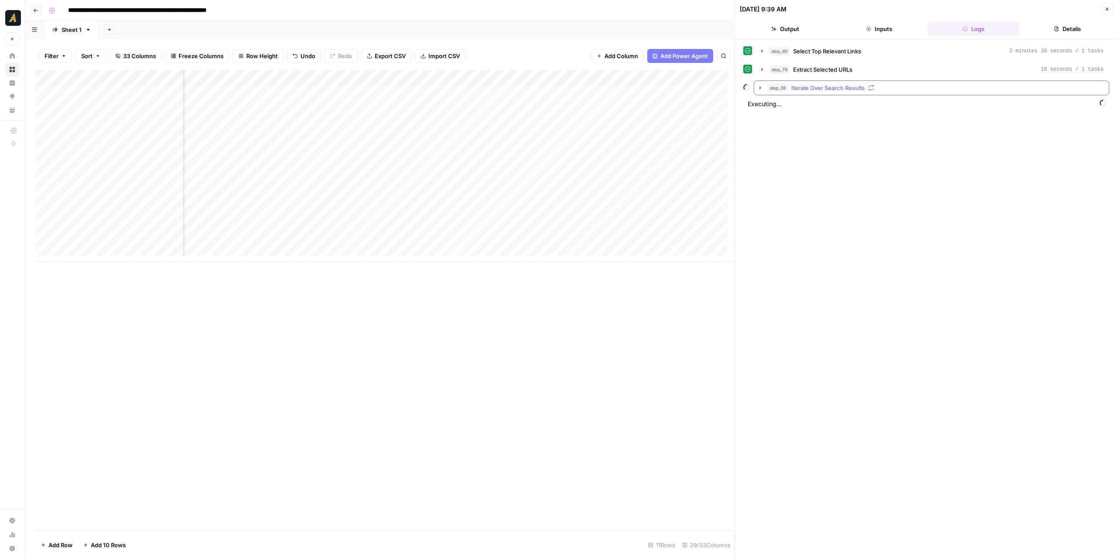
click at [758, 90] on button "step_38 Iterate Over Search Results" at bounding box center [931, 88] width 355 height 14
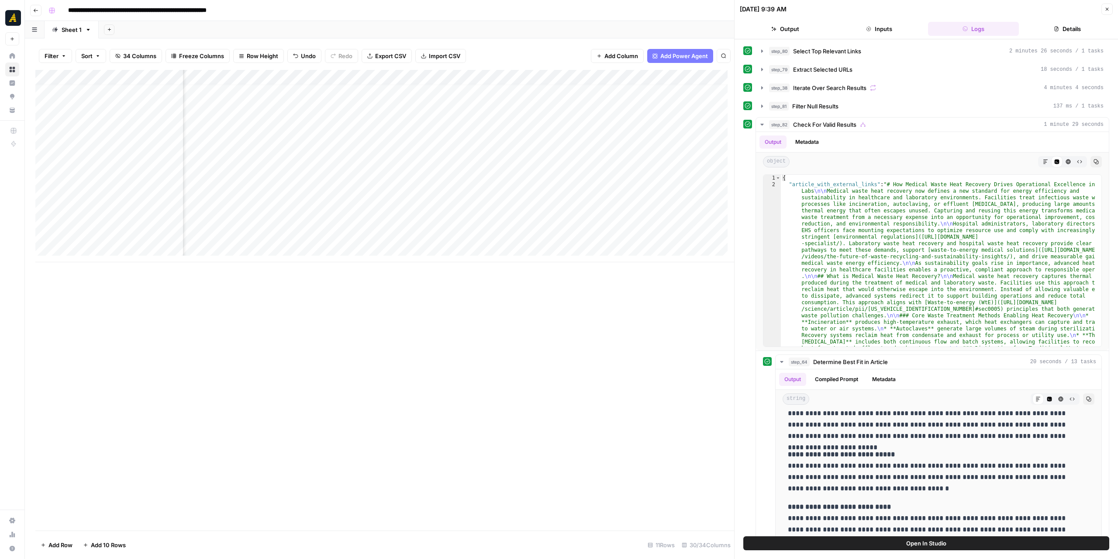
scroll to position [7, 2223]
click at [639, 154] on div "Add Column" at bounding box center [384, 166] width 699 height 192
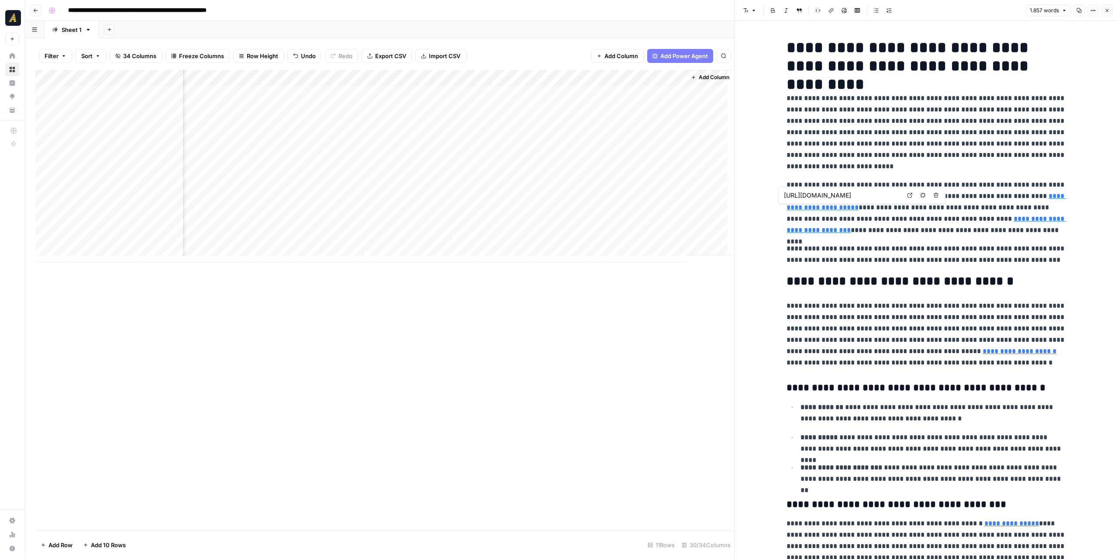
type input "[URL][DOMAIN_NAME]"
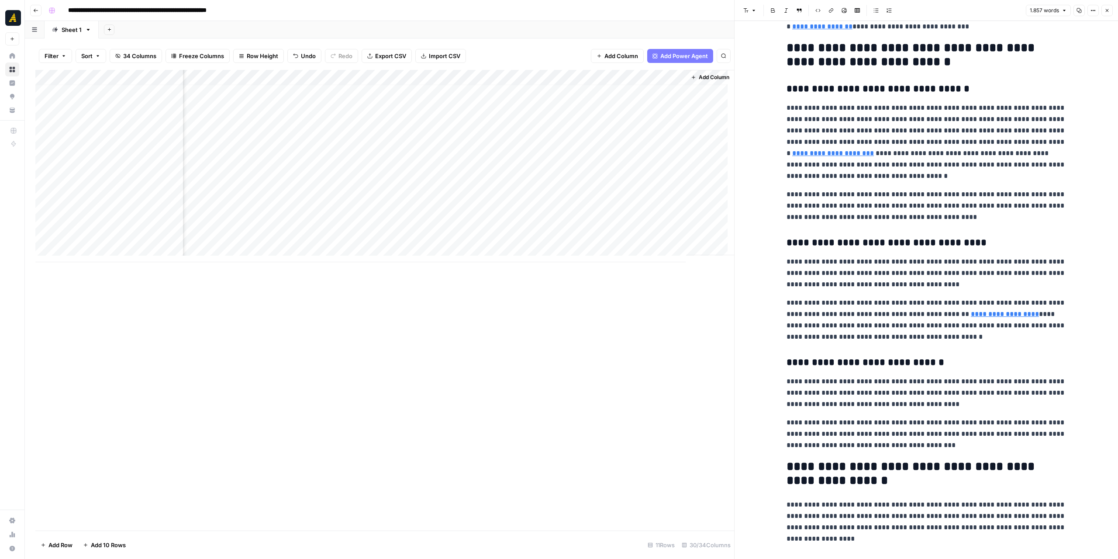
scroll to position [1048, 0]
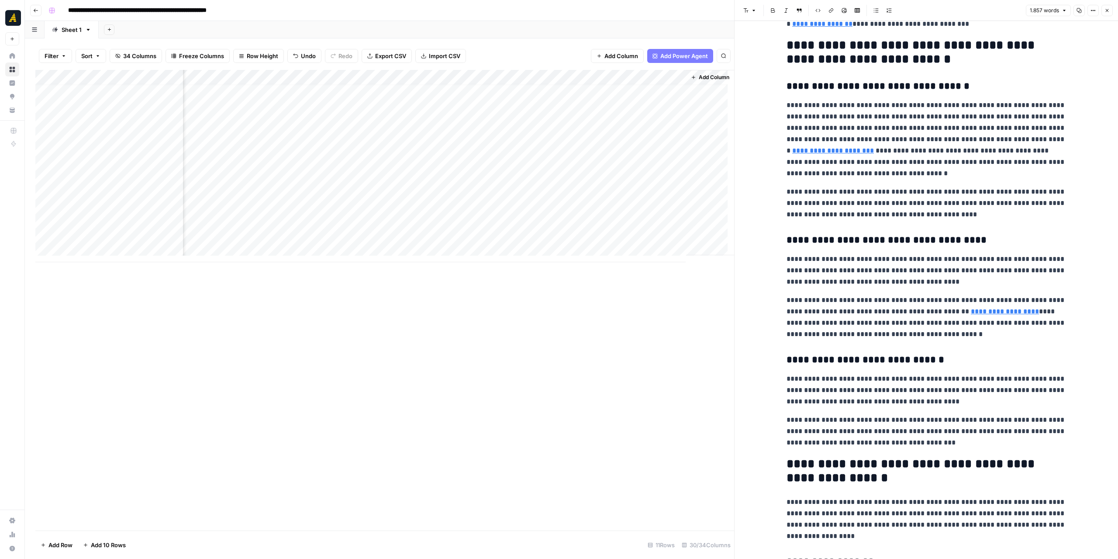
click at [1008, 131] on p "**********" at bounding box center [927, 140] width 280 height 80
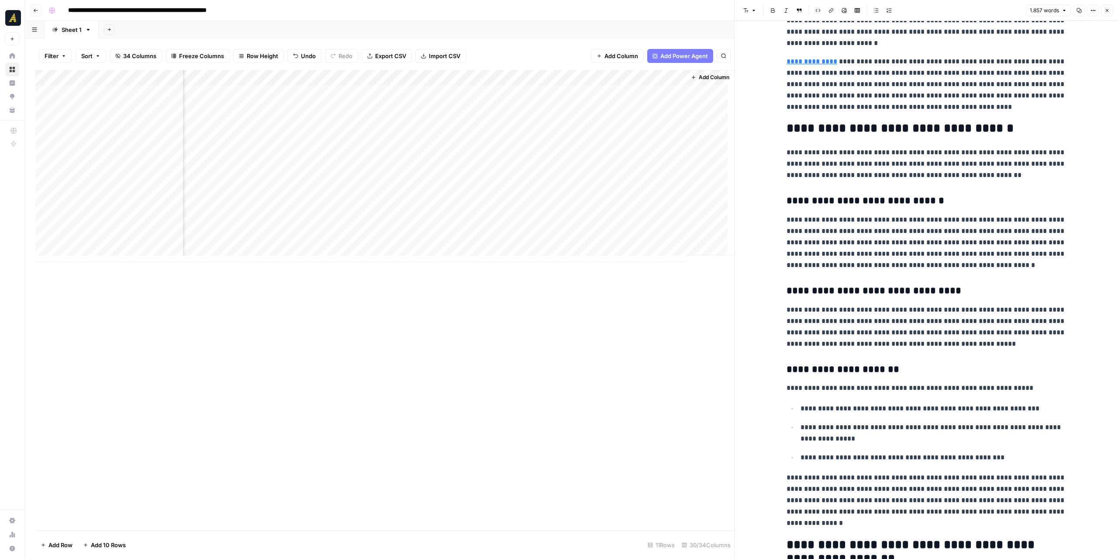
scroll to position [2228, 0]
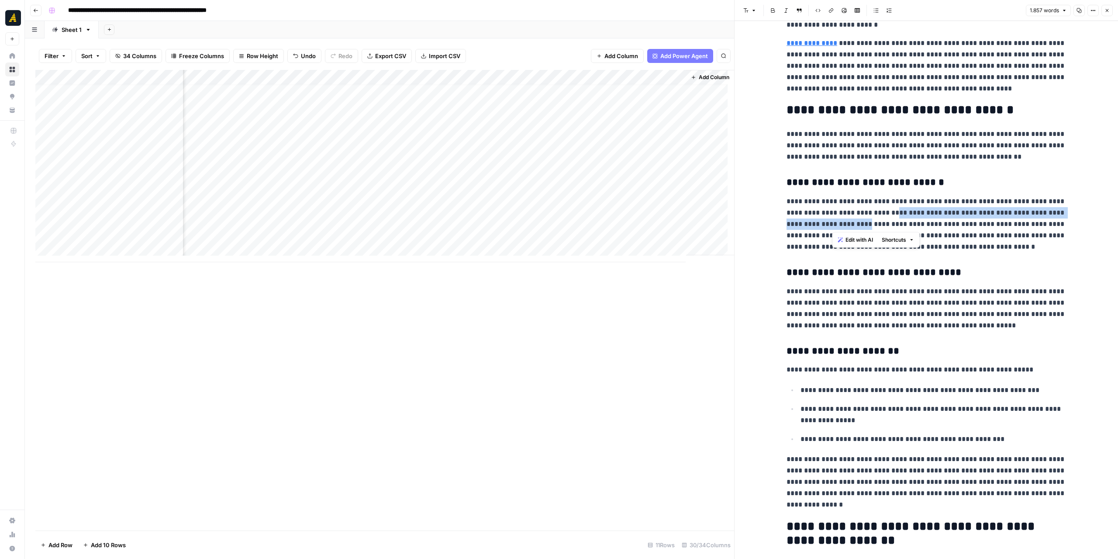
drag, startPoint x: 881, startPoint y: 212, endPoint x: 832, endPoint y: 226, distance: 51.7
click at [832, 226] on p "**********" at bounding box center [927, 224] width 280 height 57
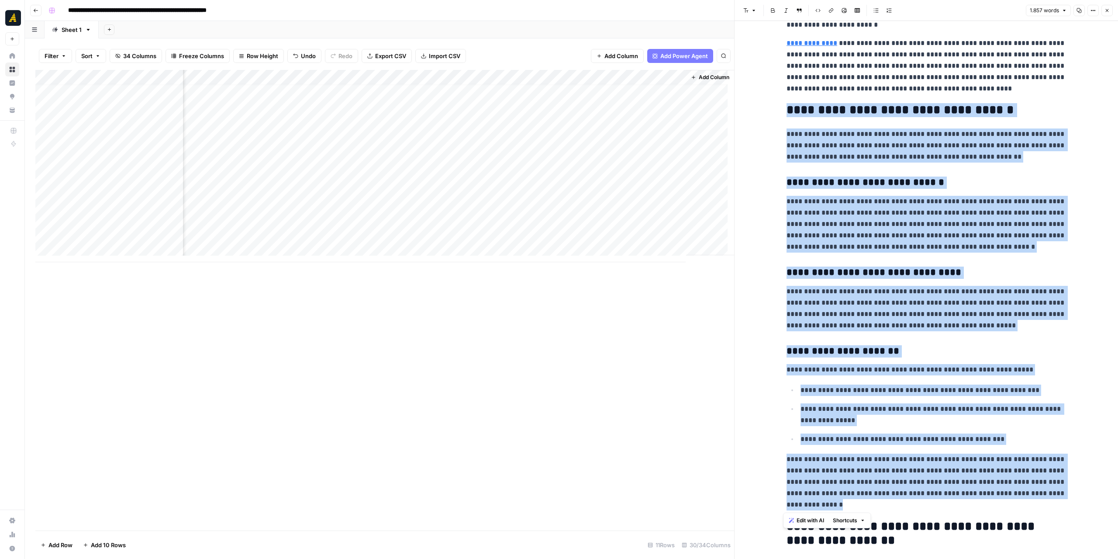
drag, startPoint x: 827, startPoint y: 418, endPoint x: 780, endPoint y: 111, distance: 310.8
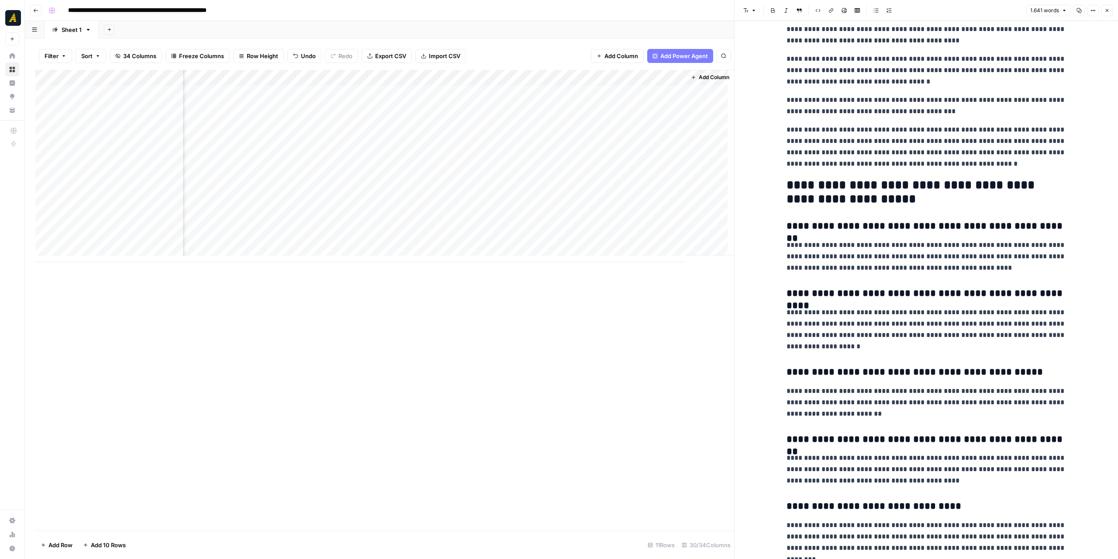
scroll to position [2307, 0]
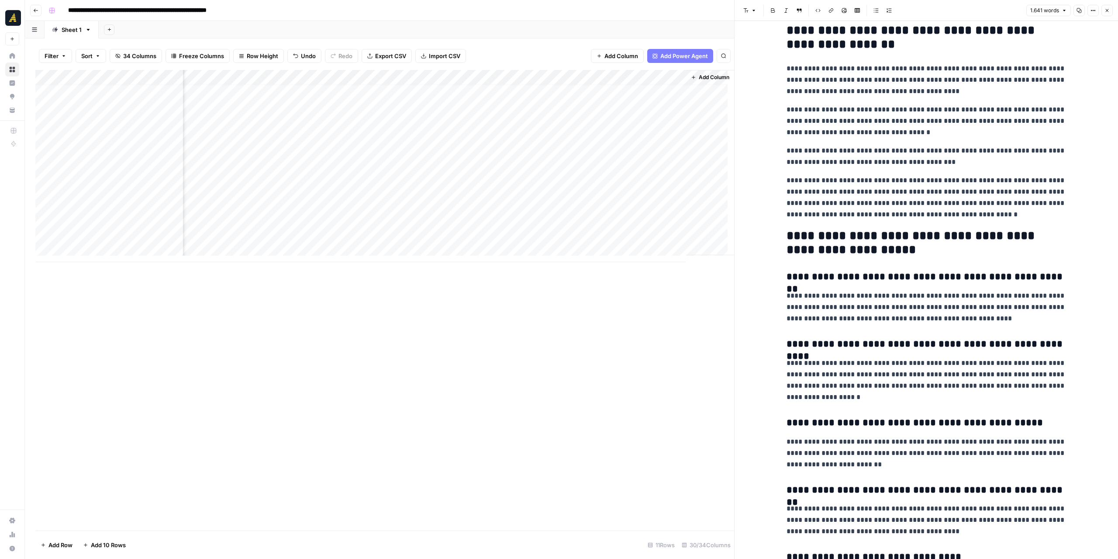
click at [1078, 13] on icon "button" at bounding box center [1079, 10] width 5 height 5
